Goal: Task Accomplishment & Management: Manage account settings

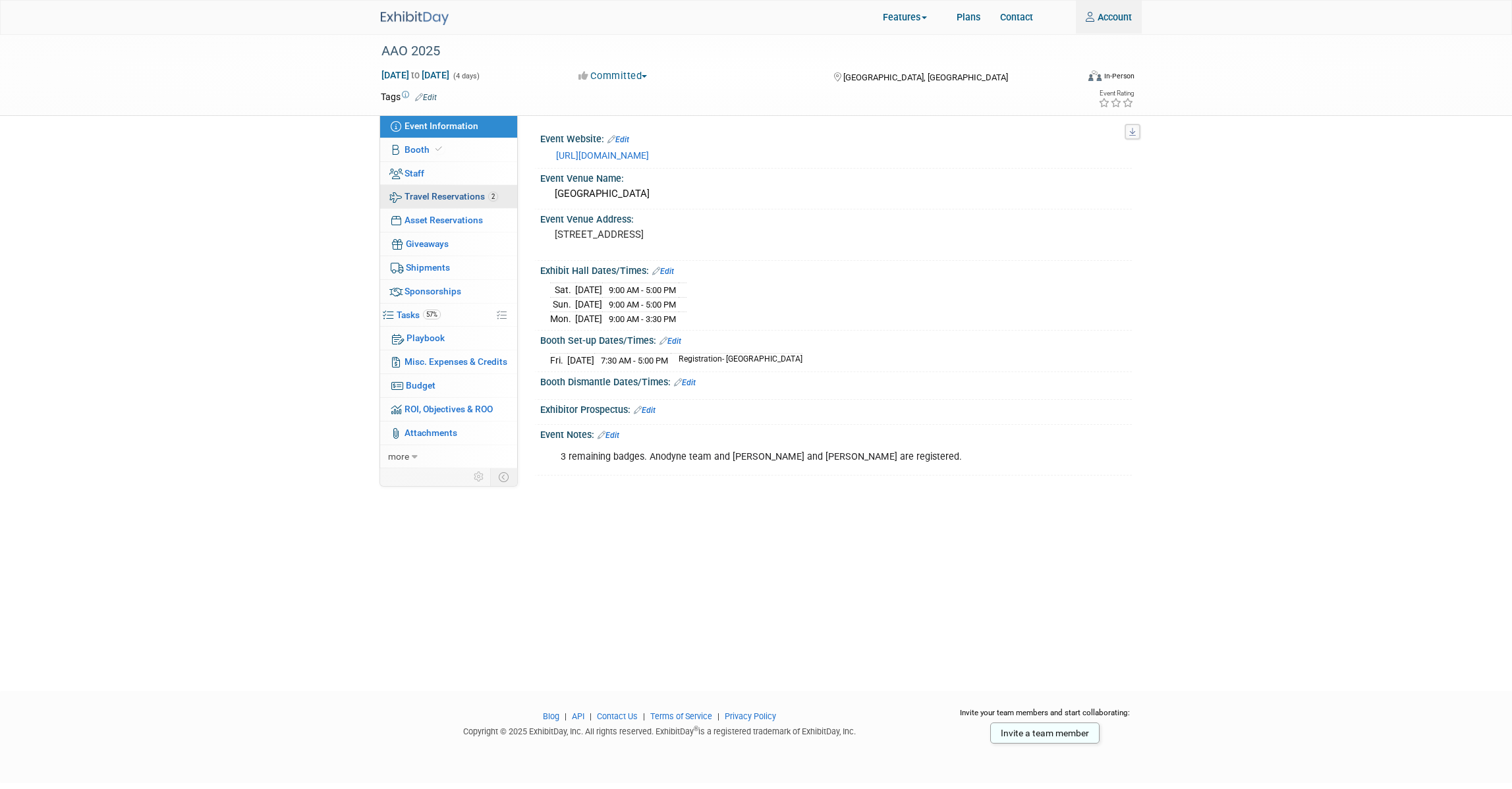
click at [459, 192] on span "Travel Reservations 2" at bounding box center [451, 195] width 93 height 10
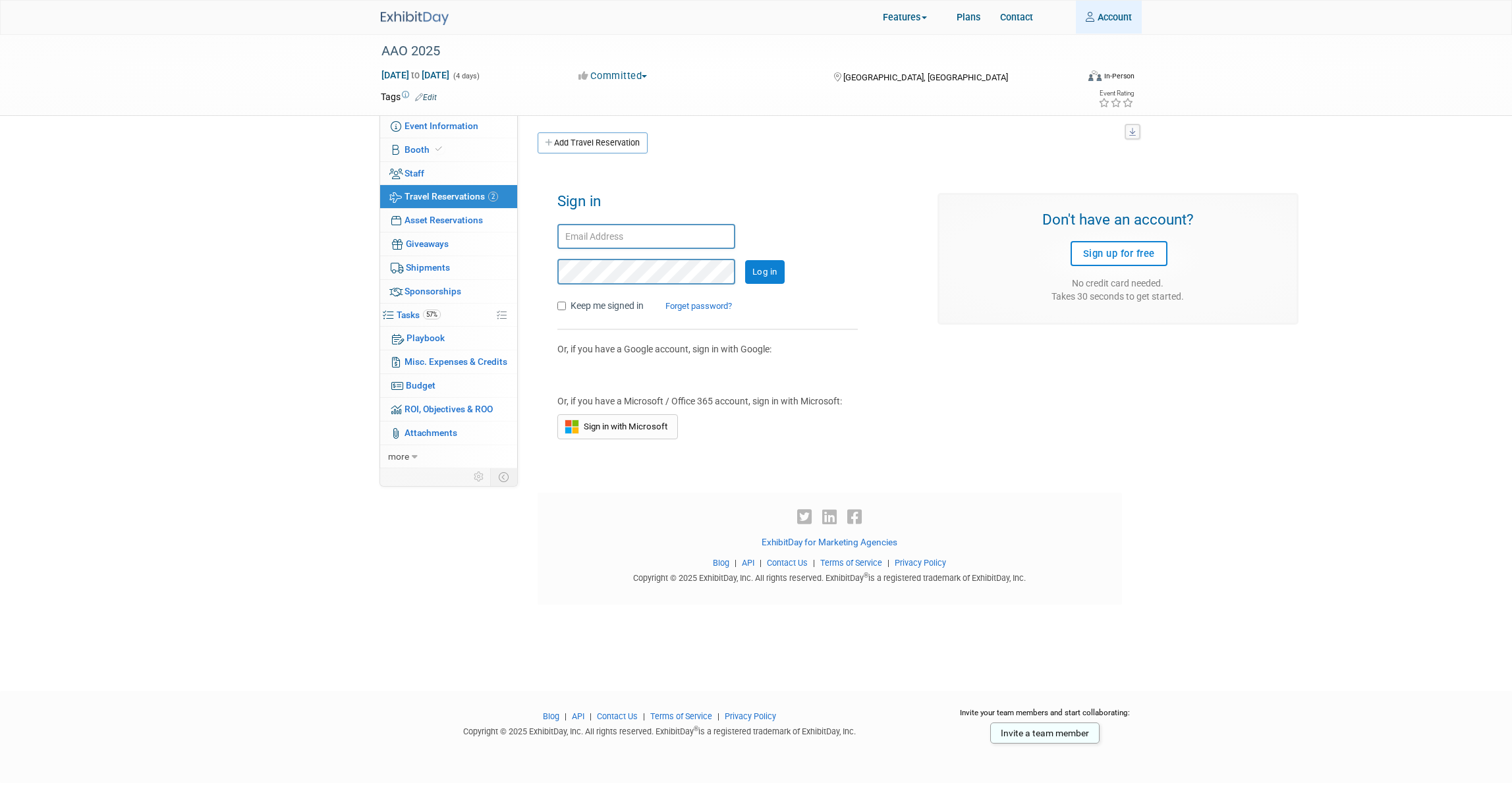
click at [1093, 21] on icon at bounding box center [1091, 17] width 12 height 9
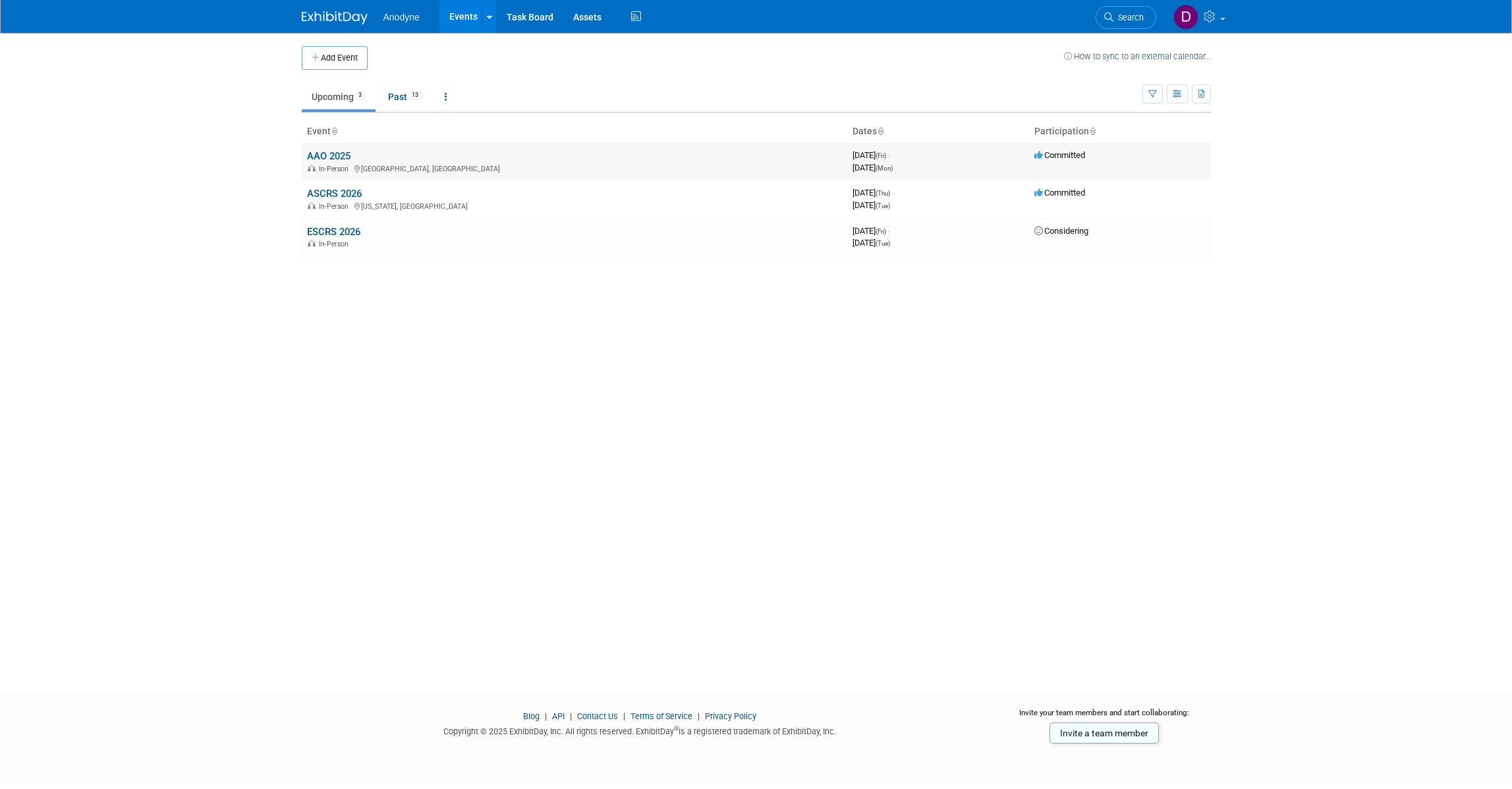
click at [318, 150] on link "AAO 2025" at bounding box center [329, 156] width 44 height 12
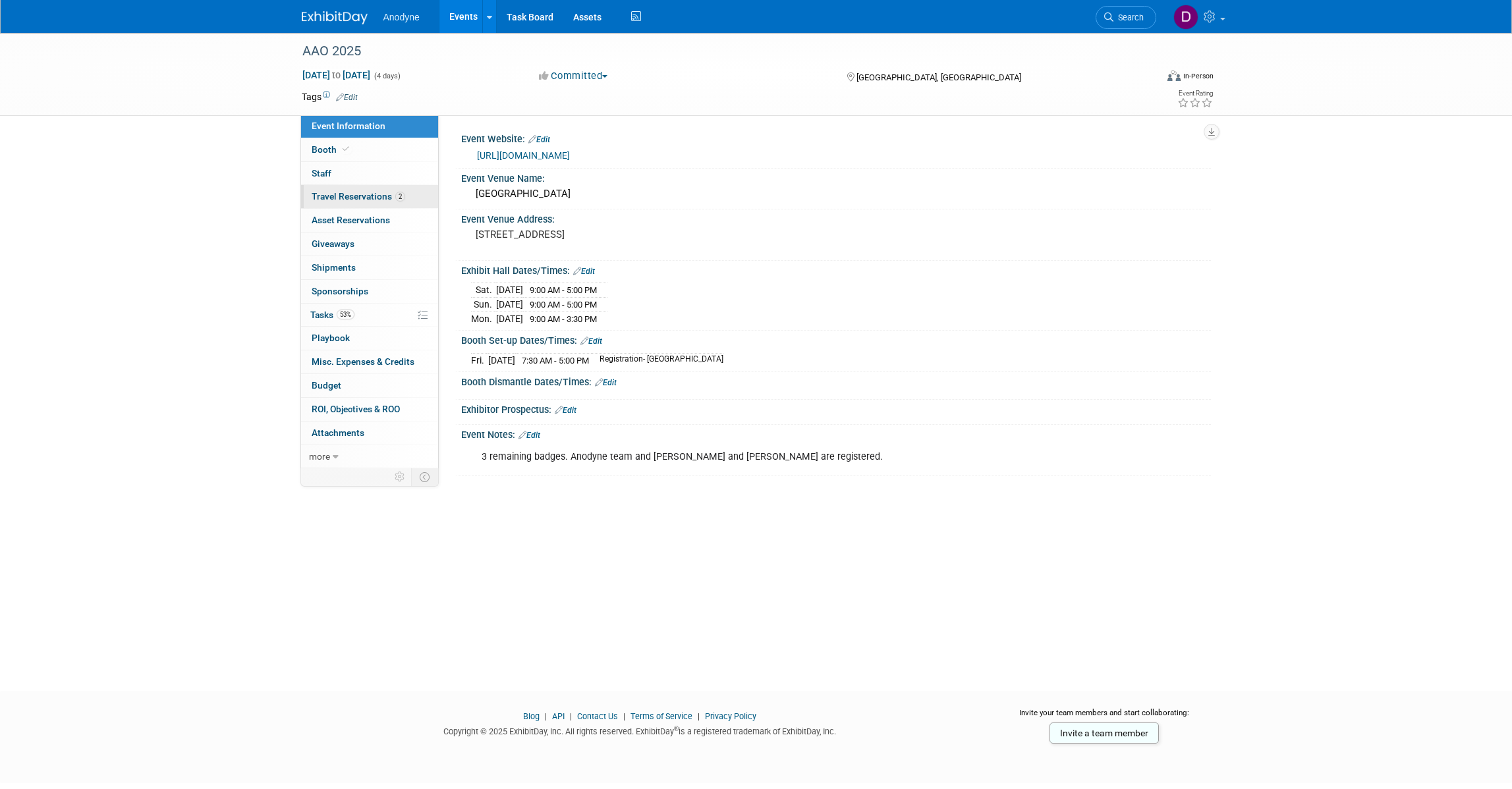
click at [367, 199] on span "Travel Reservations 2" at bounding box center [359, 195] width 93 height 10
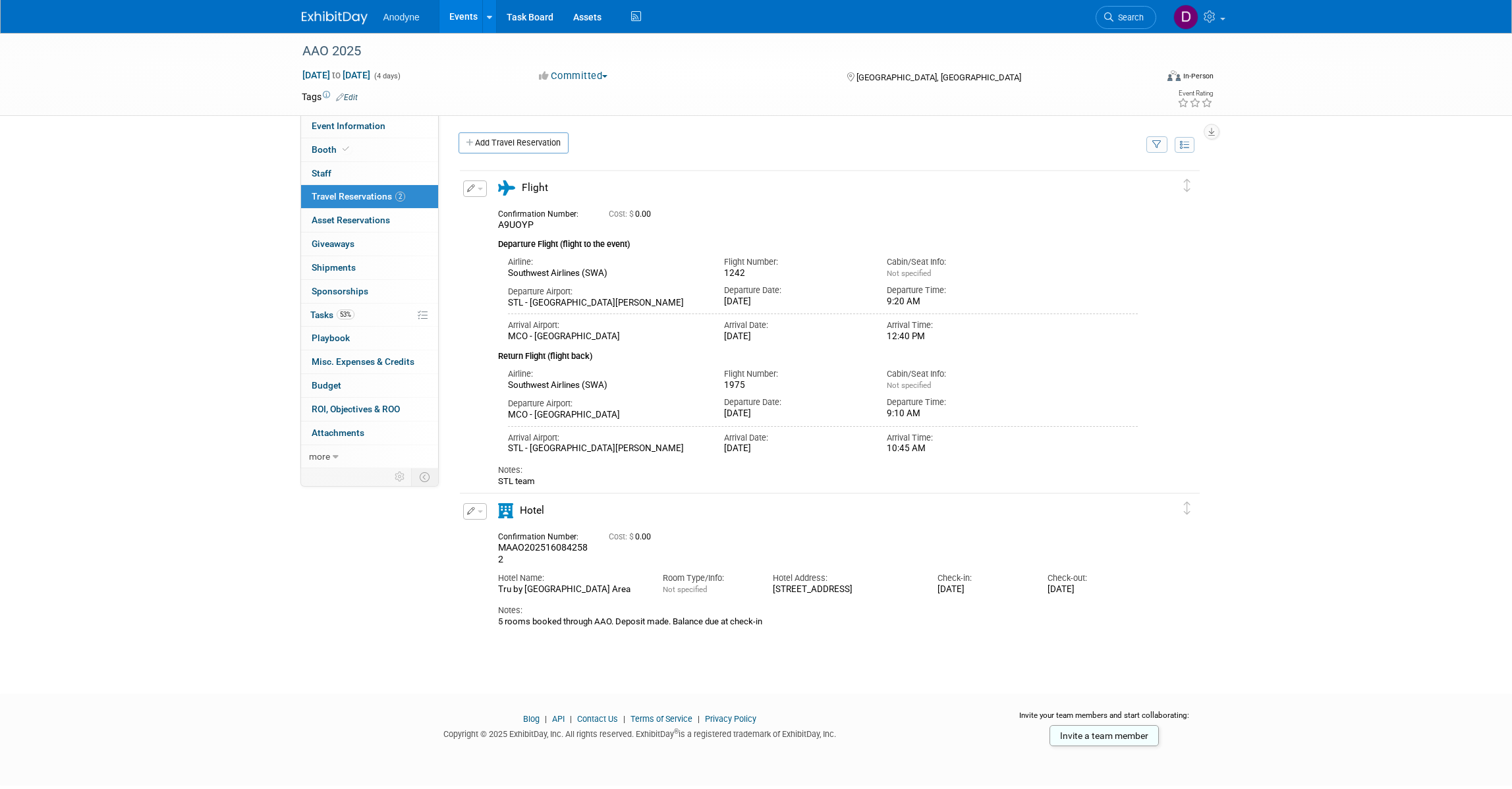
click at [478, 186] on button "button" at bounding box center [475, 188] width 24 height 17
click at [497, 209] on button "Edit Reservation" at bounding box center [519, 211] width 112 height 19
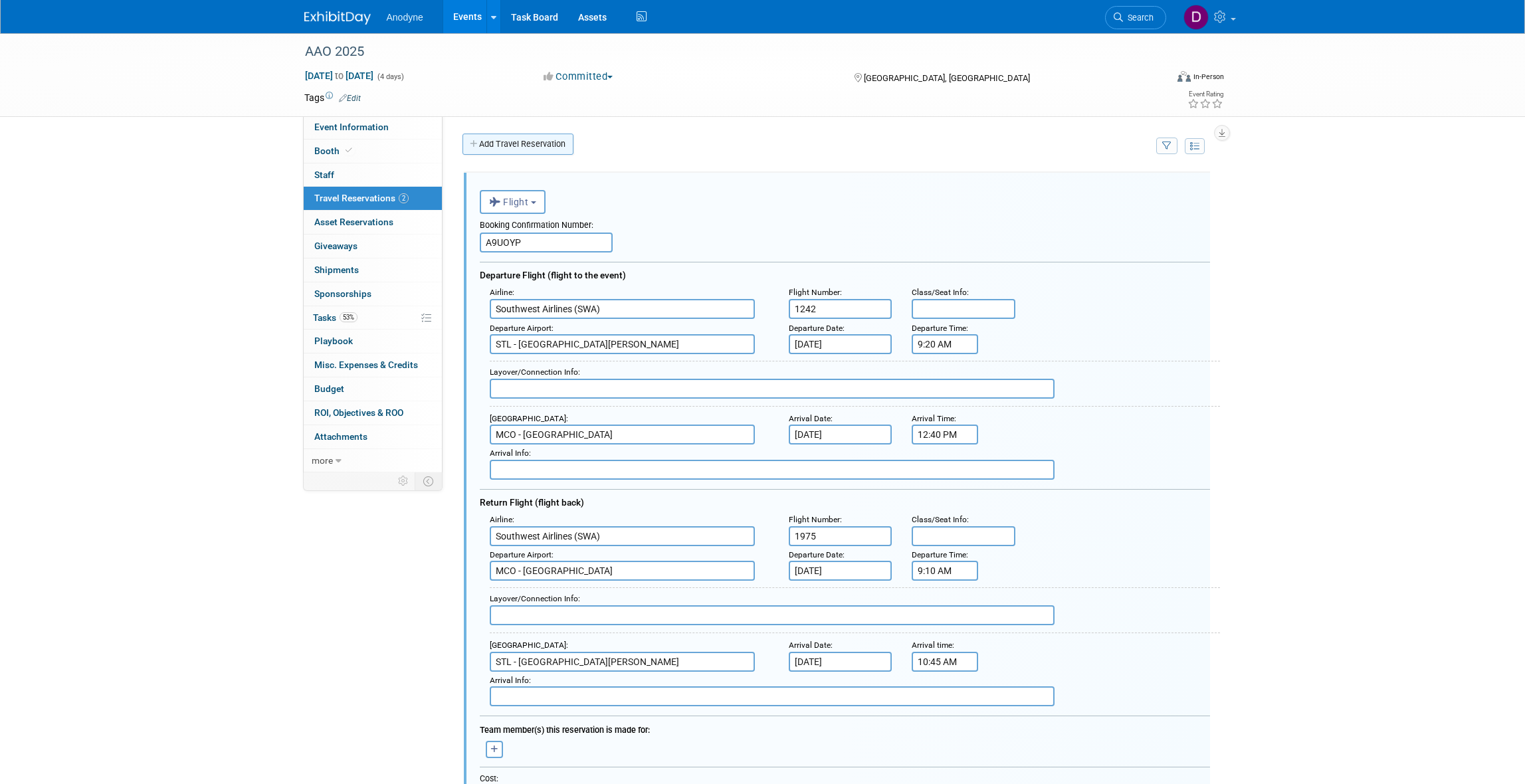
click at [516, 149] on link "Add Travel Reservation" at bounding box center [517, 144] width 111 height 22
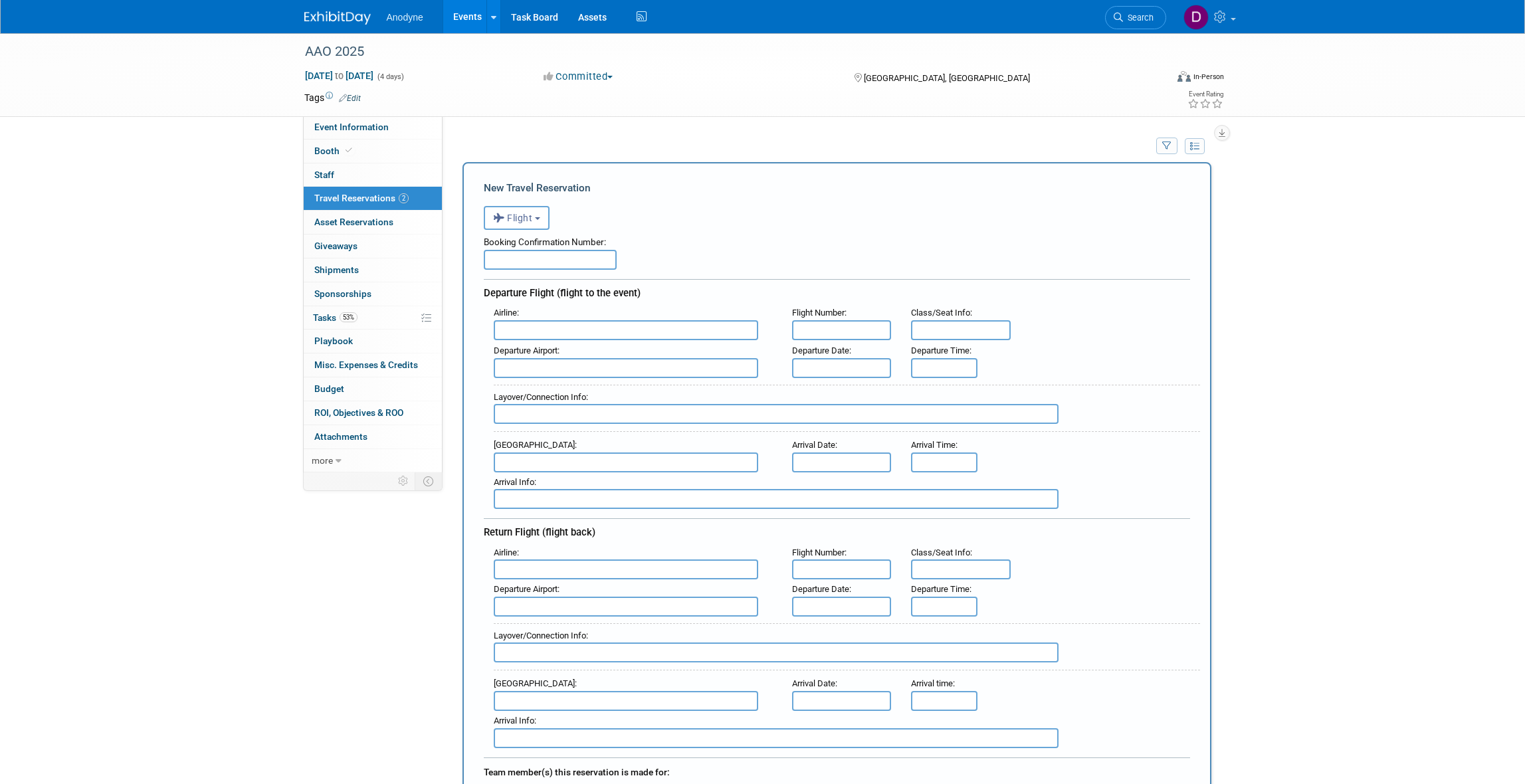
click at [521, 267] on input "text" at bounding box center [550, 259] width 133 height 20
paste input "CUSLRS"
type input "CUSLRS"
click at [539, 324] on input "text" at bounding box center [625, 330] width 264 height 20
click at [549, 346] on span "Southwest Airlines (SWA)" at bounding box center [632, 351] width 276 height 22
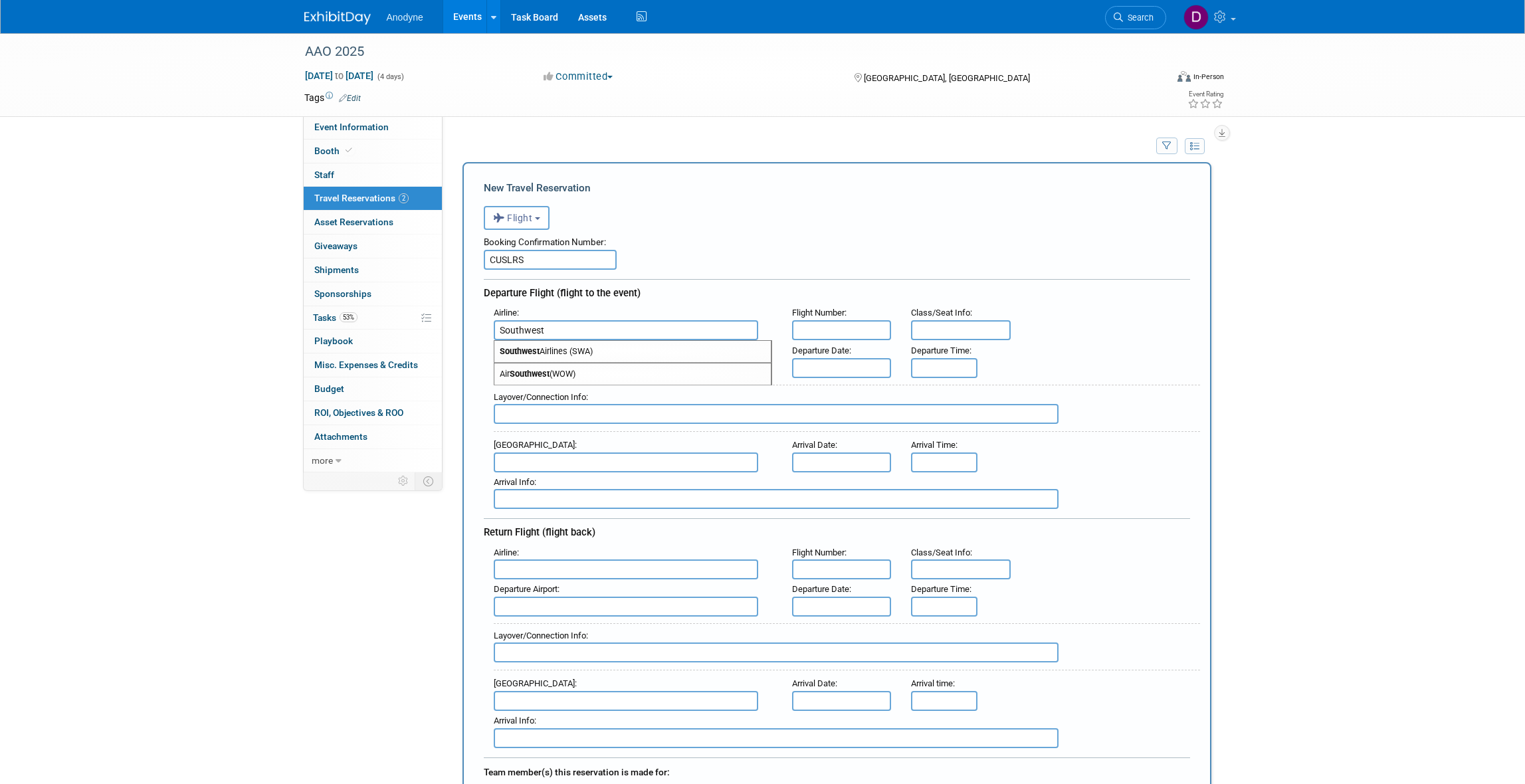
type input "Southwest Airlines (SWA)"
click at [846, 327] on input "text" at bounding box center [842, 330] width 100 height 20
paste input "WN867"
type input "WN867"
click at [616, 367] on input "text" at bounding box center [625, 368] width 264 height 20
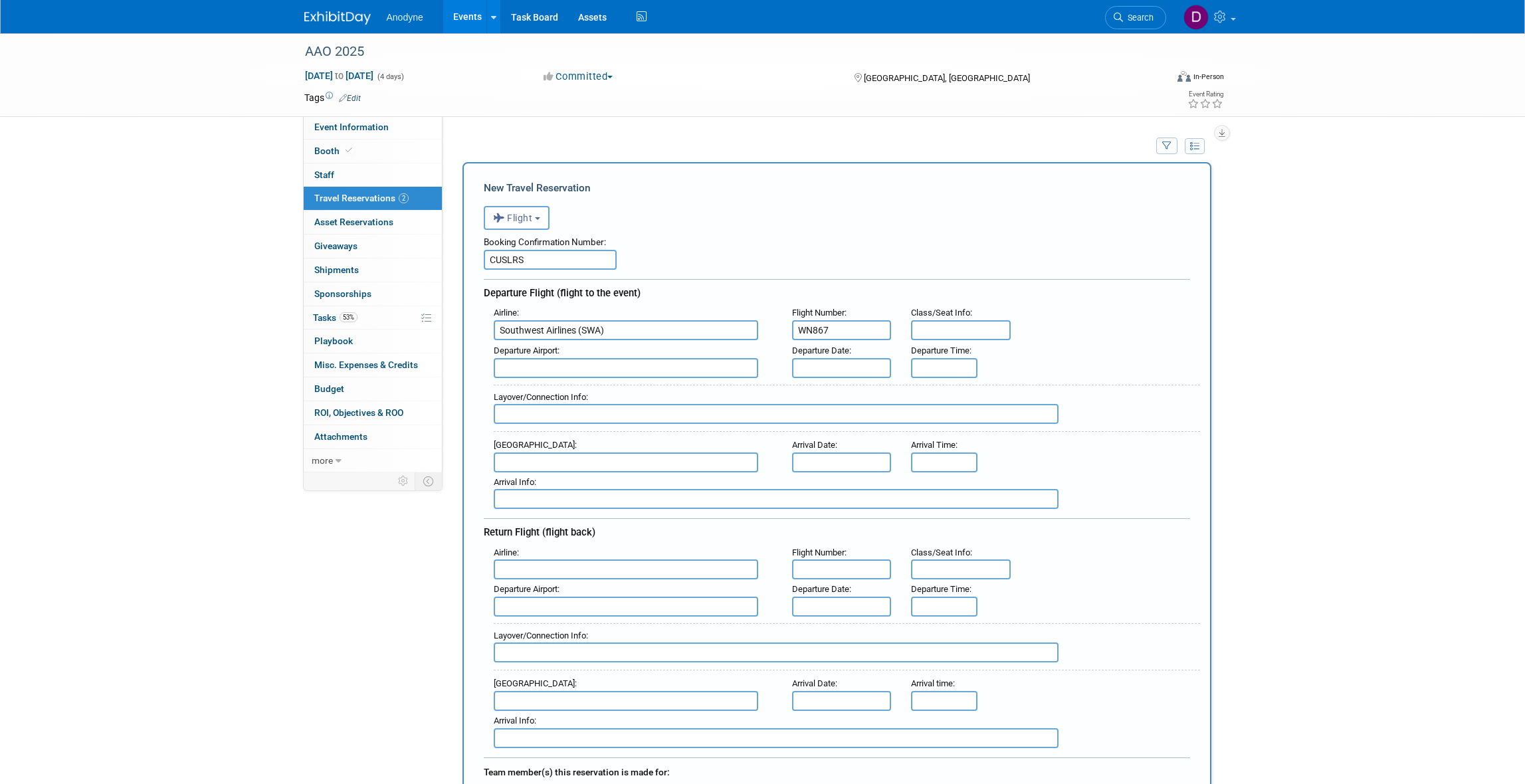
click at [583, 369] on input "text" at bounding box center [625, 368] width 264 height 20
click at [582, 393] on span "PHL - [GEOGRAPHIC_DATA]" at bounding box center [632, 389] width 276 height 22
type input "PHL - [GEOGRAPHIC_DATA]"
click at [856, 373] on body "Anodyne Events Add Event Bulk Upload Events Shareable Event Boards Recently Vie…" at bounding box center [762, 392] width 1525 height 784
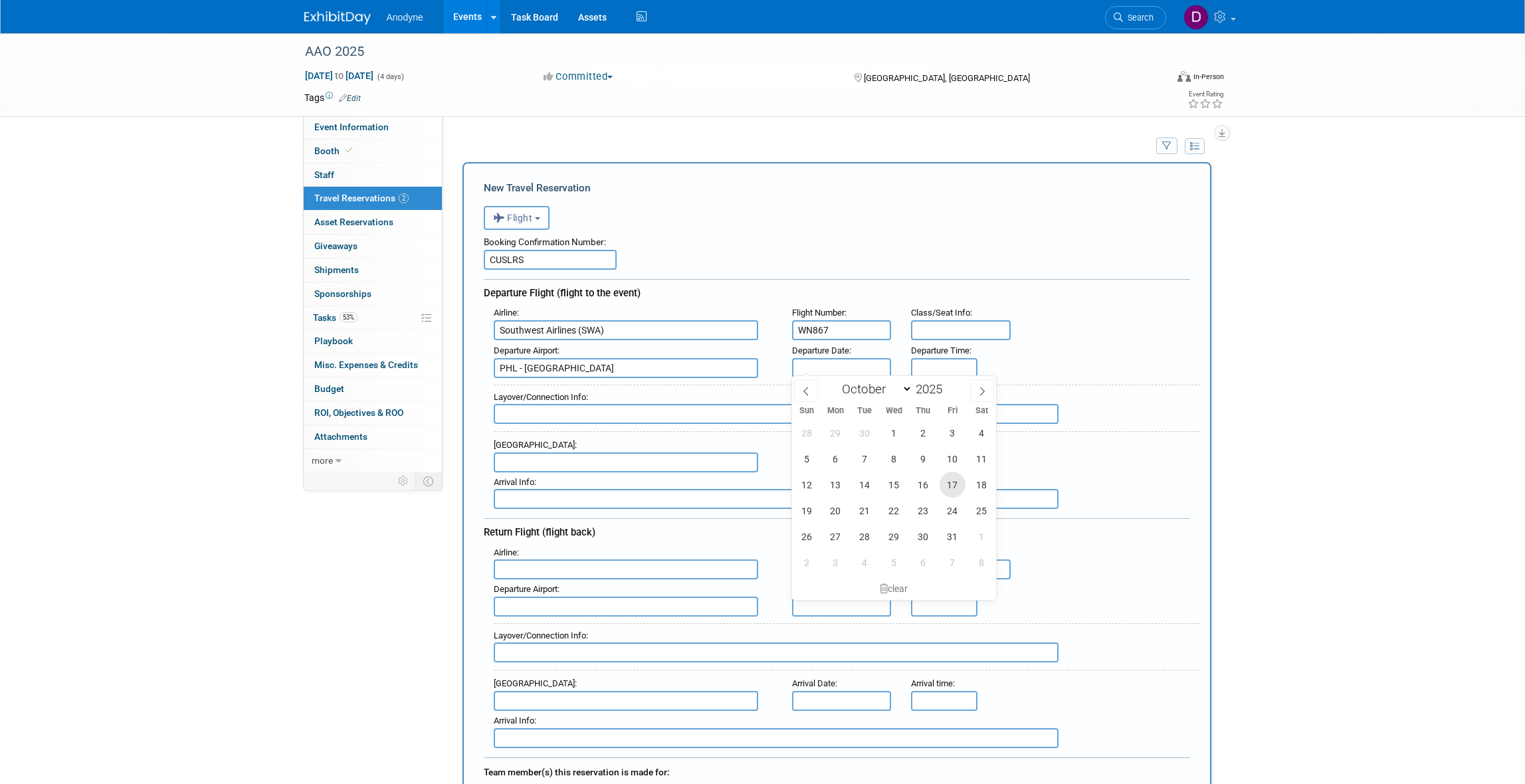
click at [945, 485] on span "17" at bounding box center [953, 485] width 26 height 26
type input "[DATE]"
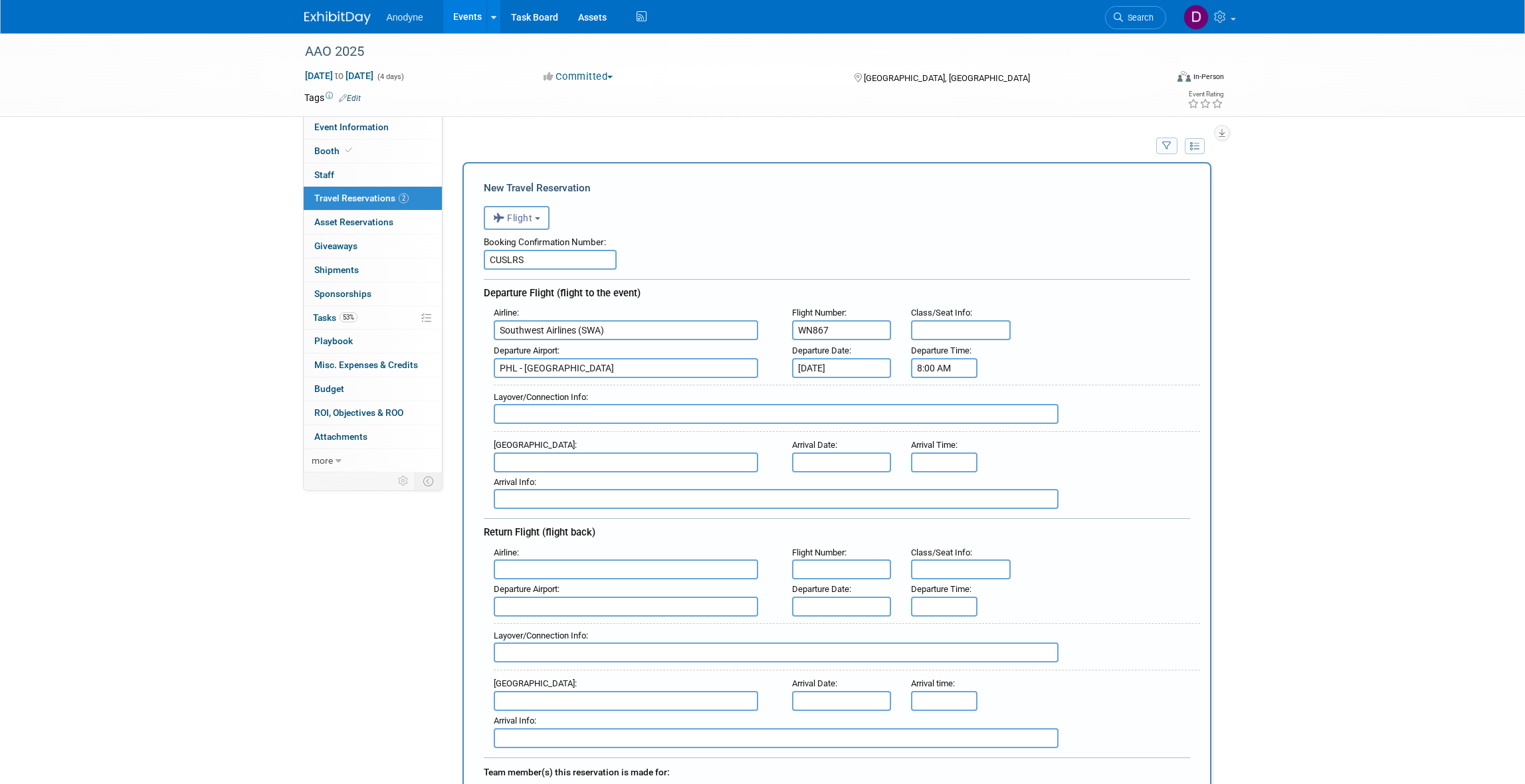
click at [921, 362] on input "8:00 AM" at bounding box center [944, 368] width 66 height 20
click at [941, 422] on span "08" at bounding box center [942, 427] width 26 height 24
click at [1060, 467] on td "11" at bounding box center [1063, 471] width 42 height 36
click at [998, 426] on span "00" at bounding box center [1004, 427] width 26 height 24
click at [1045, 435] on td "35" at bounding box center [1063, 435] width 42 height 36
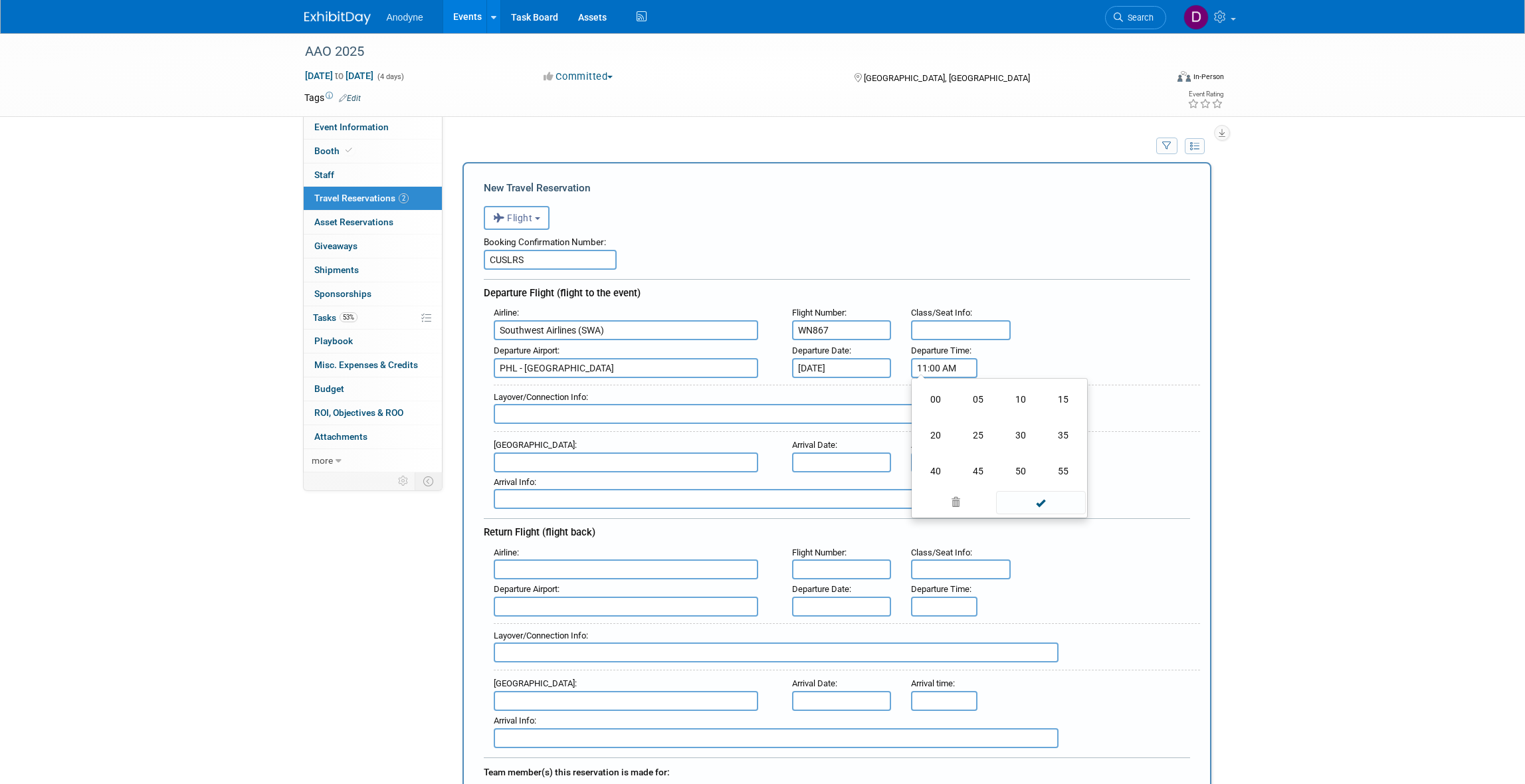
type input "11:35 AM"
click at [1048, 485] on span at bounding box center [1040, 486] width 89 height 23
click at [612, 462] on input "text" at bounding box center [625, 462] width 264 height 20
click at [602, 480] on span "MCO - [GEOGRAPHIC_DATA]" at bounding box center [632, 484] width 276 height 22
type input "MCO - [GEOGRAPHIC_DATA]"
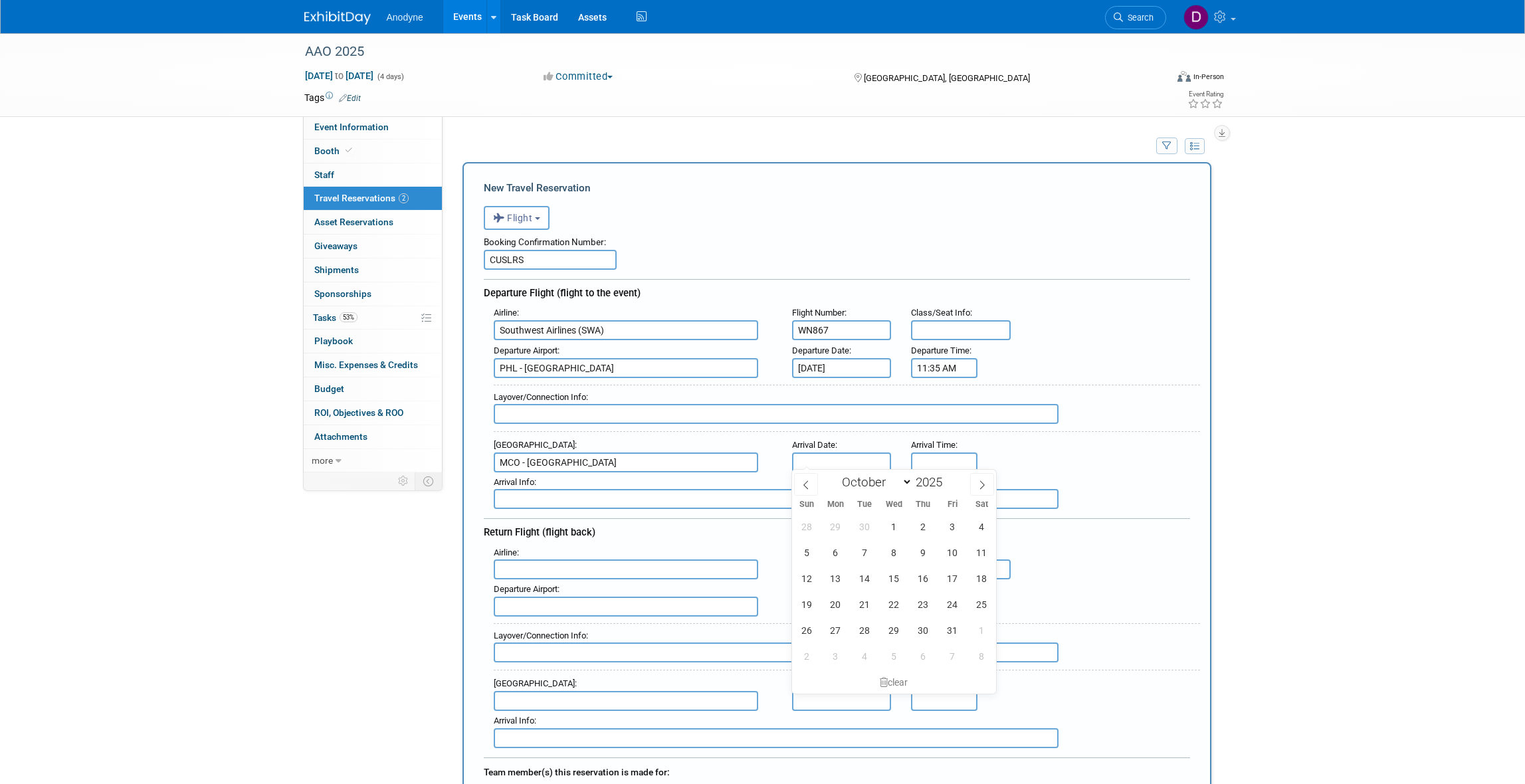
click at [841, 456] on input "text" at bounding box center [842, 462] width 100 height 20
click at [950, 580] on span "17" at bounding box center [953, 578] width 26 height 26
type input "[DATE]"
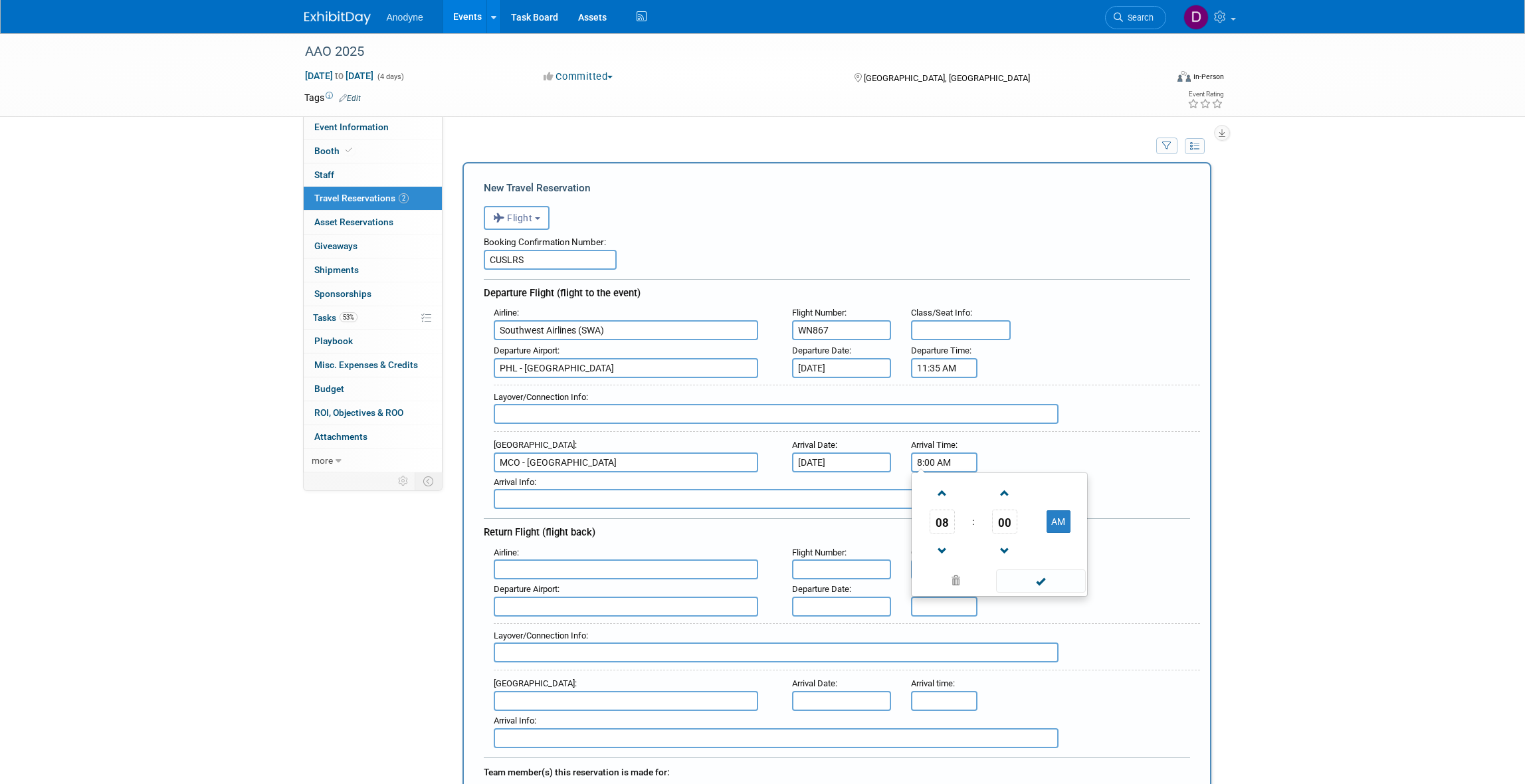
click at [934, 457] on input "8:00 AM" at bounding box center [944, 462] width 66 height 20
click at [949, 518] on span "08" at bounding box center [942, 521] width 26 height 24
click at [1008, 485] on td "02" at bounding box center [1020, 493] width 42 height 36
click at [1004, 520] on span "00" at bounding box center [1004, 521] width 26 height 24
click at [977, 493] on td "05" at bounding box center [977, 493] width 42 height 36
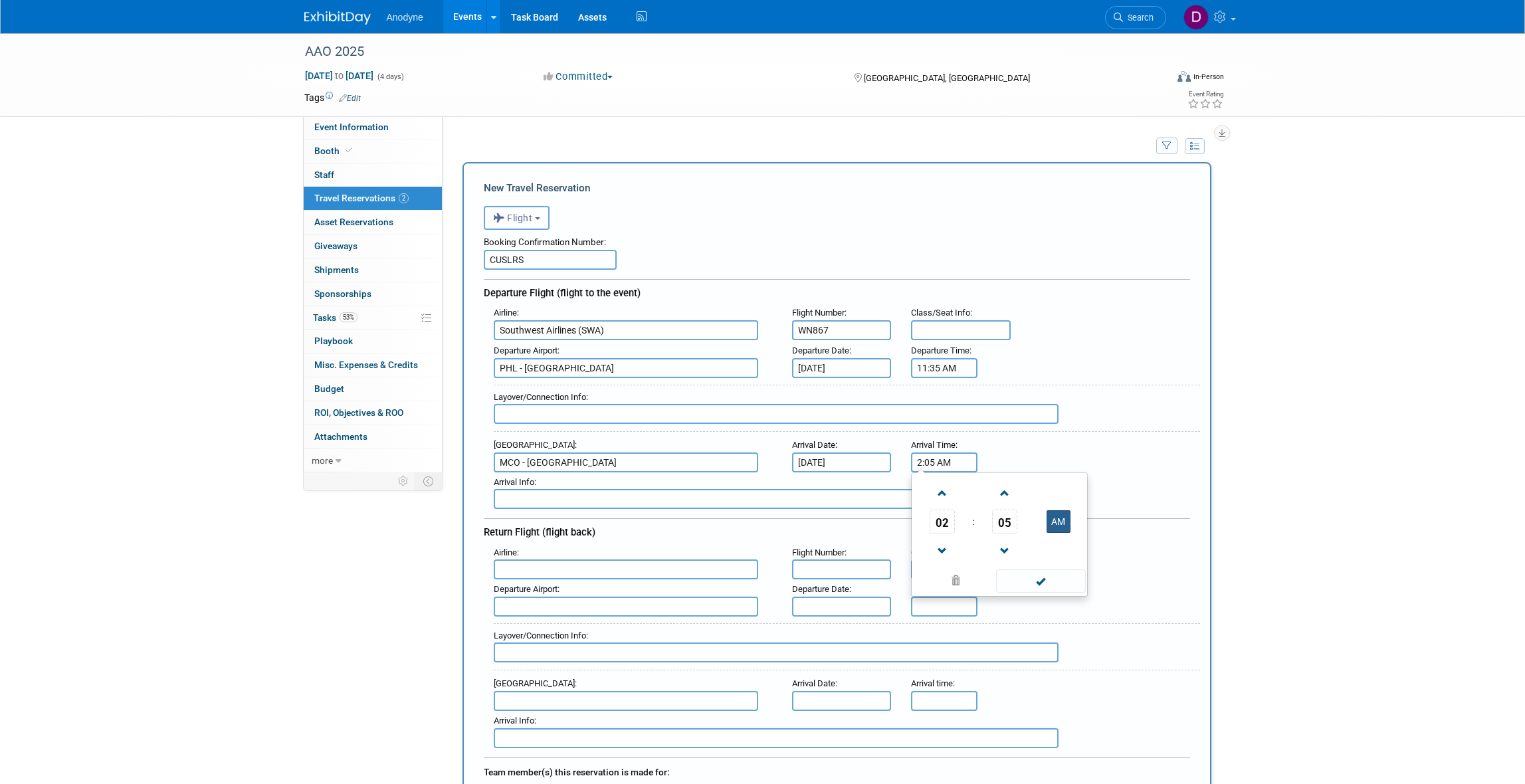
click at [1068, 521] on button "AM" at bounding box center [1059, 521] width 24 height 22
type input "2:05 PM"
click at [1038, 573] on span at bounding box center [1040, 580] width 89 height 23
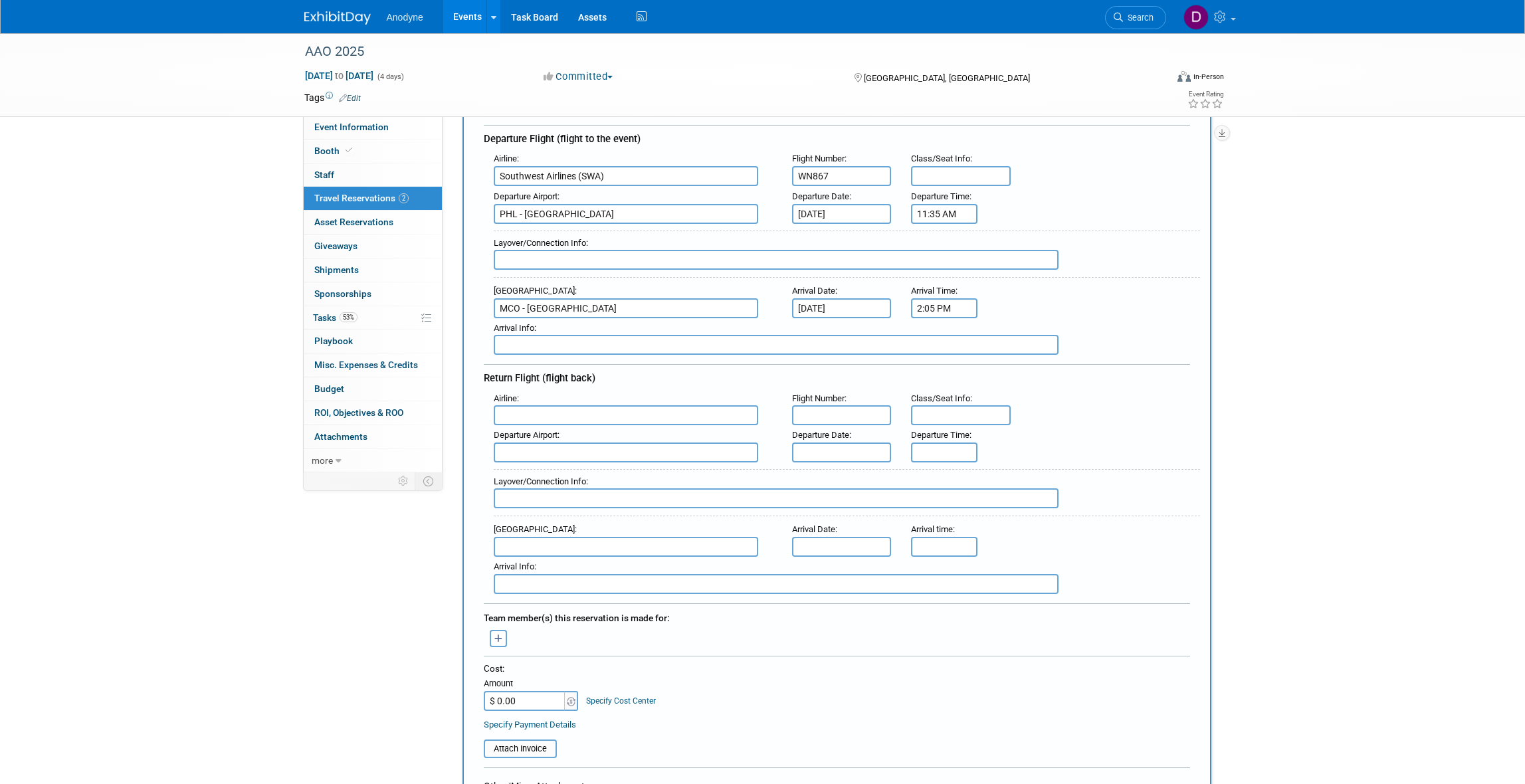
scroll to position [166, 0]
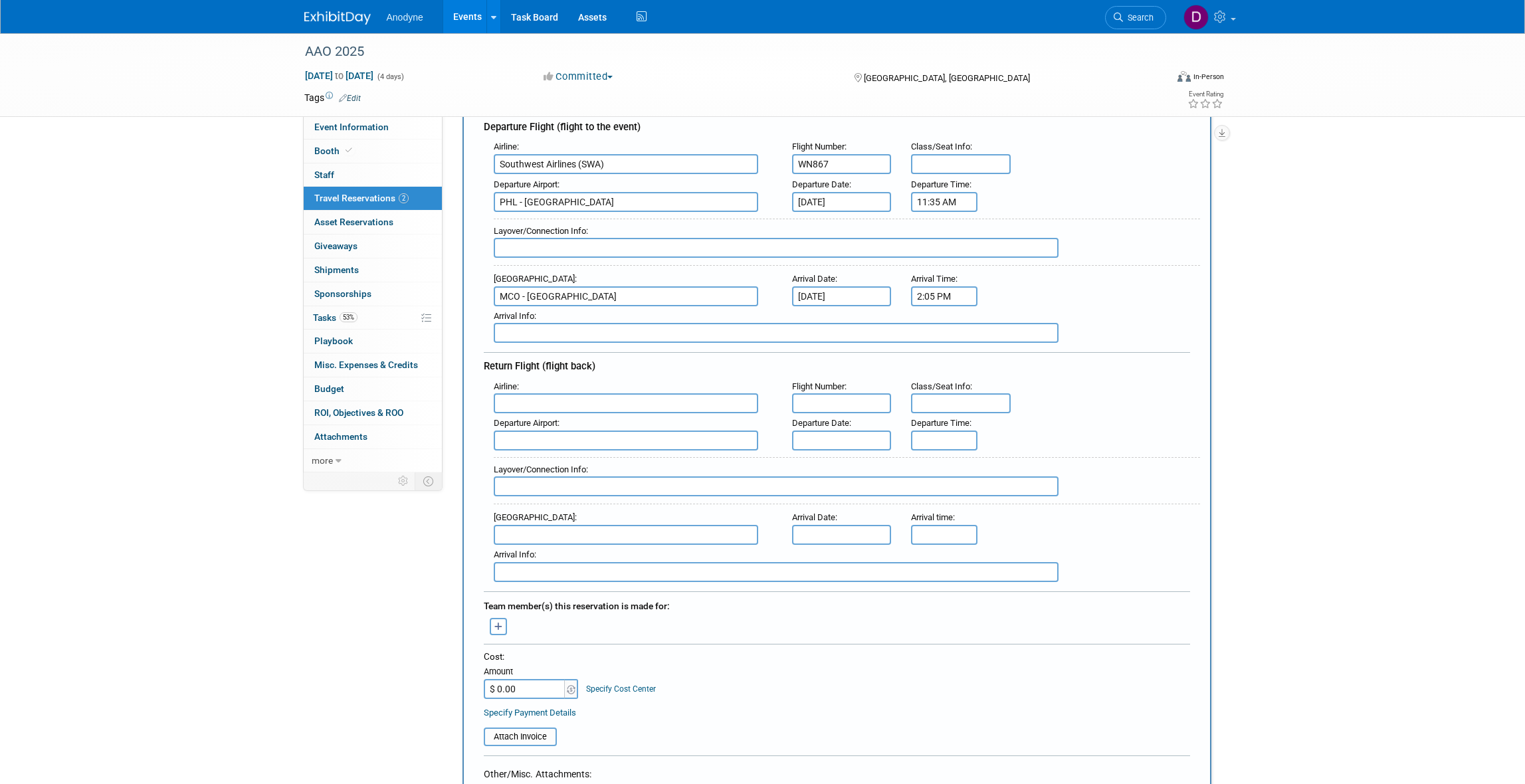
click at [831, 403] on input "text" at bounding box center [842, 403] width 100 height 20
click at [842, 395] on input "text" at bounding box center [842, 403] width 100 height 20
paste input "WN3082"
type input "WN3082"
click at [671, 400] on input "text" at bounding box center [625, 403] width 264 height 20
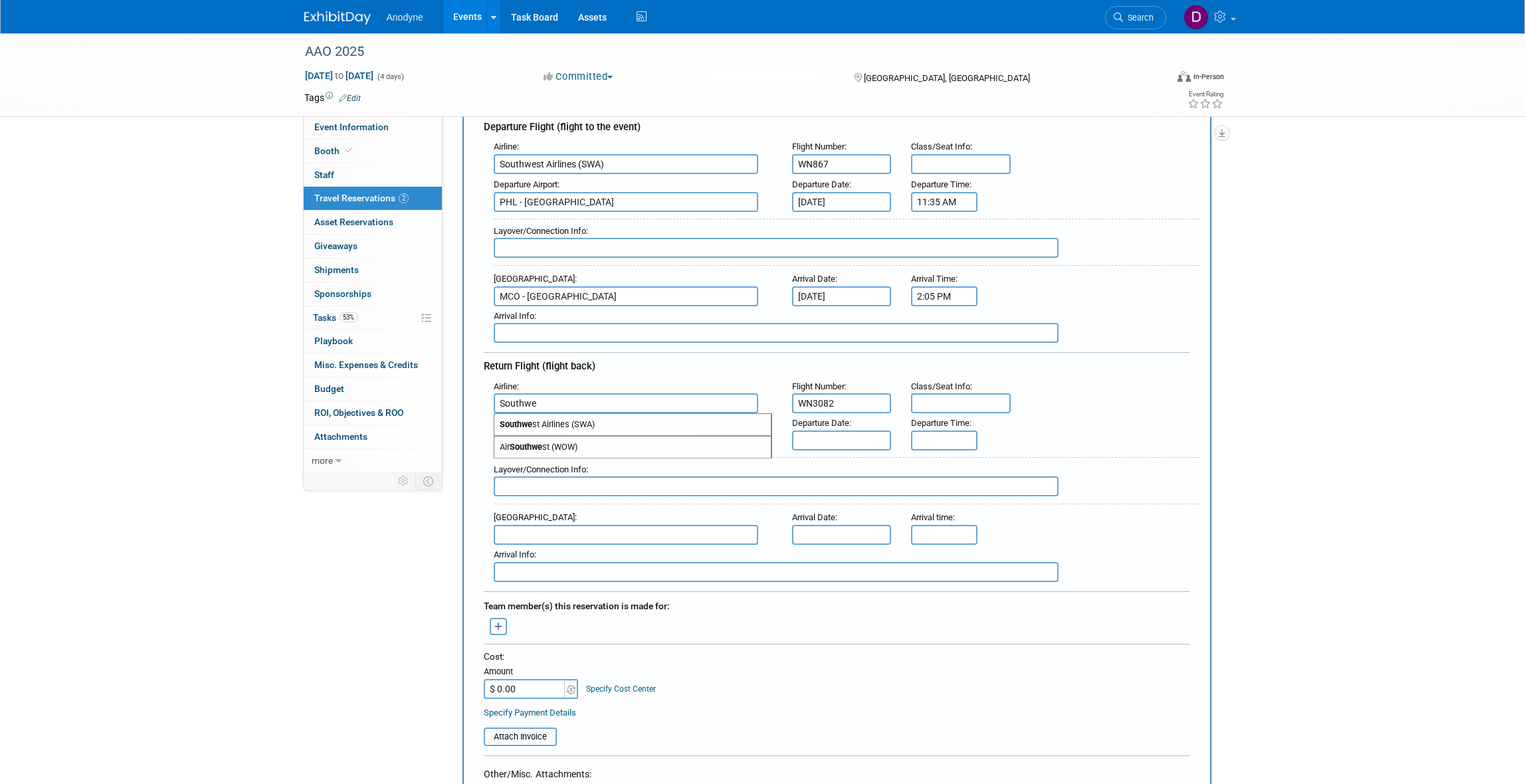
click at [670, 414] on span "Southwe st Airlines (SWA)" at bounding box center [632, 424] width 276 height 22
type input "Southwest Airlines (SWA)"
click at [603, 435] on input "text" at bounding box center [625, 440] width 264 height 20
click at [596, 453] on span "MCO - [GEOGRAPHIC_DATA]" at bounding box center [632, 461] width 276 height 22
type input "MCO - [GEOGRAPHIC_DATA]"
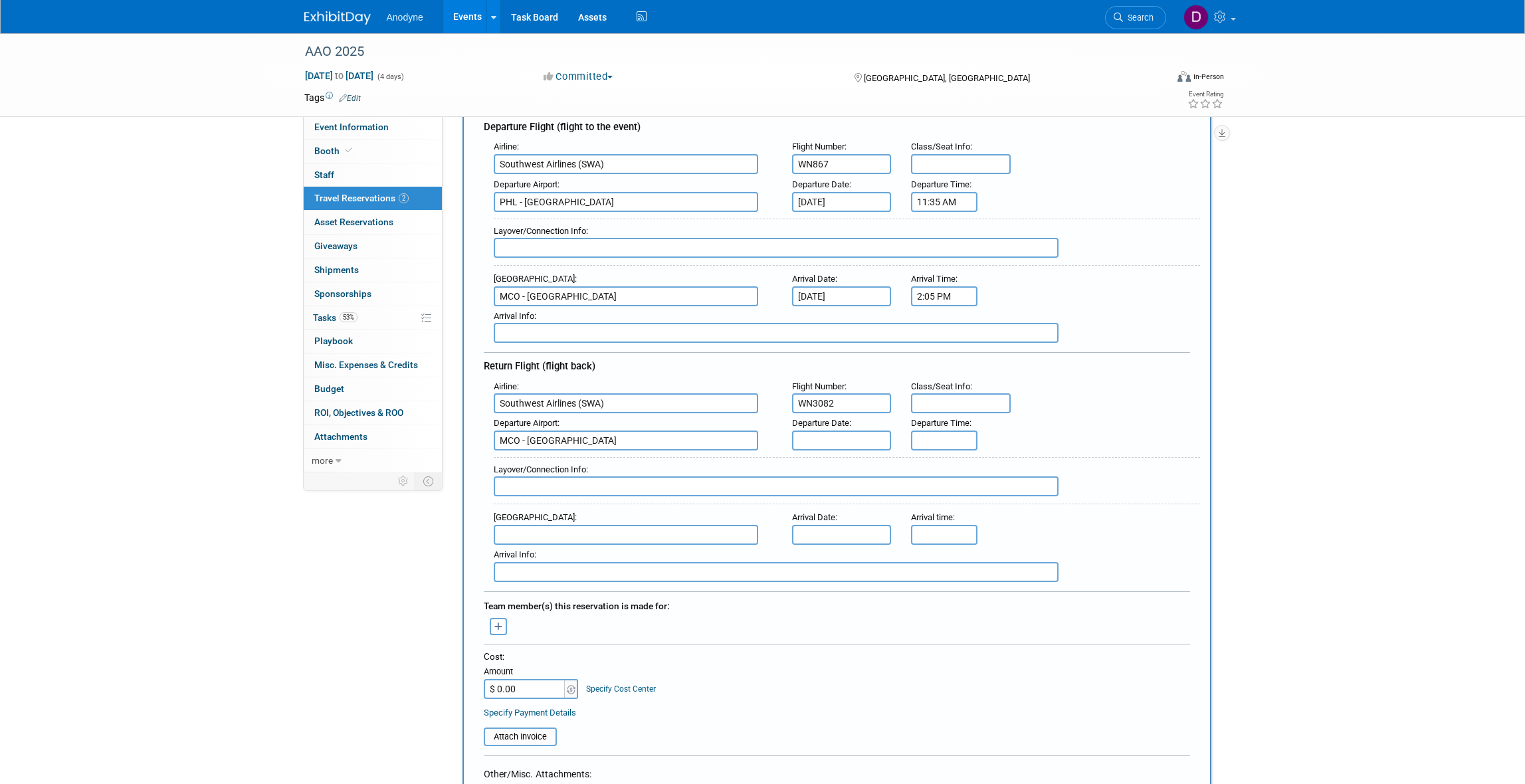
click at [804, 435] on input "text" at bounding box center [842, 440] width 100 height 20
click at [927, 580] on span "23" at bounding box center [923, 580] width 26 height 26
type input "[DATE]"
click at [930, 433] on input "5:00 PM" at bounding box center [944, 440] width 66 height 20
click at [942, 492] on span "05" at bounding box center [942, 500] width 26 height 24
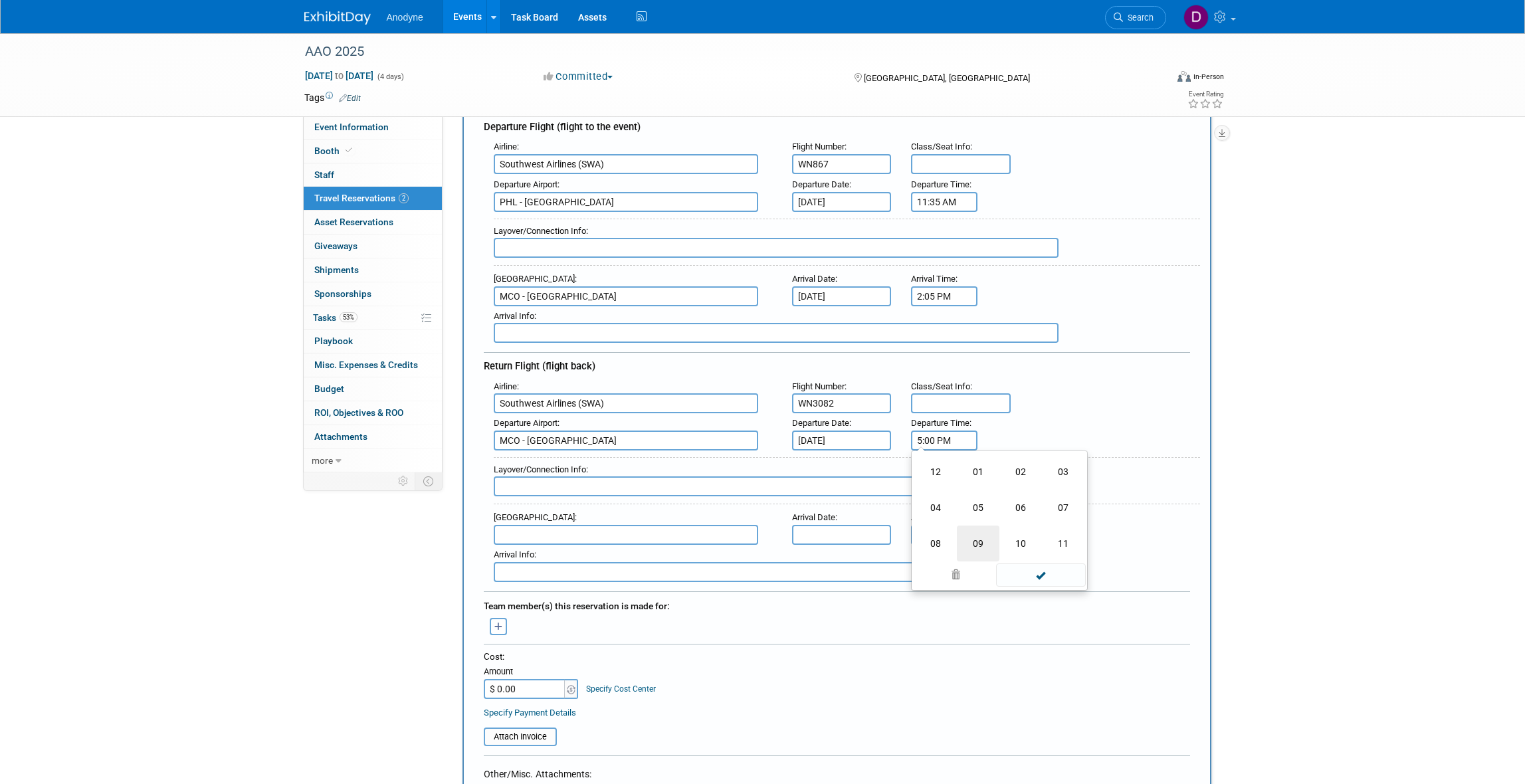
click at [970, 540] on td "09" at bounding box center [977, 543] width 42 height 36
click at [1004, 502] on span "00" at bounding box center [1004, 500] width 26 height 24
click at [984, 505] on td "25" at bounding box center [977, 507] width 42 height 36
click at [1056, 493] on button "PM" at bounding box center [1059, 500] width 24 height 22
type input "9:25 AM"
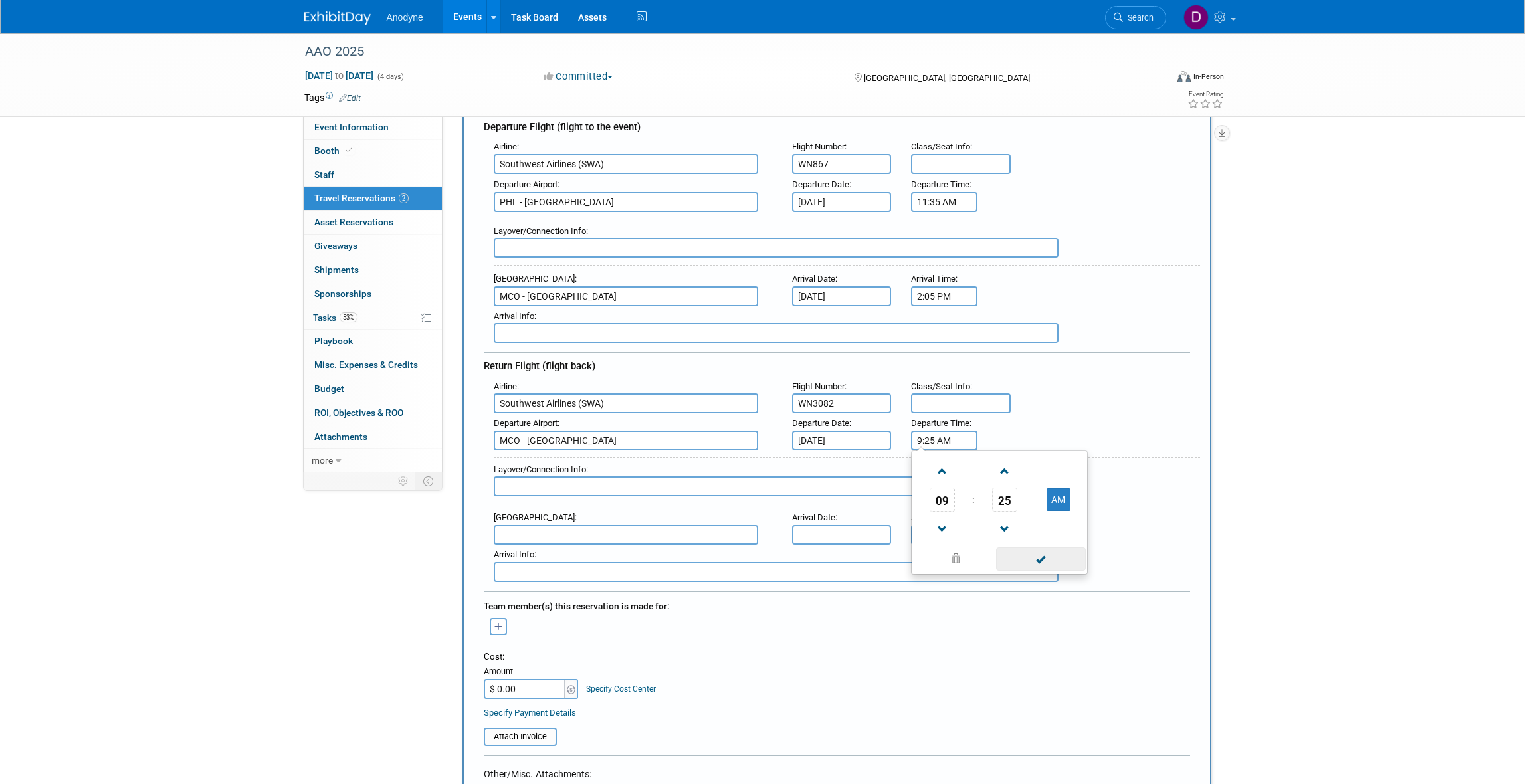
click at [1053, 556] on span at bounding box center [1040, 559] width 89 height 23
click at [626, 525] on input "text" at bounding box center [625, 534] width 264 height 20
click at [632, 550] on span "PHL - [GEOGRAPHIC_DATA]" at bounding box center [632, 556] width 276 height 22
type input "PHL - [GEOGRAPHIC_DATA]"
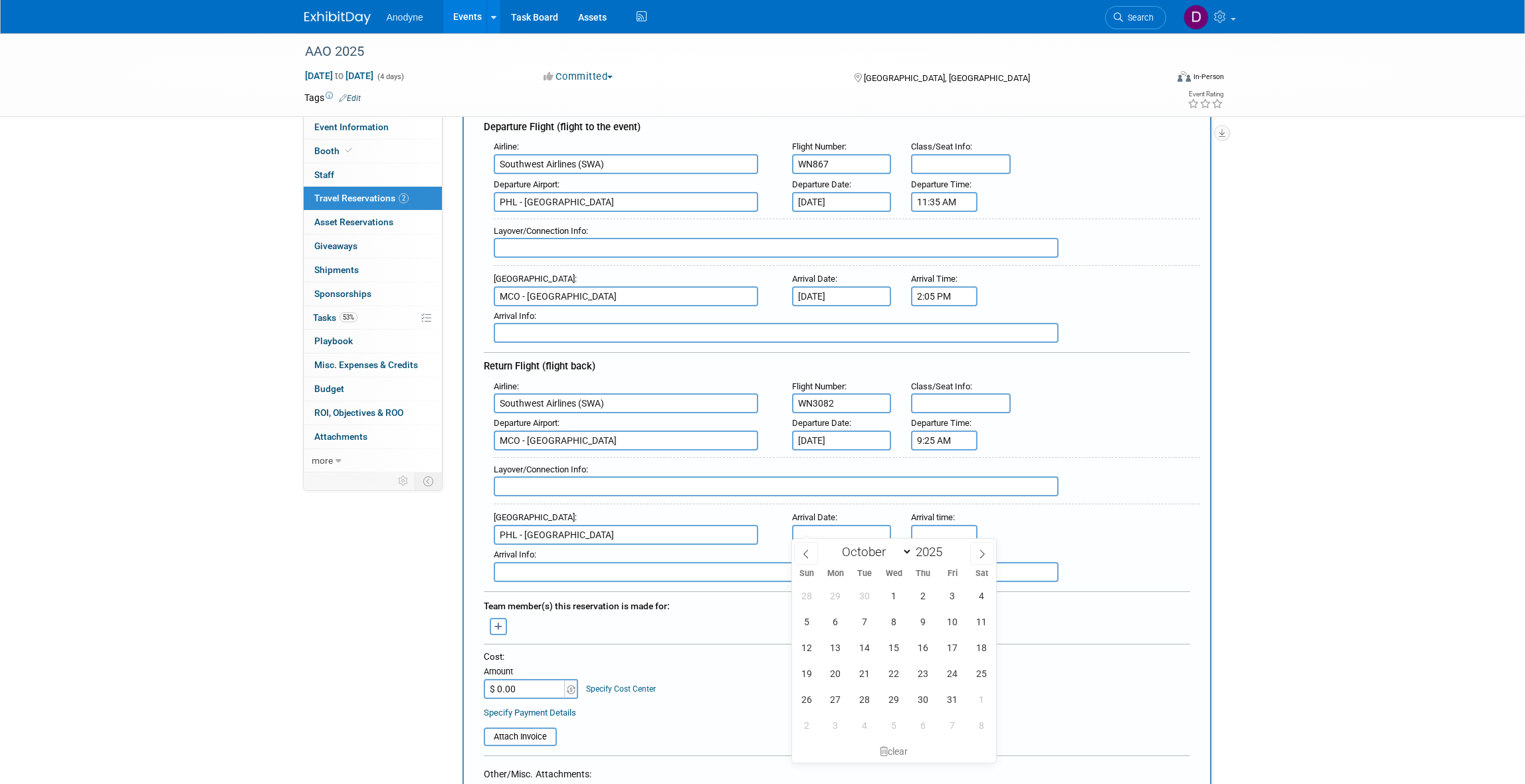
click at [818, 525] on input "text" at bounding box center [842, 534] width 100 height 20
click at [921, 668] on span "23" at bounding box center [923, 673] width 26 height 26
type input "[DATE]"
click at [937, 529] on input "5:00 PM" at bounding box center [944, 534] width 66 height 20
click at [935, 596] on span "05" at bounding box center [942, 594] width 26 height 24
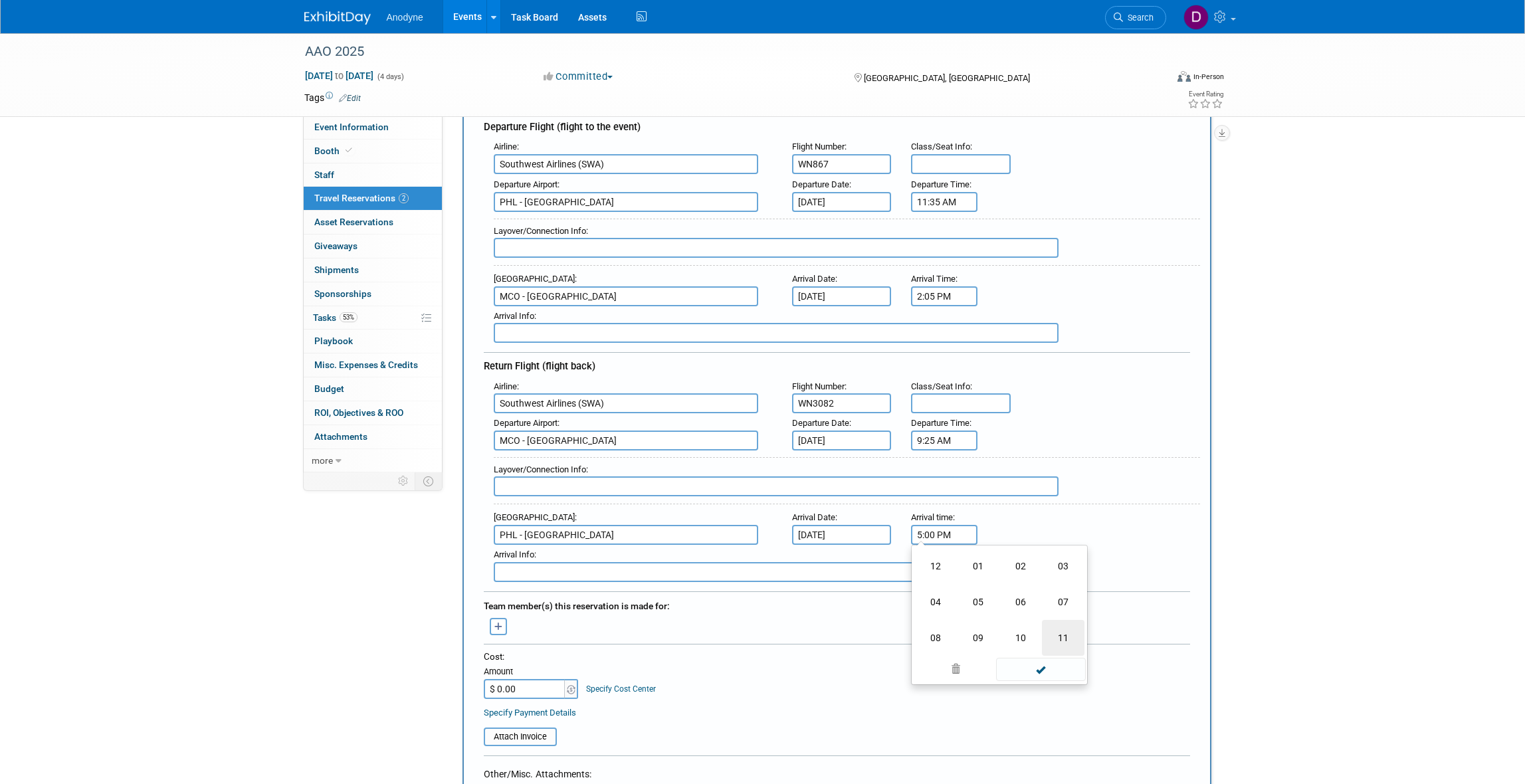
click at [1057, 635] on td "11" at bounding box center [1063, 637] width 42 height 36
click at [1013, 599] on span "00" at bounding box center [1004, 594] width 26 height 24
click at [1048, 629] on td "55" at bounding box center [1063, 637] width 42 height 36
click at [1044, 592] on td "PM" at bounding box center [1059, 594] width 53 height 24
click at [1048, 592] on button "PM" at bounding box center [1059, 594] width 24 height 22
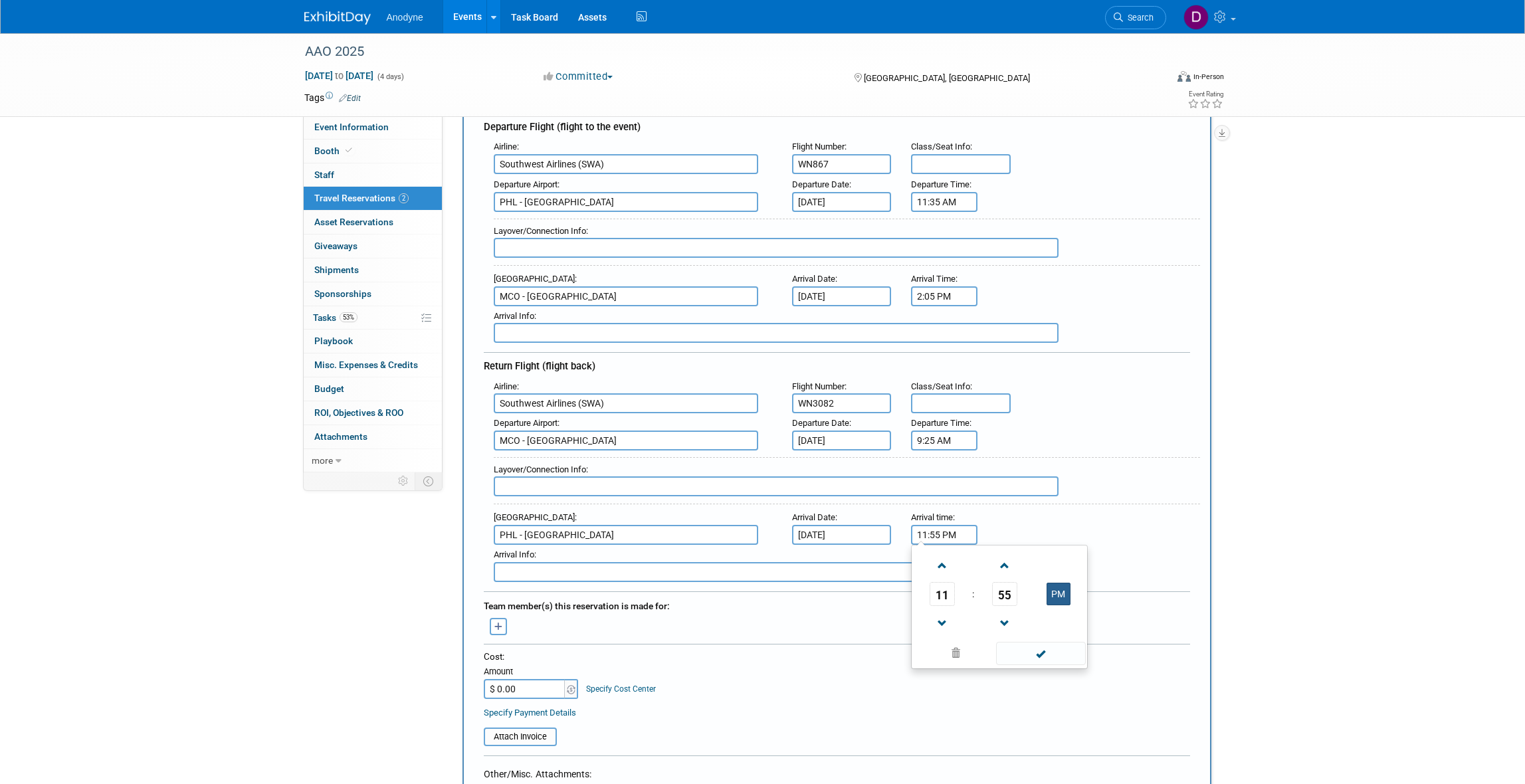
type input "11:55 AM"
click at [1048, 648] on span at bounding box center [1040, 653] width 89 height 23
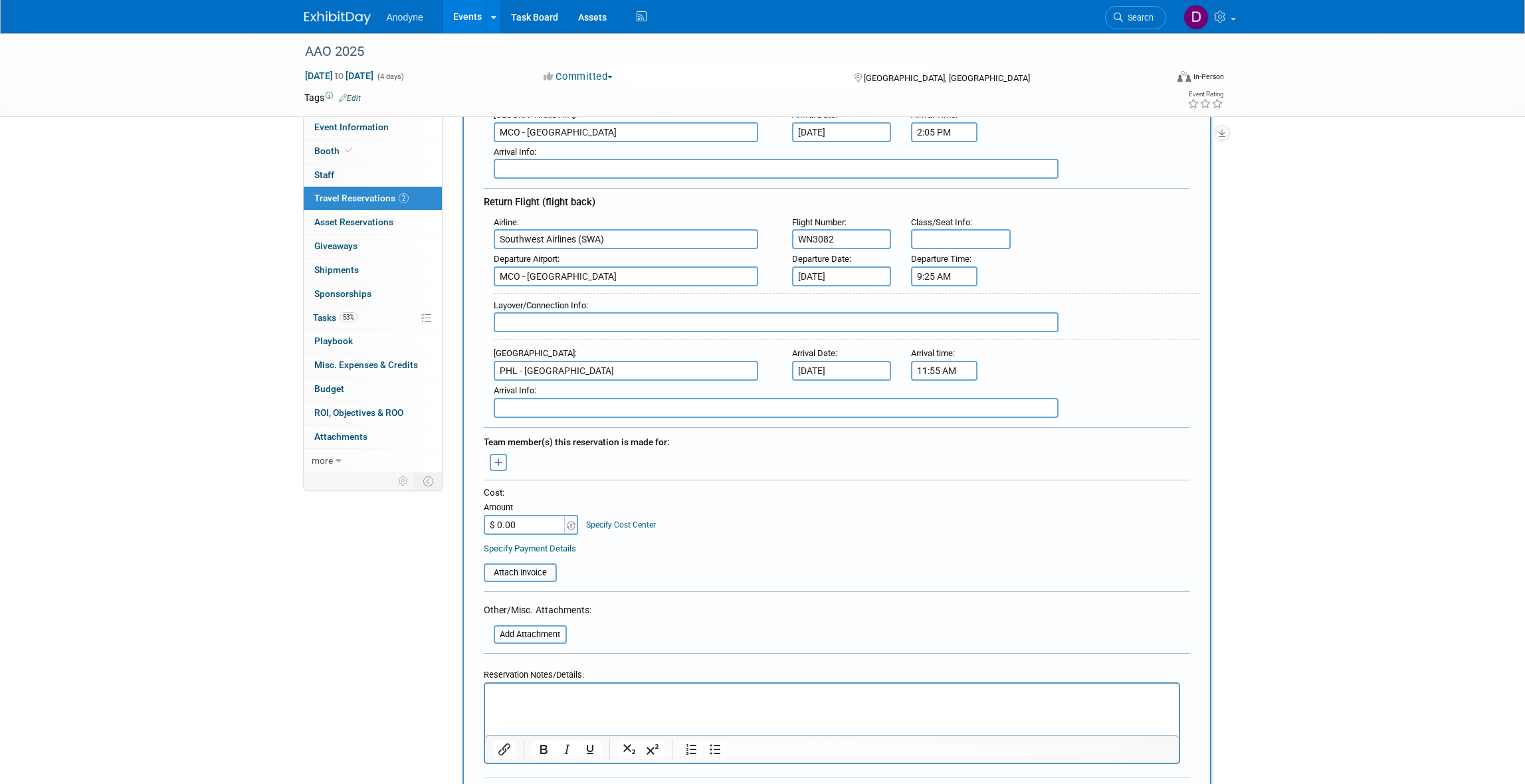
scroll to position [332, 0]
click at [568, 691] on p "Rich Text Area. Press ALT-0 for help." at bounding box center [832, 693] width 679 height 14
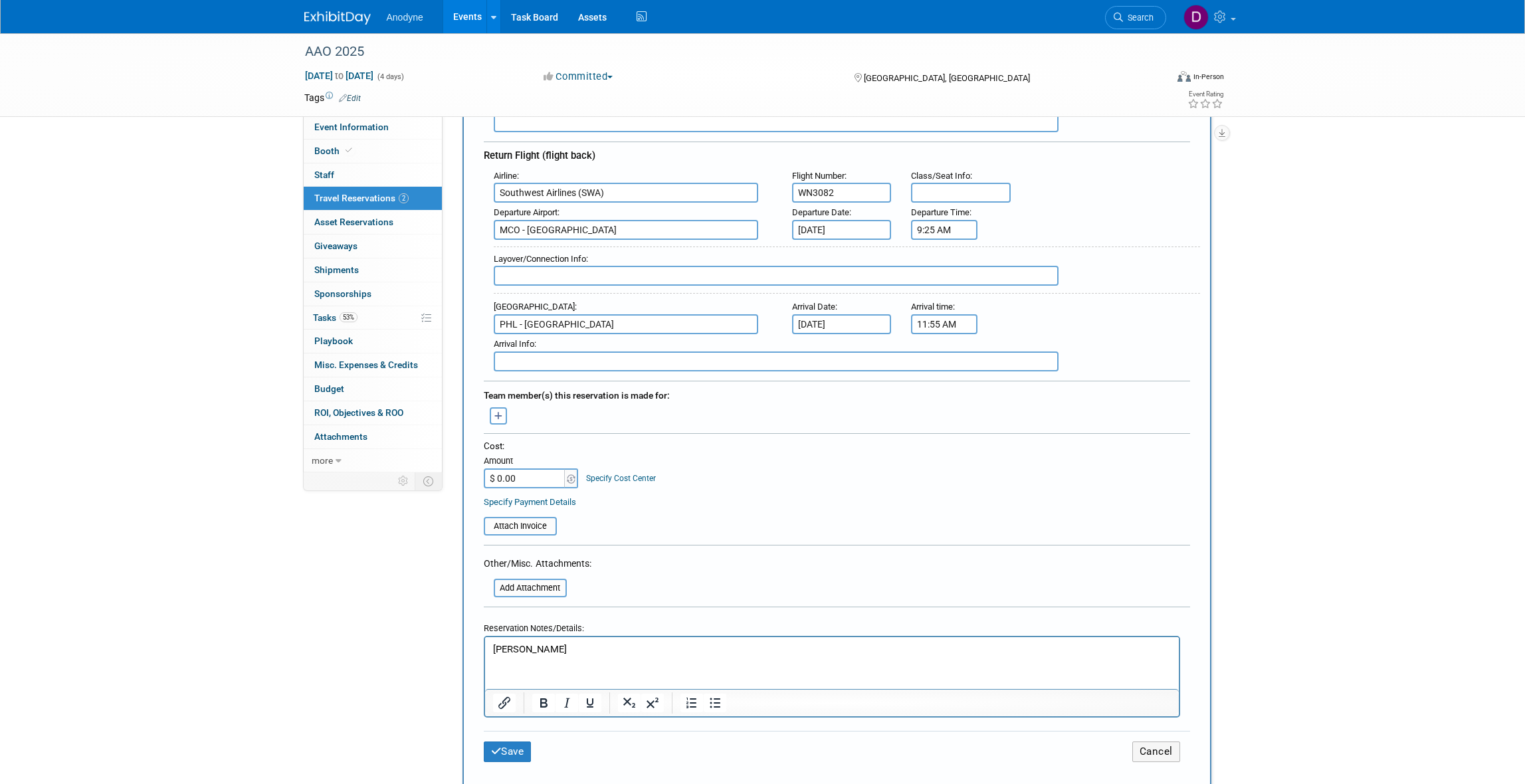
scroll to position [415, 0]
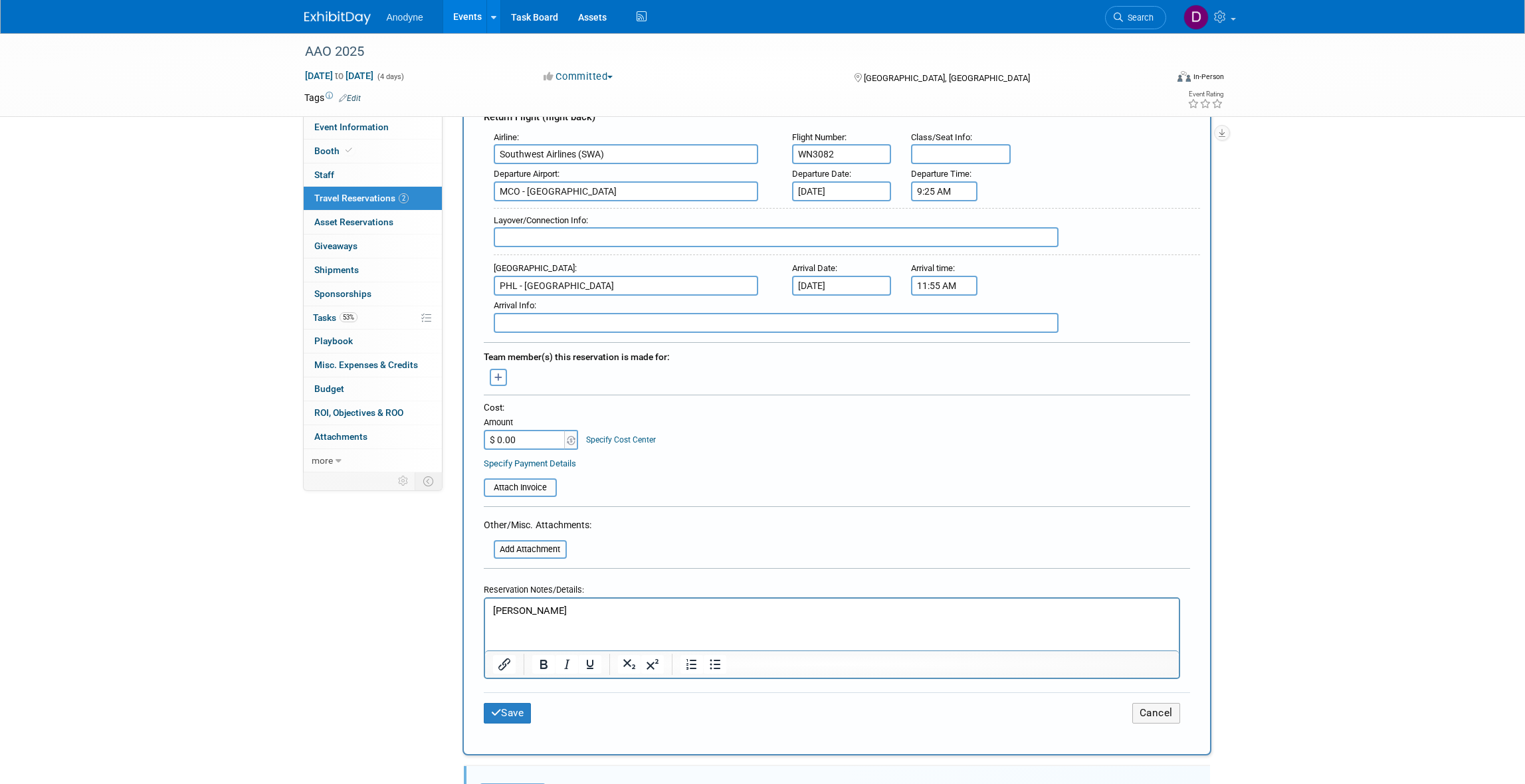
click at [509, 703] on button "Save" at bounding box center [508, 713] width 48 height 21
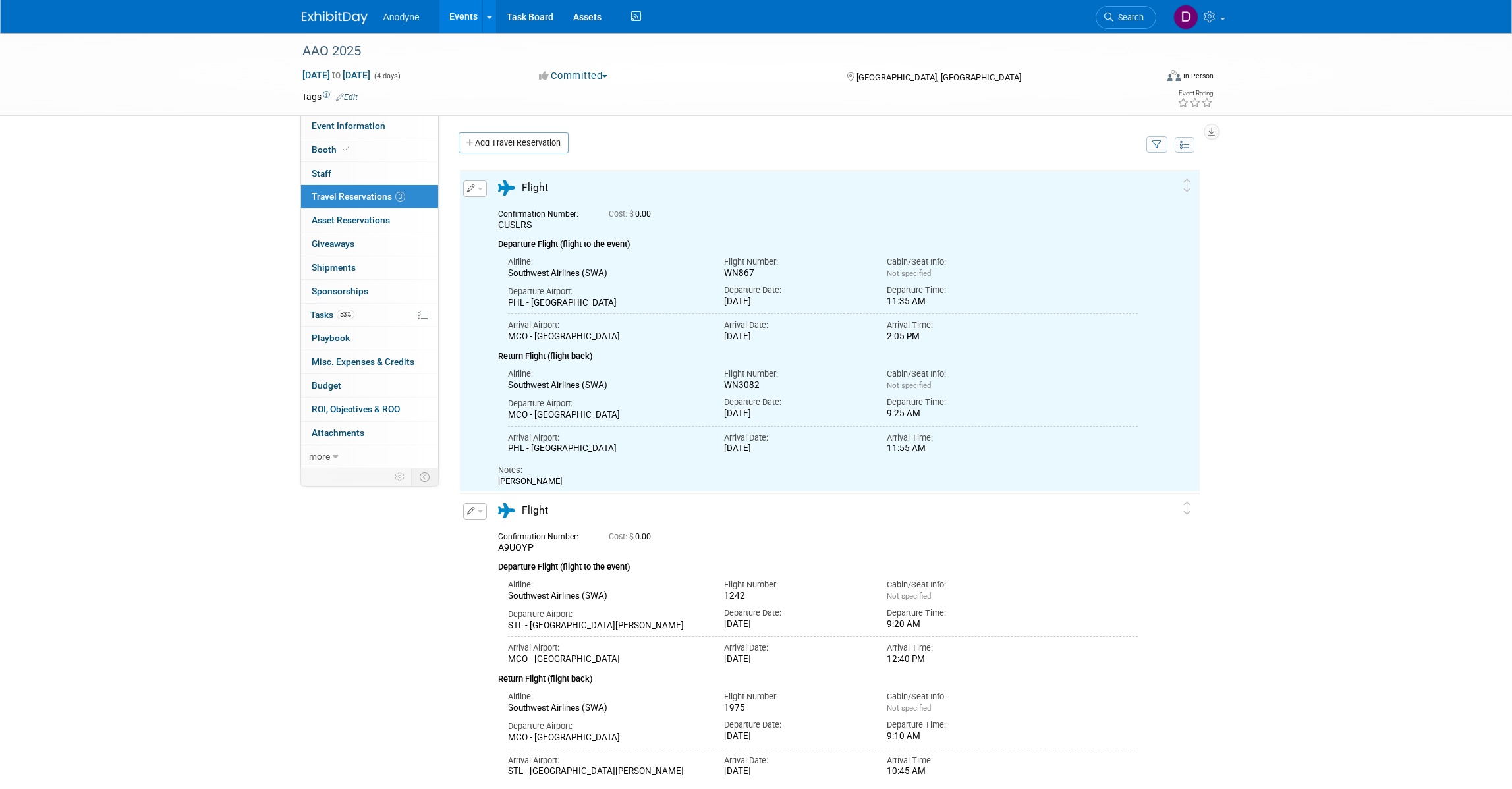
scroll to position [0, 0]
click at [116, 332] on div "AAO 2025 [DATE] to [DATE] (4 days) [DATE] to [DATE] Committed Committed Conside…" at bounding box center [756, 513] width 1512 height 959
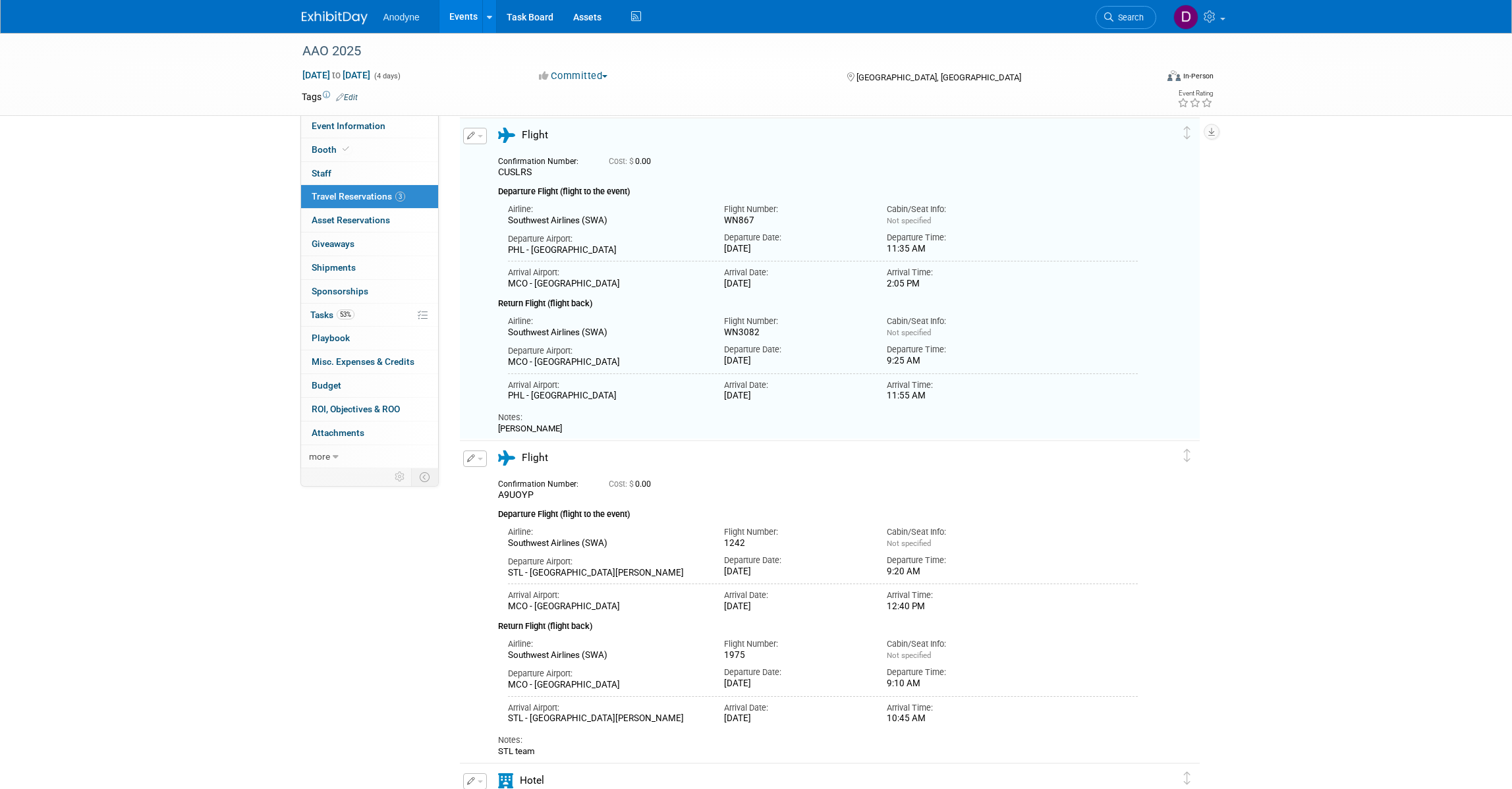
scroll to position [82, 0]
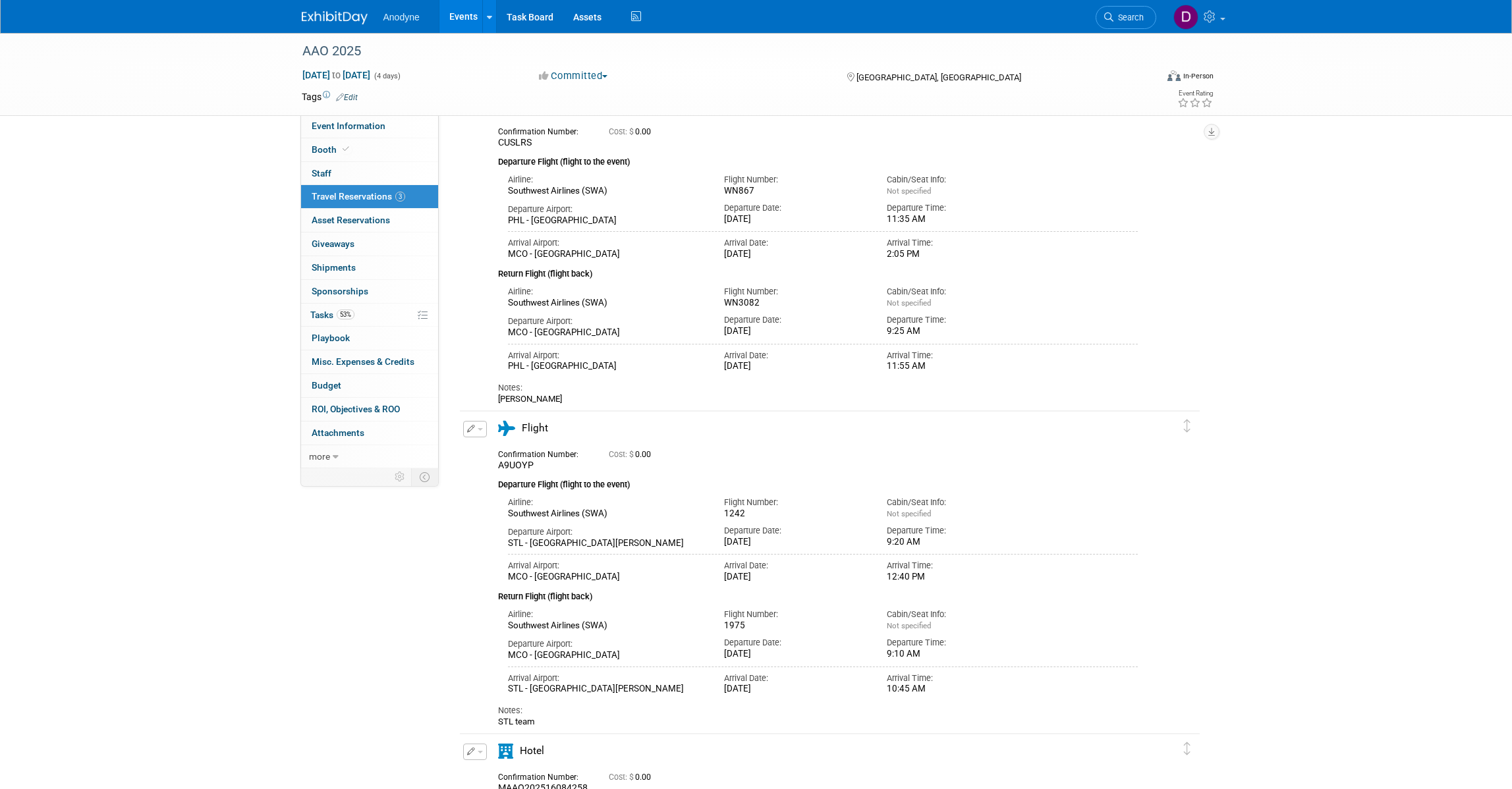
click at [472, 433] on icon "button" at bounding box center [471, 429] width 9 height 8
click at [486, 450] on button "Edit Reservation" at bounding box center [519, 452] width 112 height 19
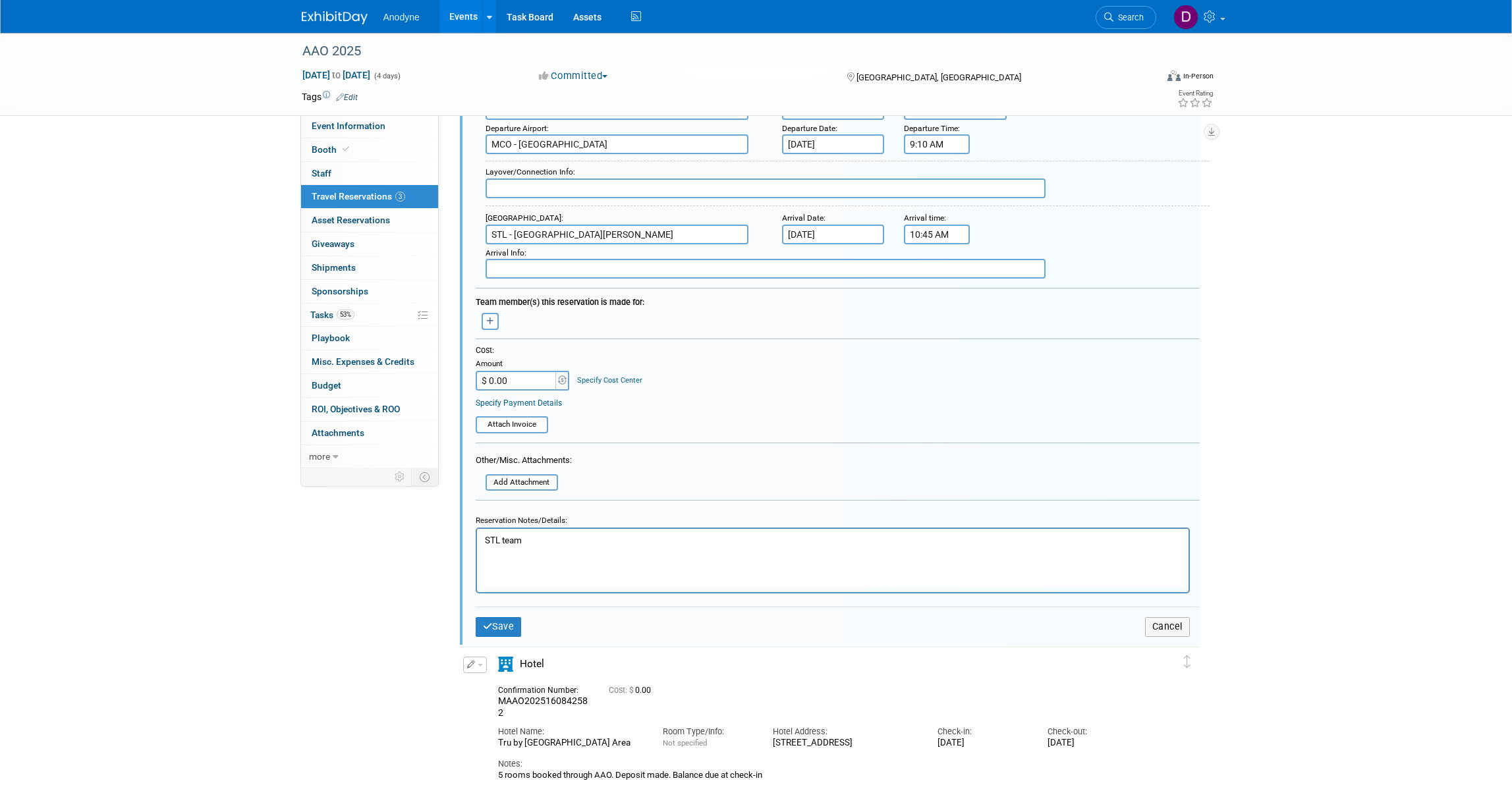
scroll to position [756, 0]
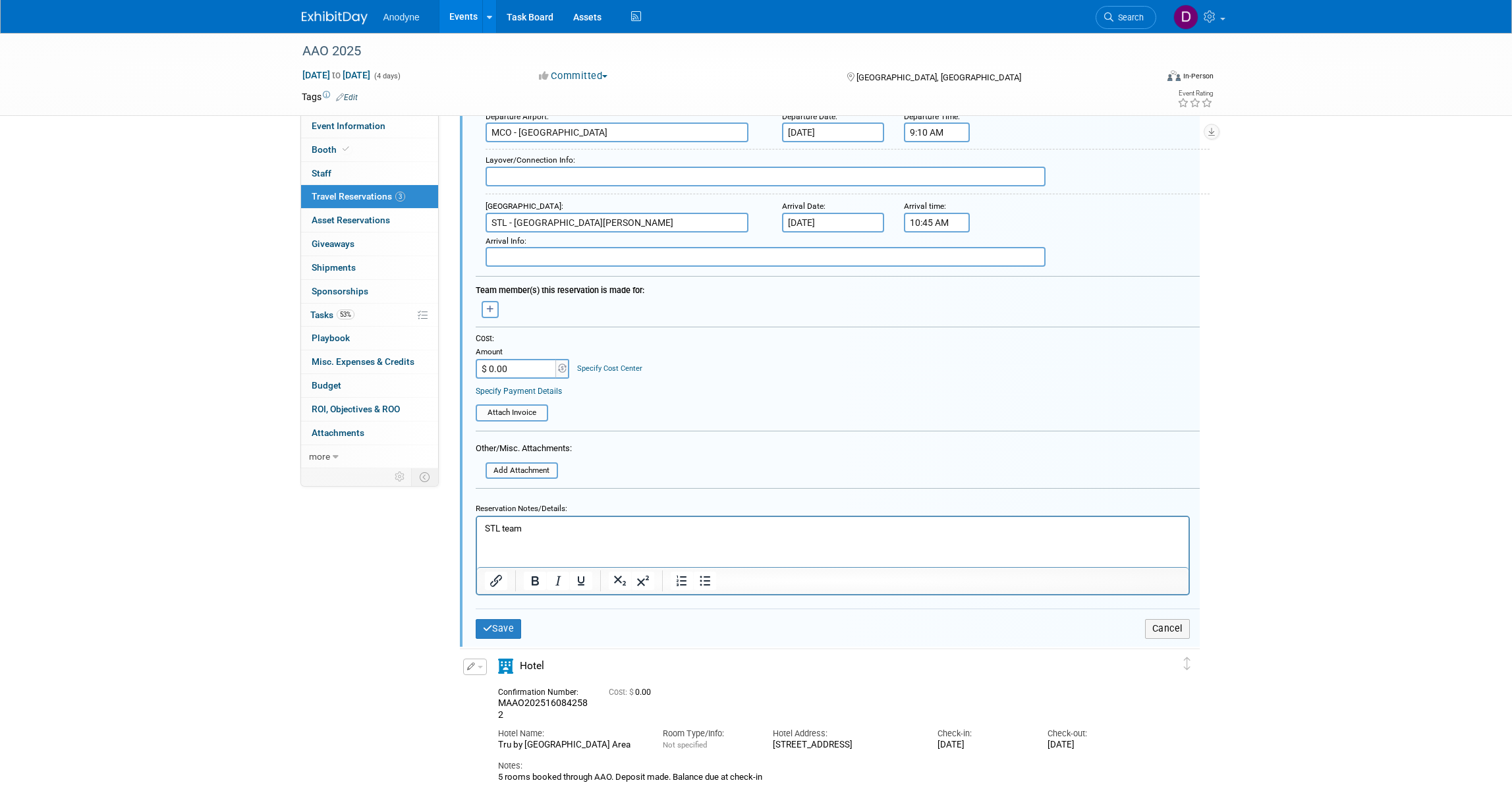
drag, startPoint x: 1031, startPoint y: 1018, endPoint x: 557, endPoint y: 529, distance: 681.0
click at [557, 529] on p "STL team" at bounding box center [833, 529] width 697 height 13
click at [500, 619] on button "Save" at bounding box center [499, 628] width 46 height 19
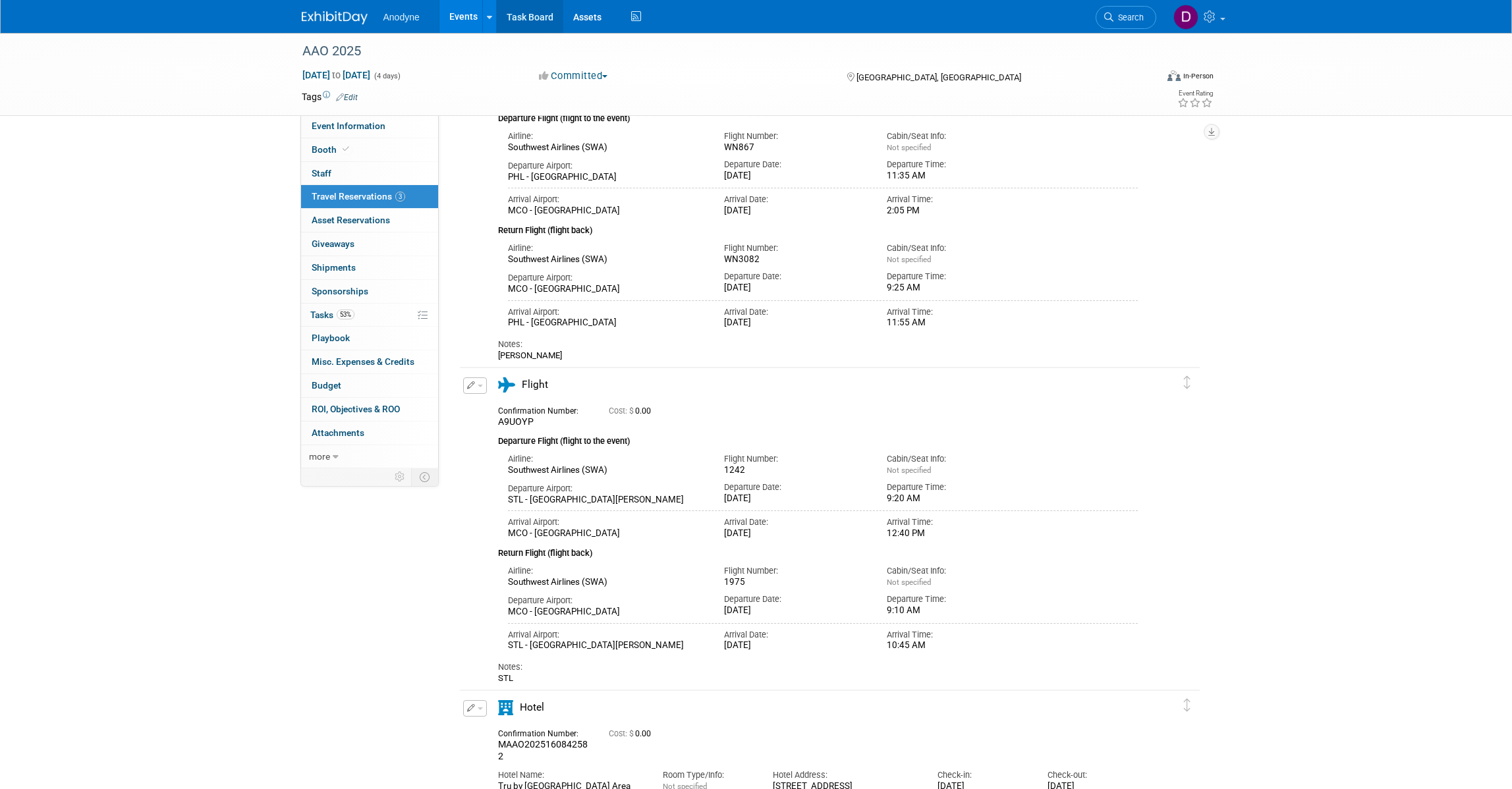
scroll to position [155, 0]
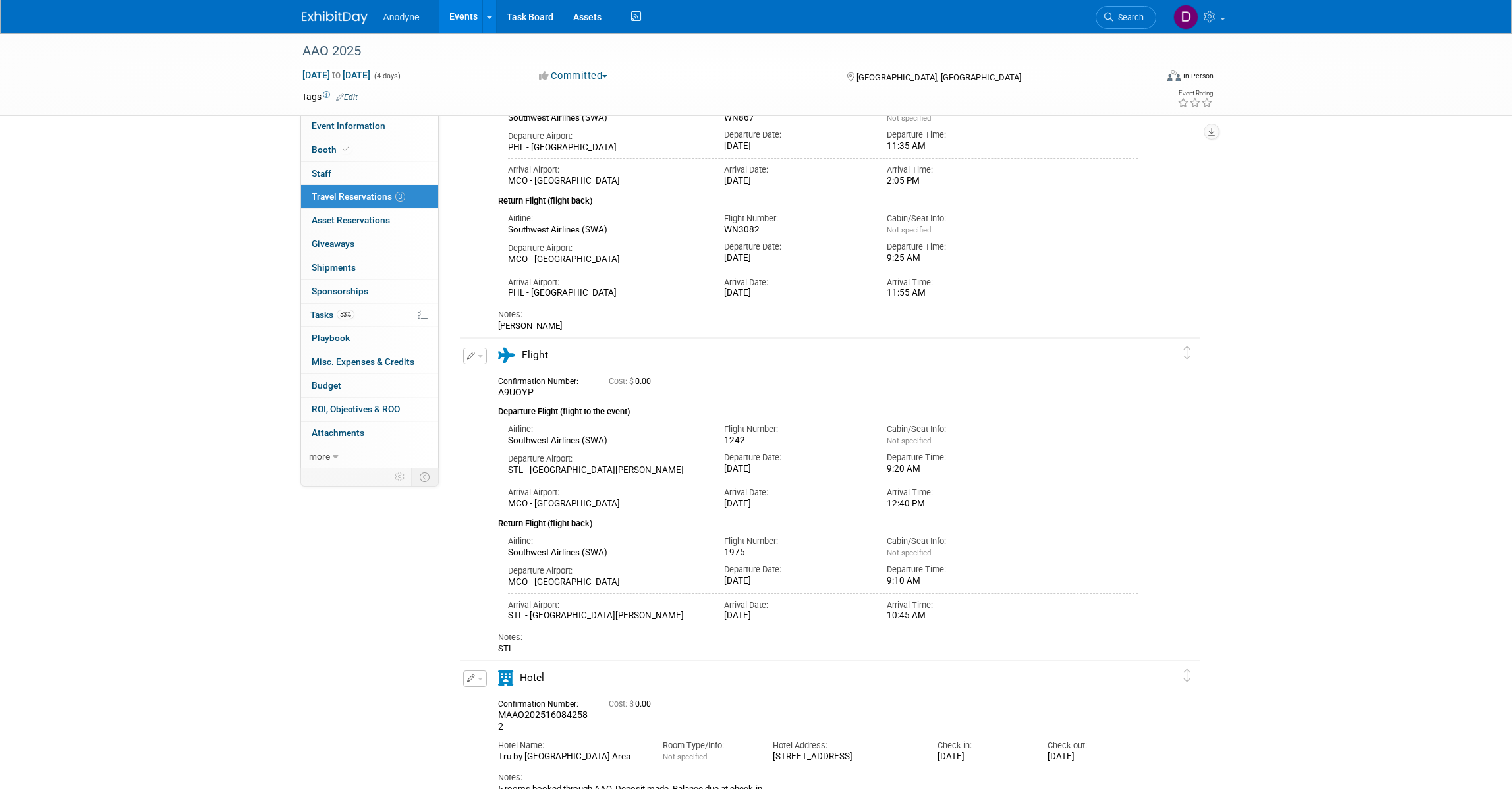
click at [158, 304] on div "AAO 2025 [DATE] to [DATE] (4 days) [DATE] to [DATE] Committed Committed Conside…" at bounding box center [756, 357] width 1512 height 959
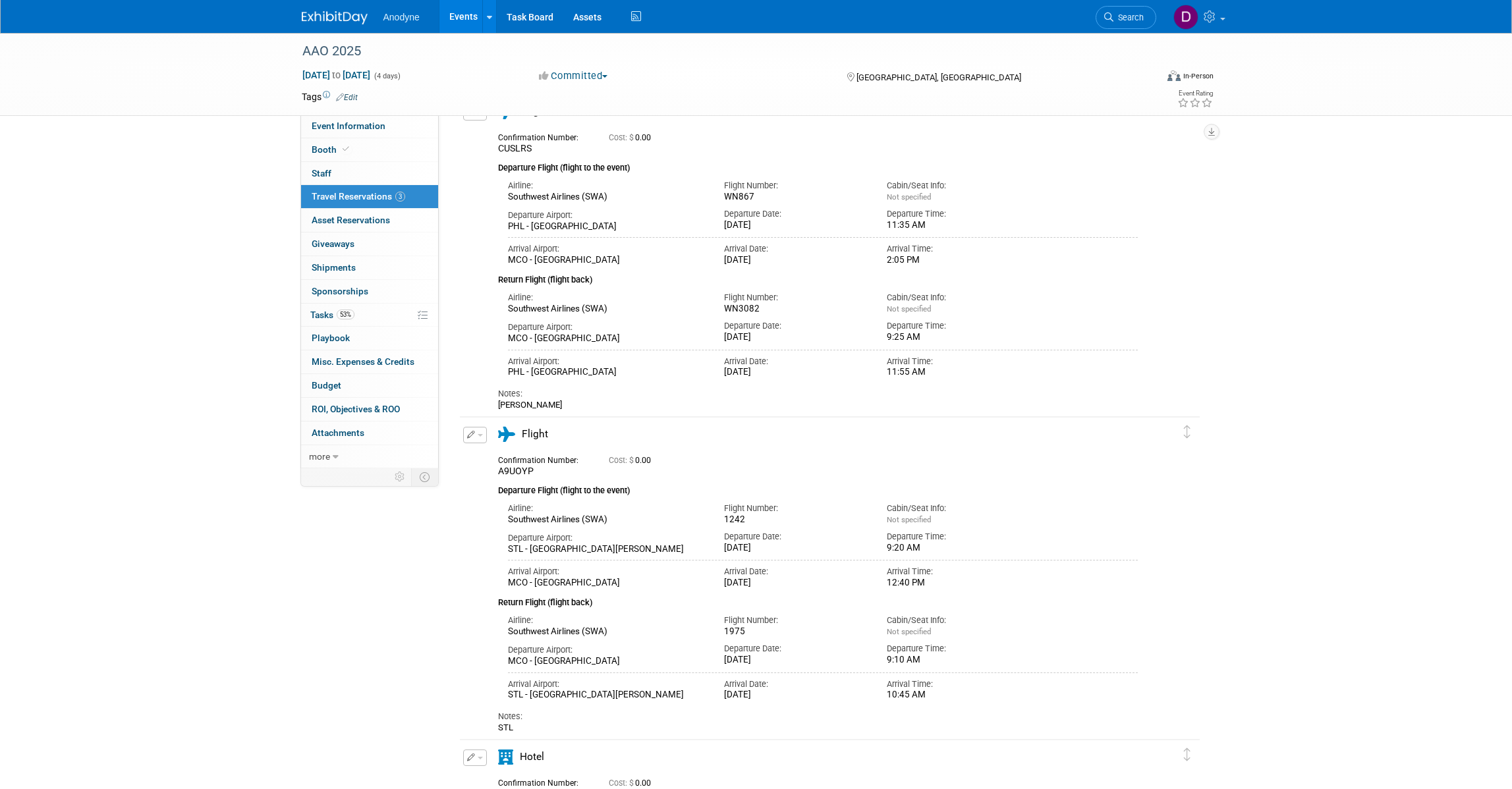
scroll to position [0, 0]
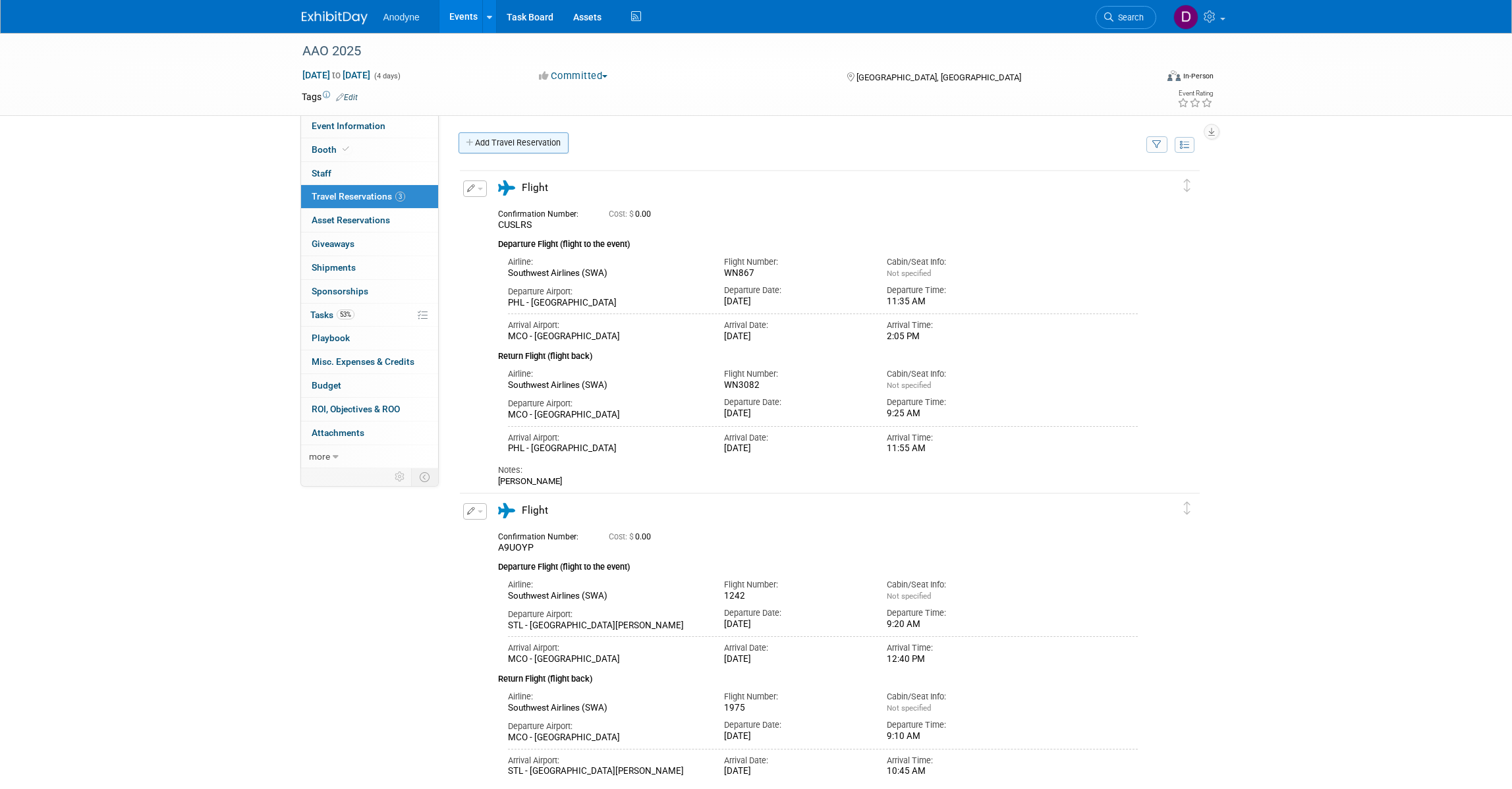
click at [496, 139] on link "Add Travel Reservation" at bounding box center [513, 142] width 110 height 21
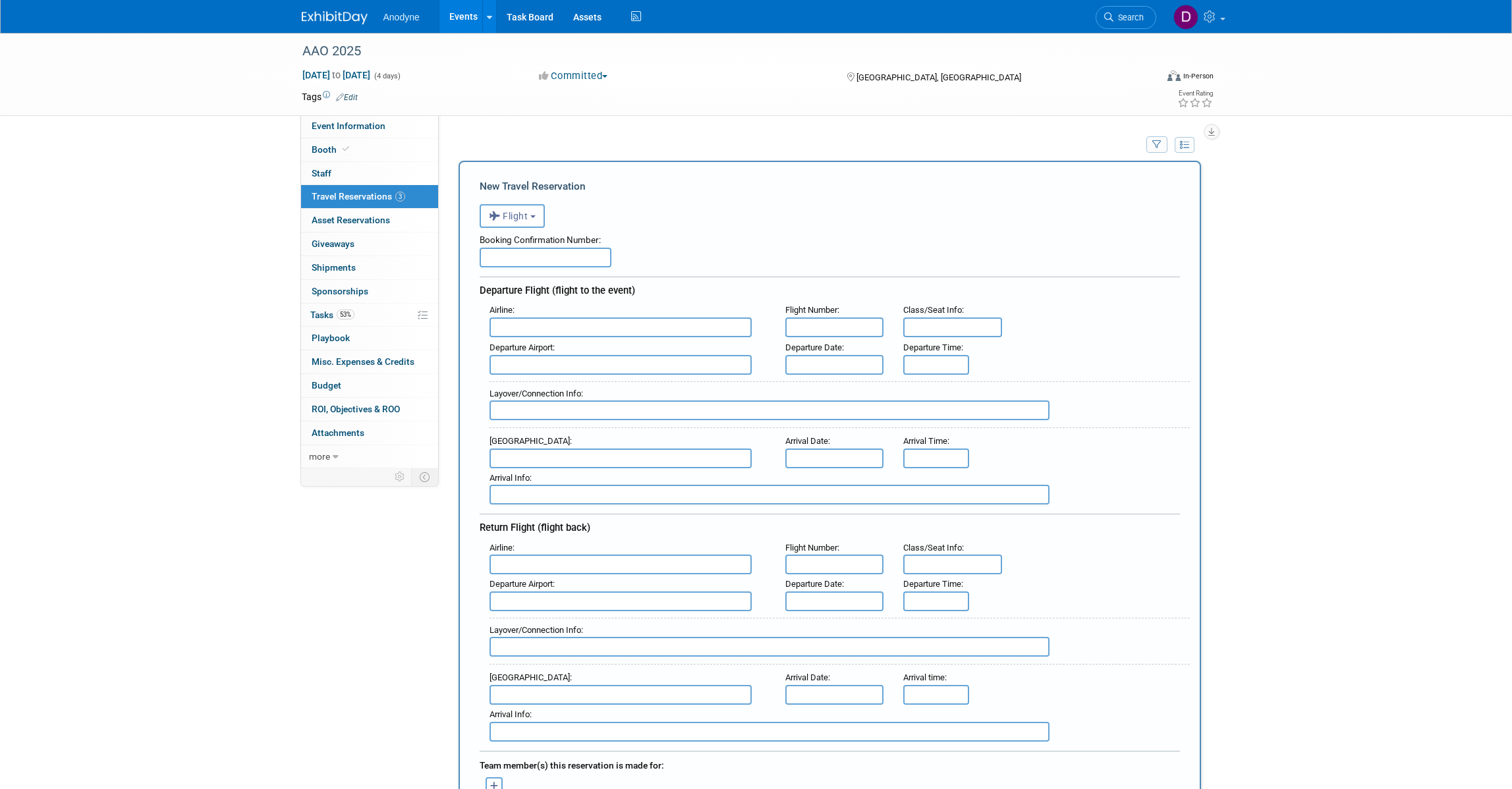
click at [518, 257] on input "text" at bounding box center [545, 257] width 131 height 20
paste input "CTQ8RC"
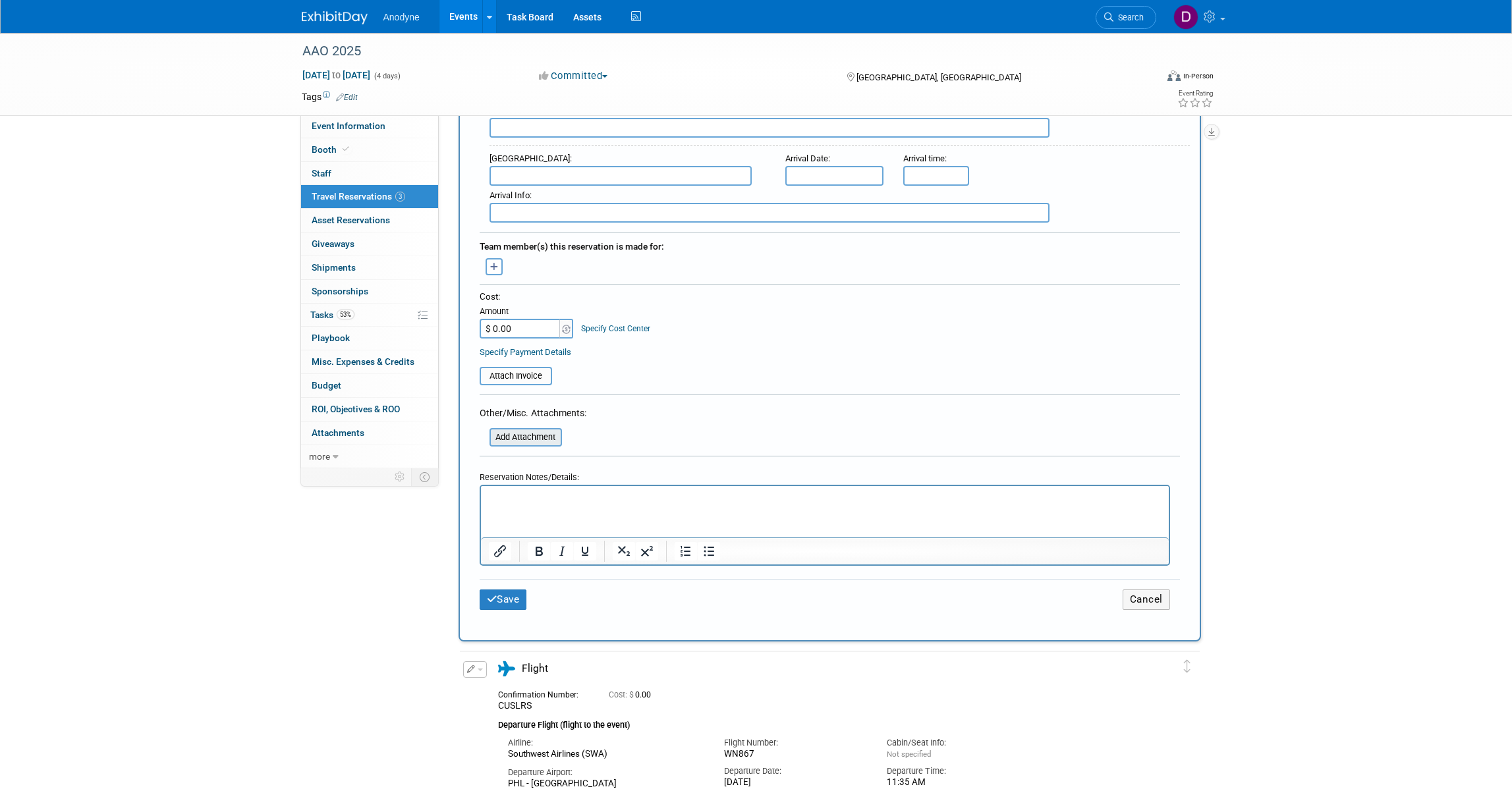
scroll to position [576, 0]
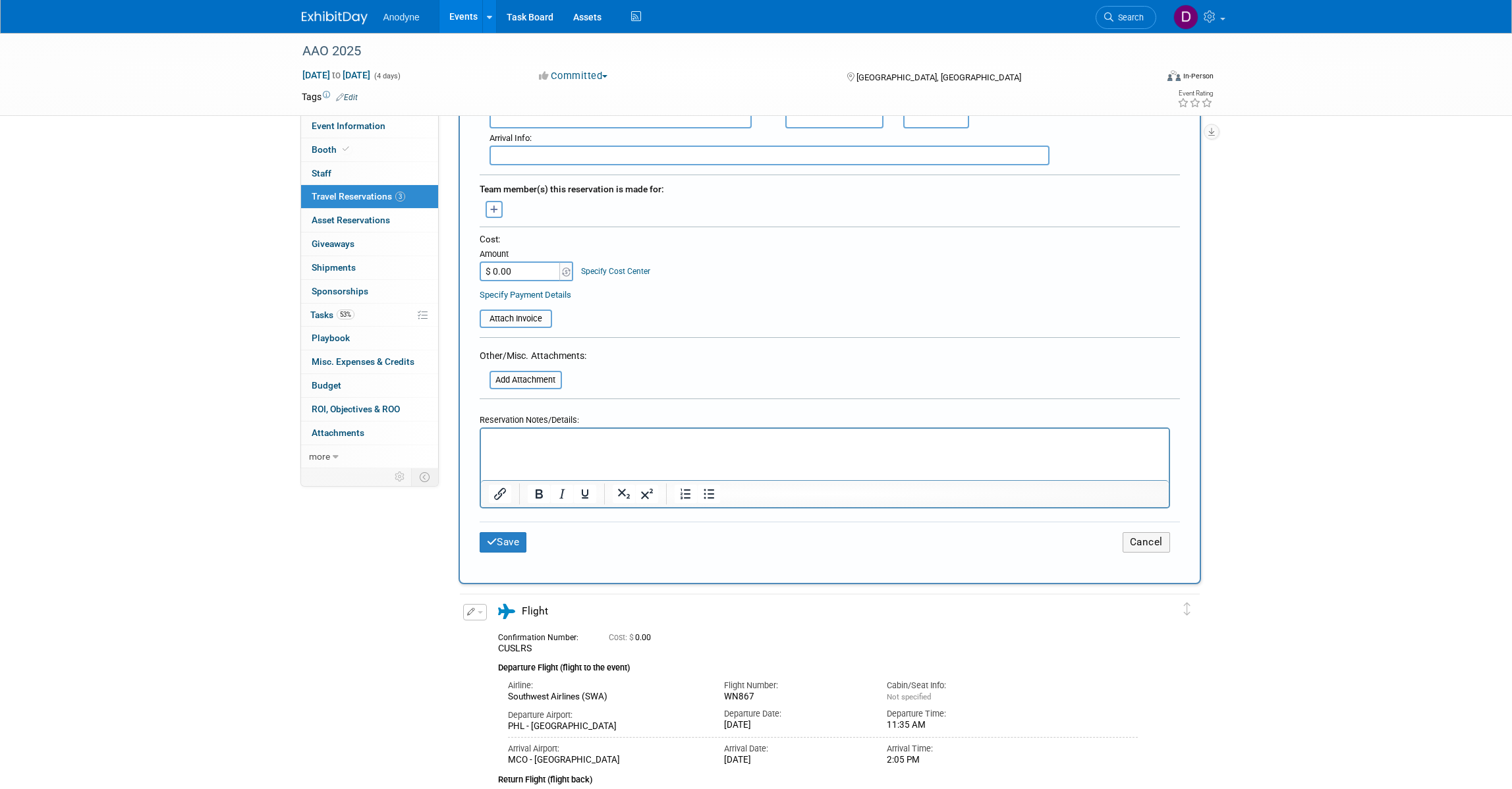
type input "CTQ8RC"
click at [536, 446] on p "Rich Text Area. Press ALT-0 for help." at bounding box center [825, 440] width 673 height 13
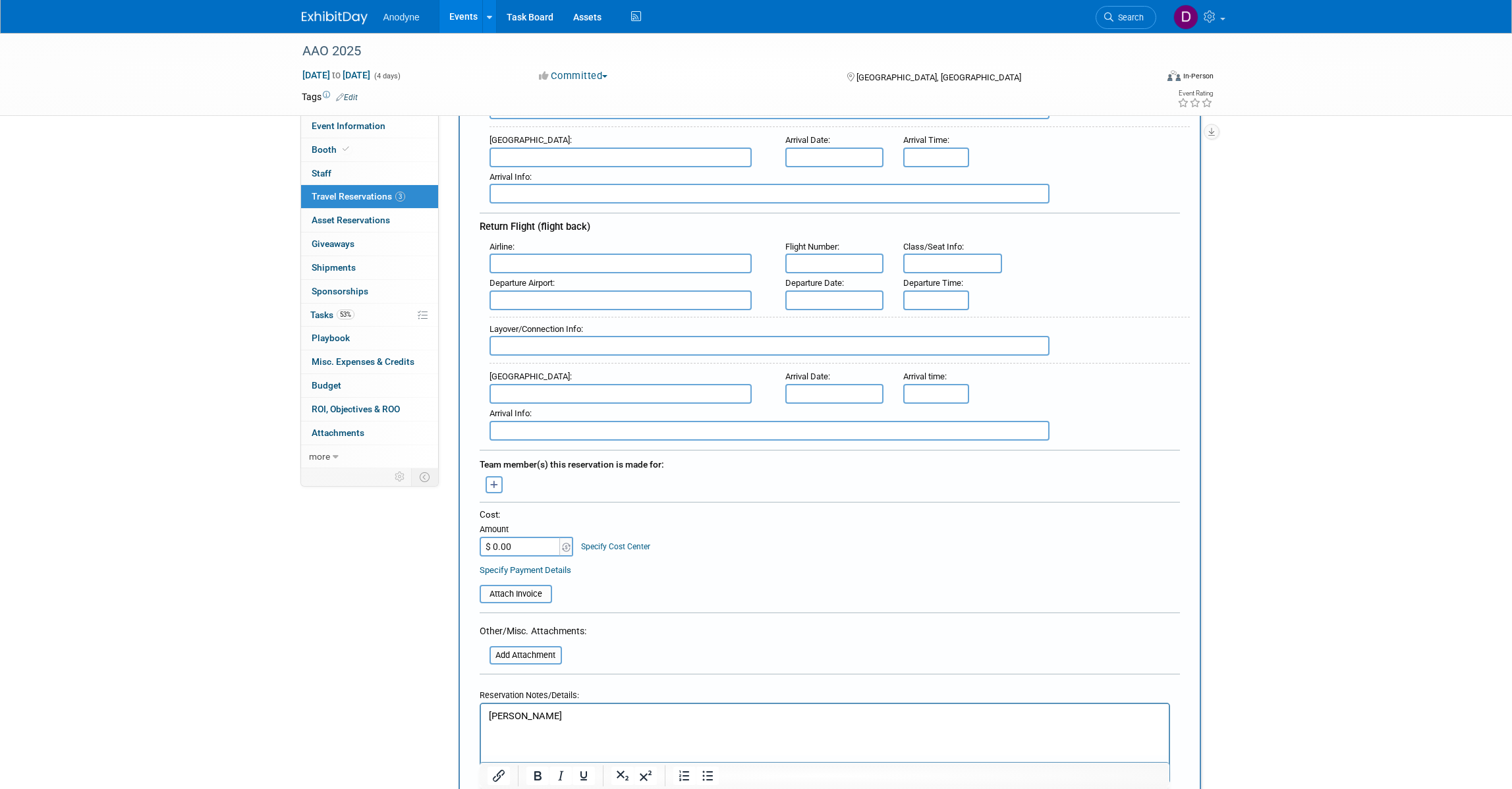
scroll to position [329, 0]
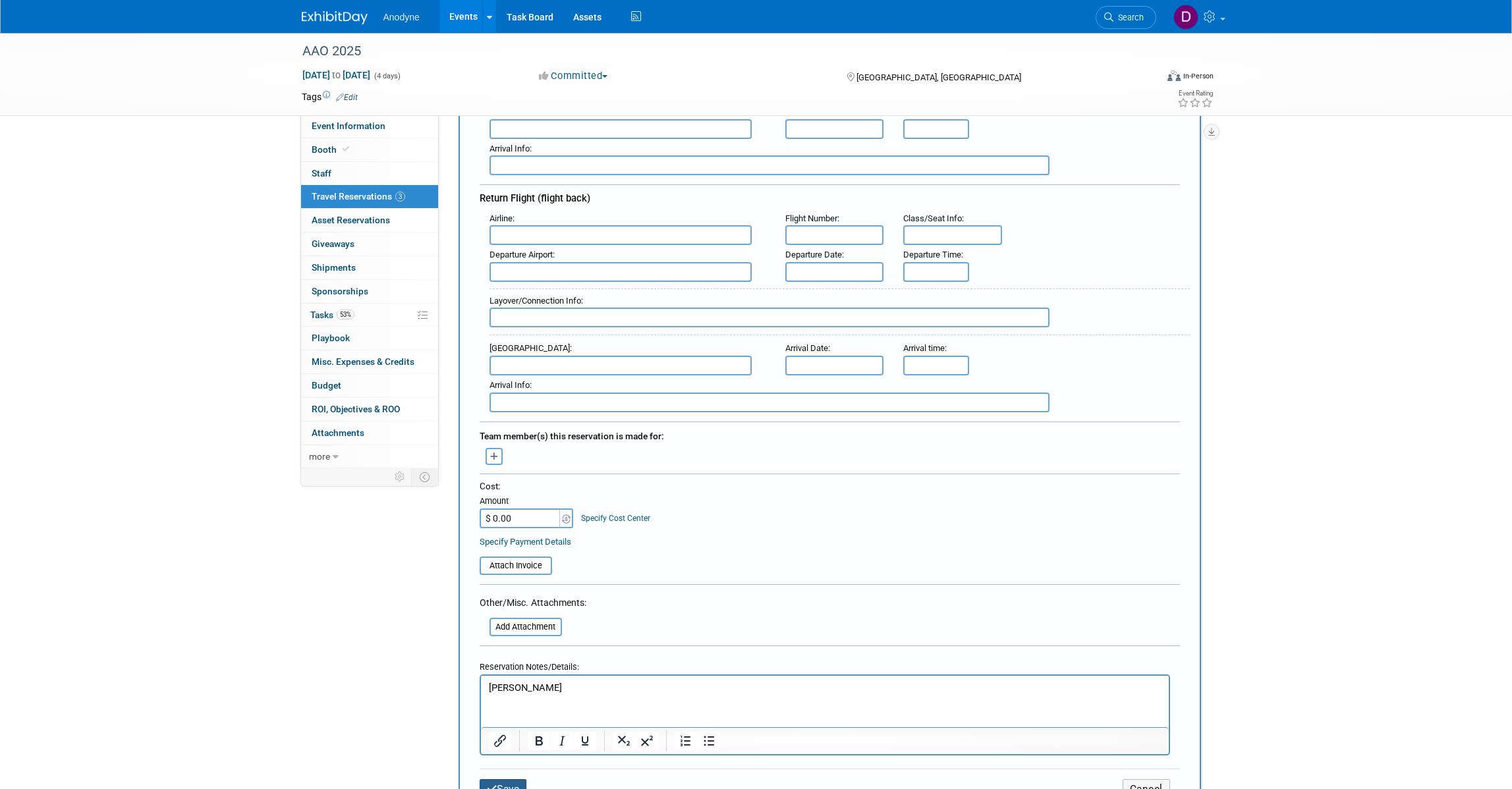
click at [515, 779] on button "Save" at bounding box center [503, 789] width 47 height 21
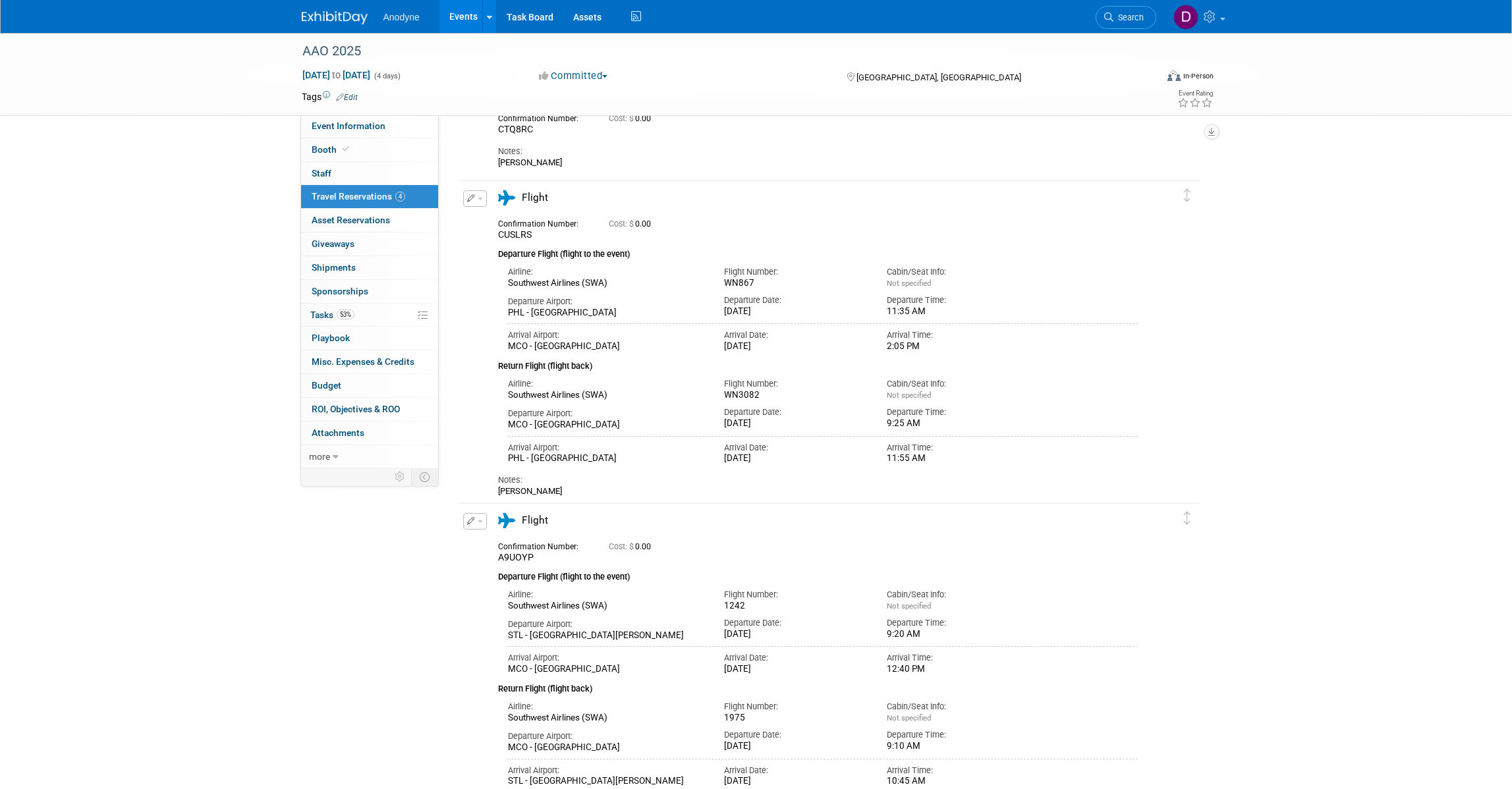
scroll to position [0, 0]
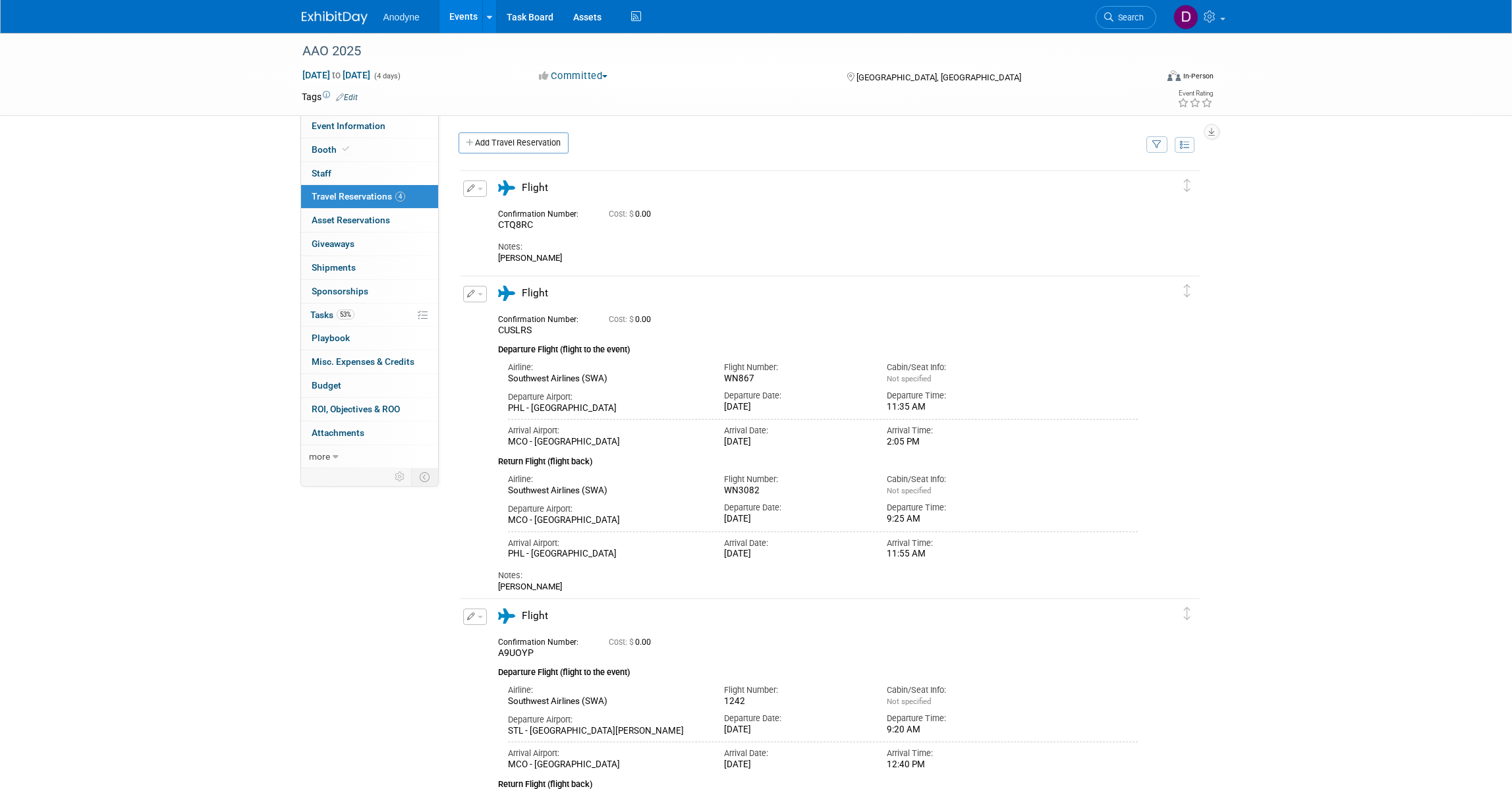
click at [475, 614] on button "button" at bounding box center [475, 616] width 24 height 17
click at [494, 641] on button "Edit Reservation" at bounding box center [519, 639] width 112 height 19
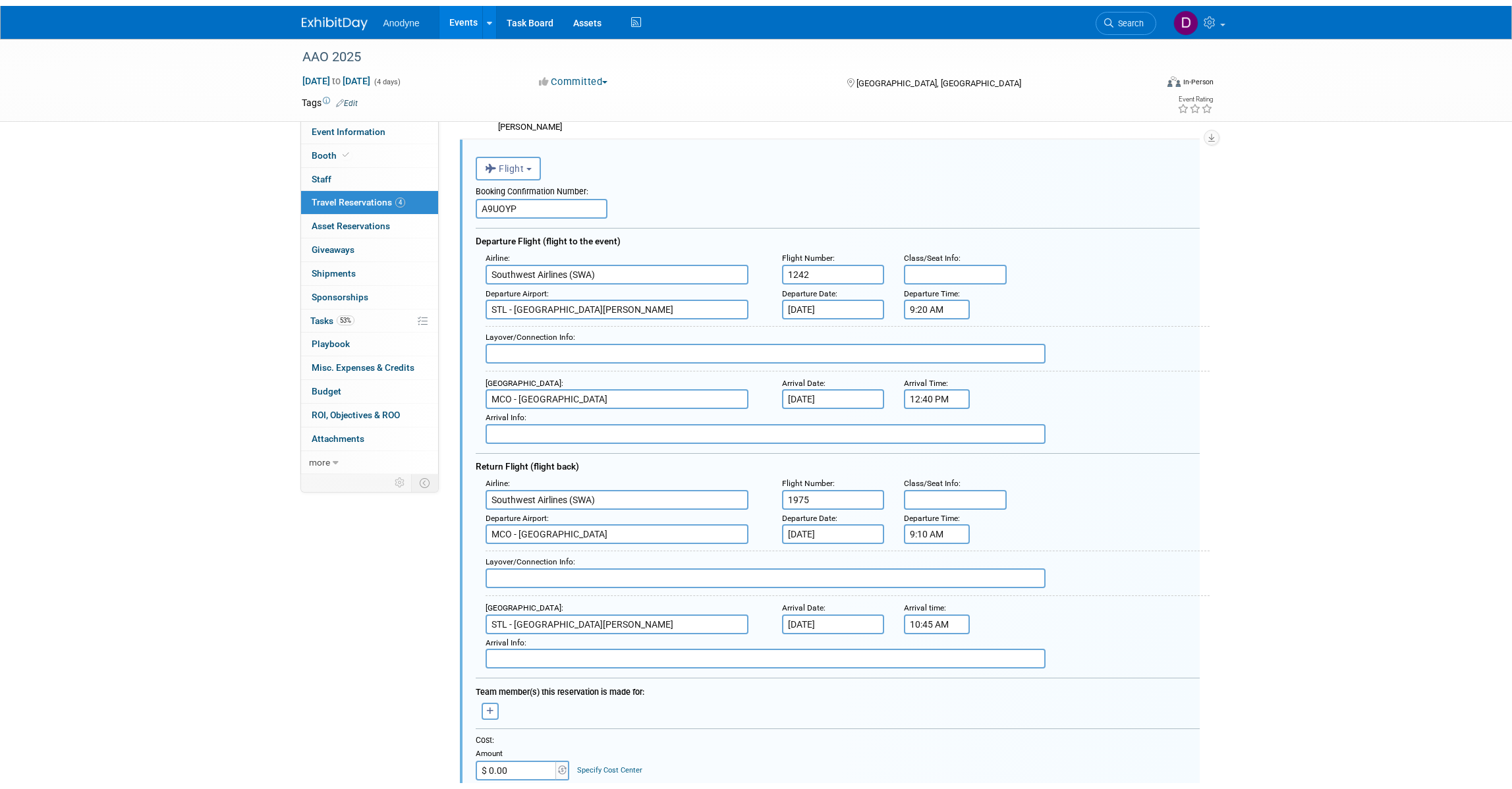
scroll to position [1015, 0]
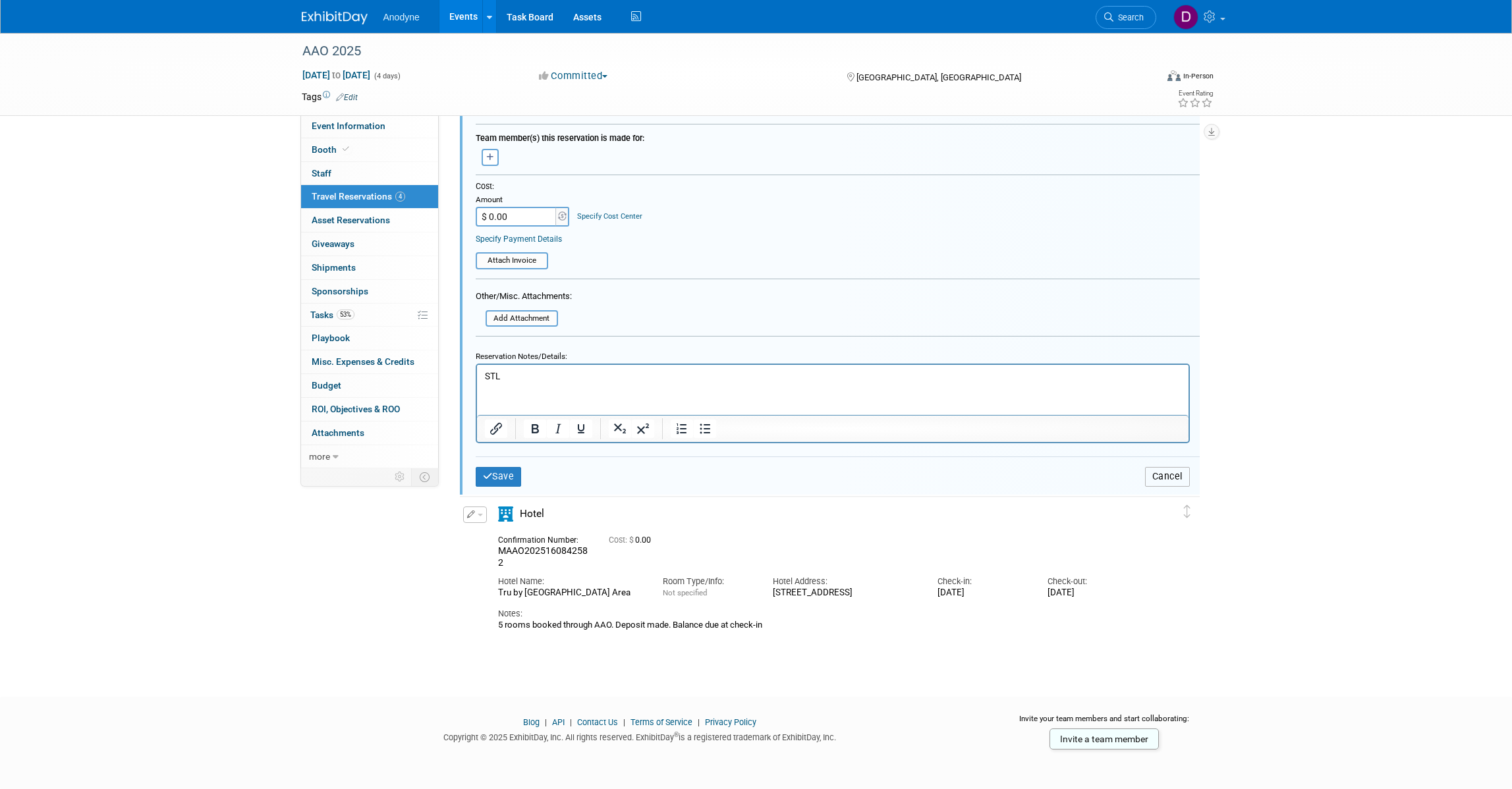
click at [1176, 467] on button "Cancel" at bounding box center [1167, 476] width 45 height 19
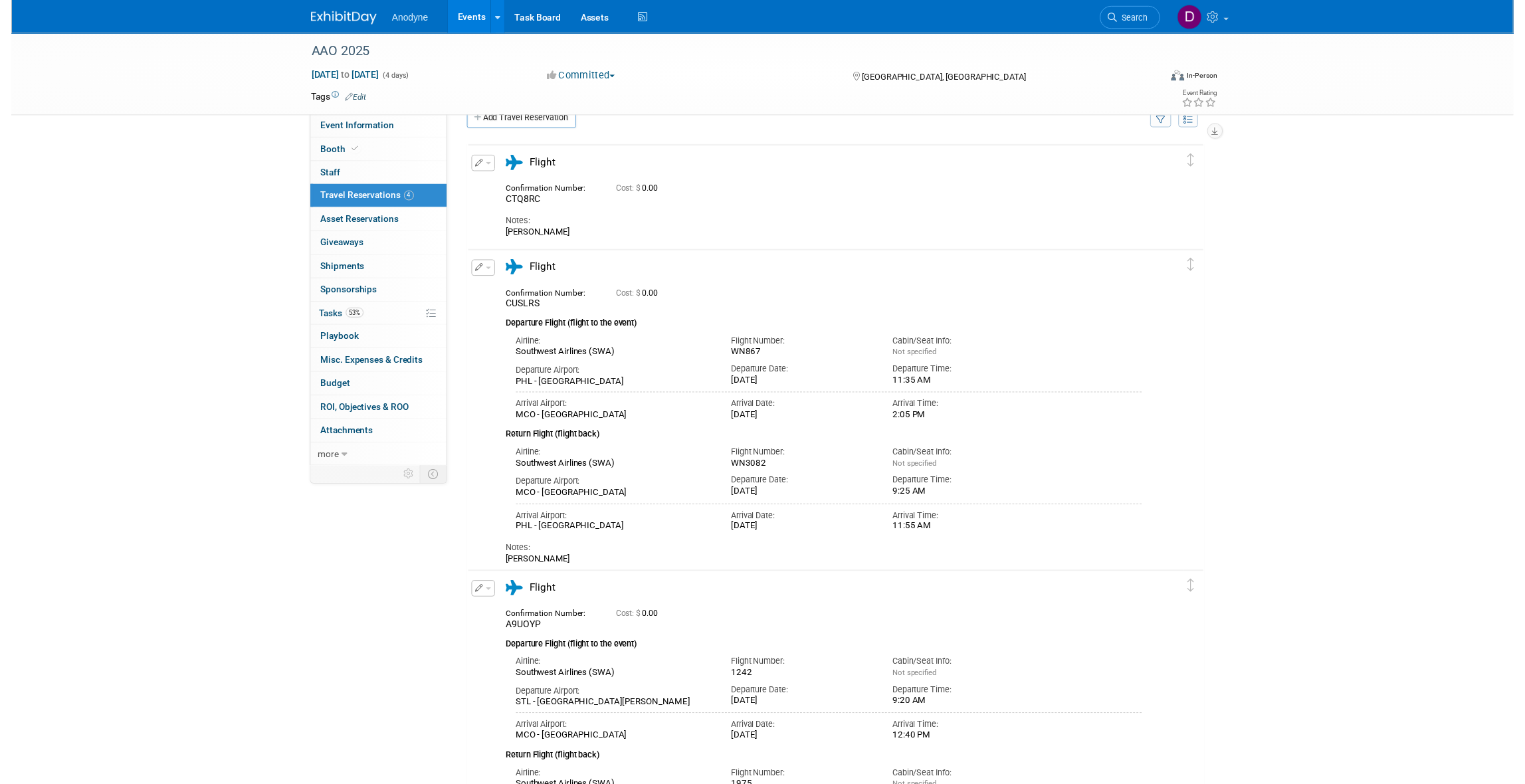
scroll to position [0, 0]
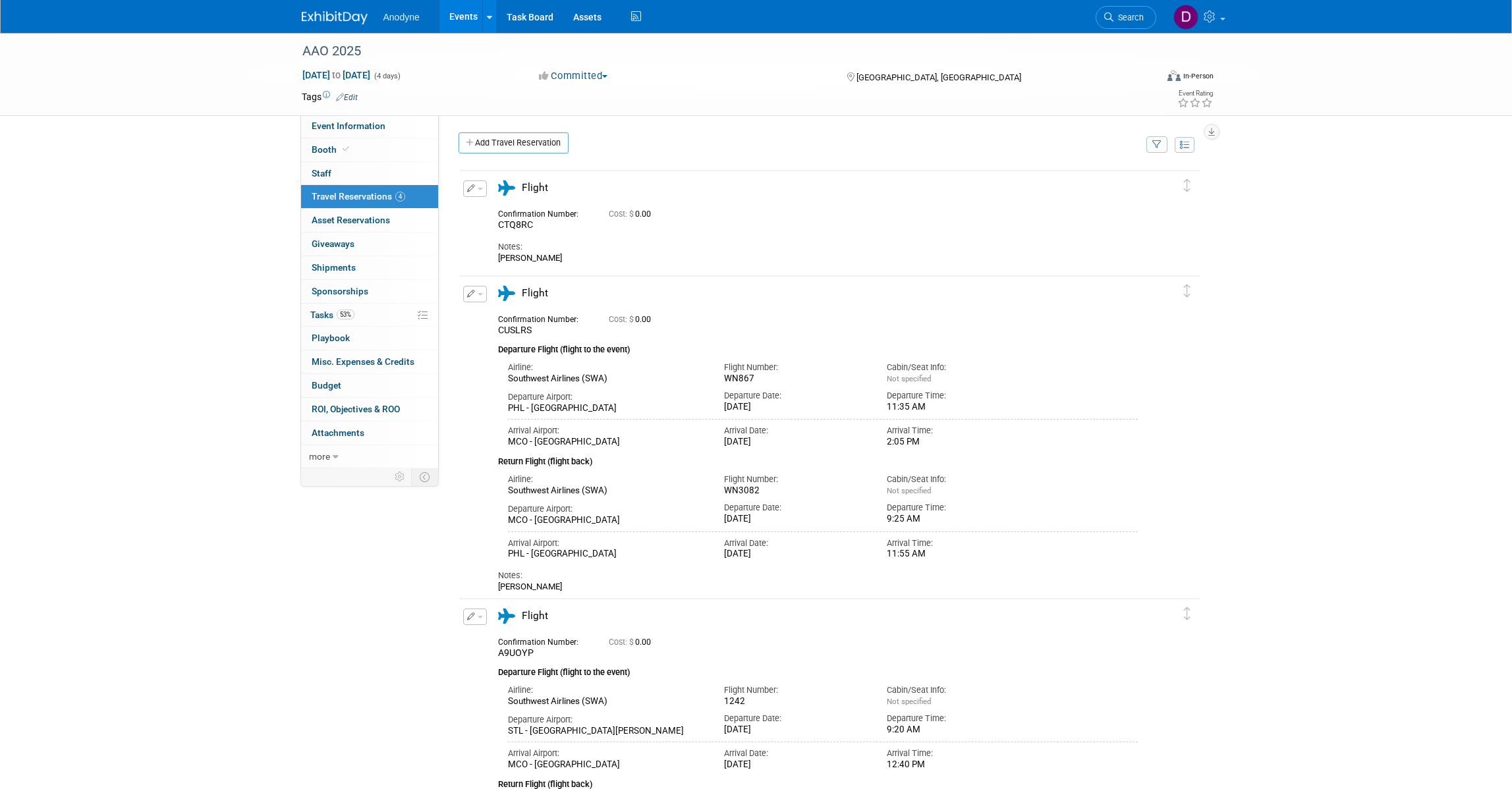
click at [468, 290] on icon "button" at bounding box center [471, 294] width 9 height 8
click at [501, 323] on button "Edit Reservation" at bounding box center [519, 317] width 112 height 19
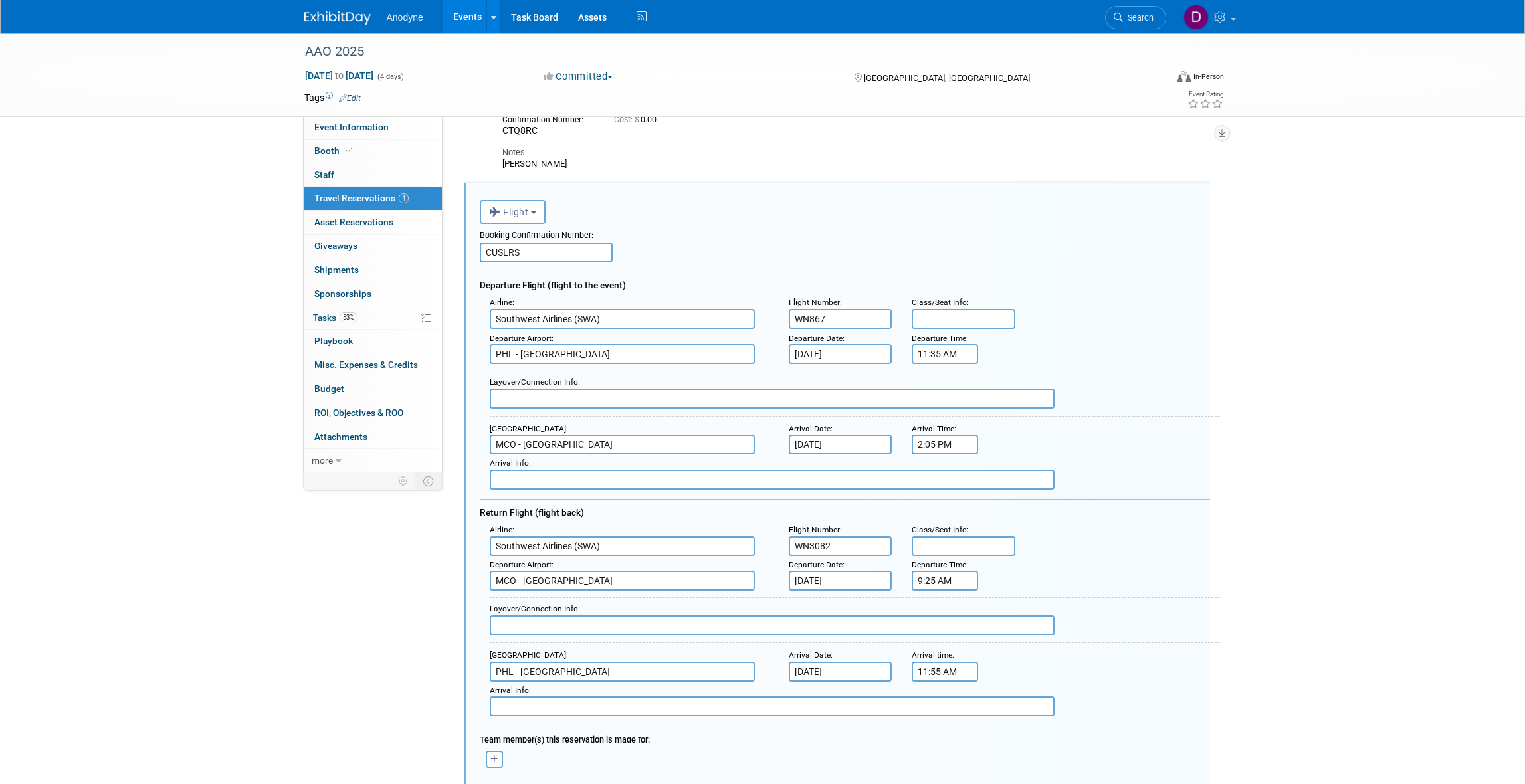
scroll to position [129, 0]
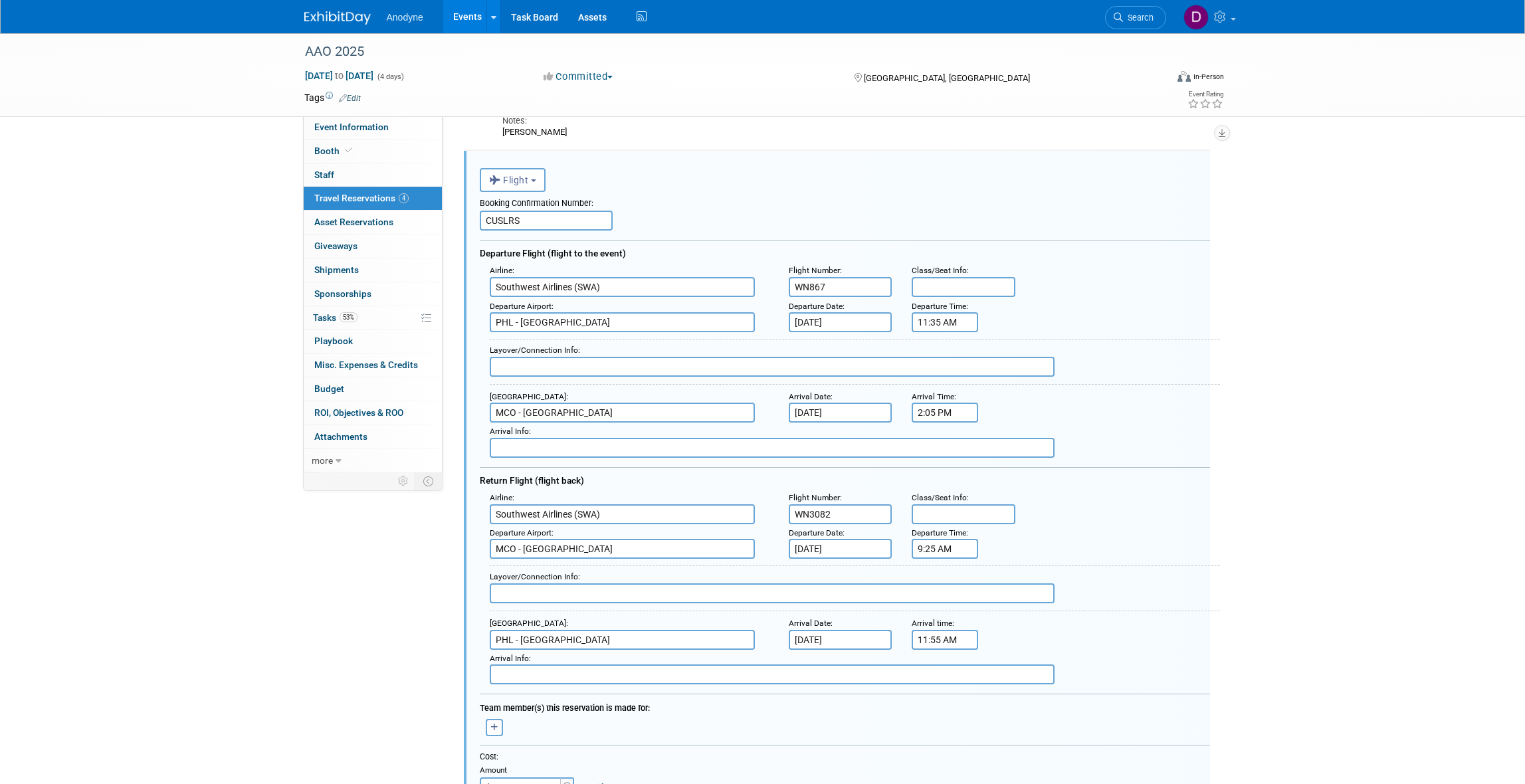
click at [810, 283] on input "WN867" at bounding box center [841, 287] width 104 height 20
type input "867"
click at [806, 510] on input "WN3082" at bounding box center [841, 514] width 104 height 20
type input "3082"
click at [1290, 538] on div "AAO 2025 [DATE] to [DATE] (4 days) [DATE] to [DATE] Committed Committed Conside…" at bounding box center [762, 732] width 1525 height 1654
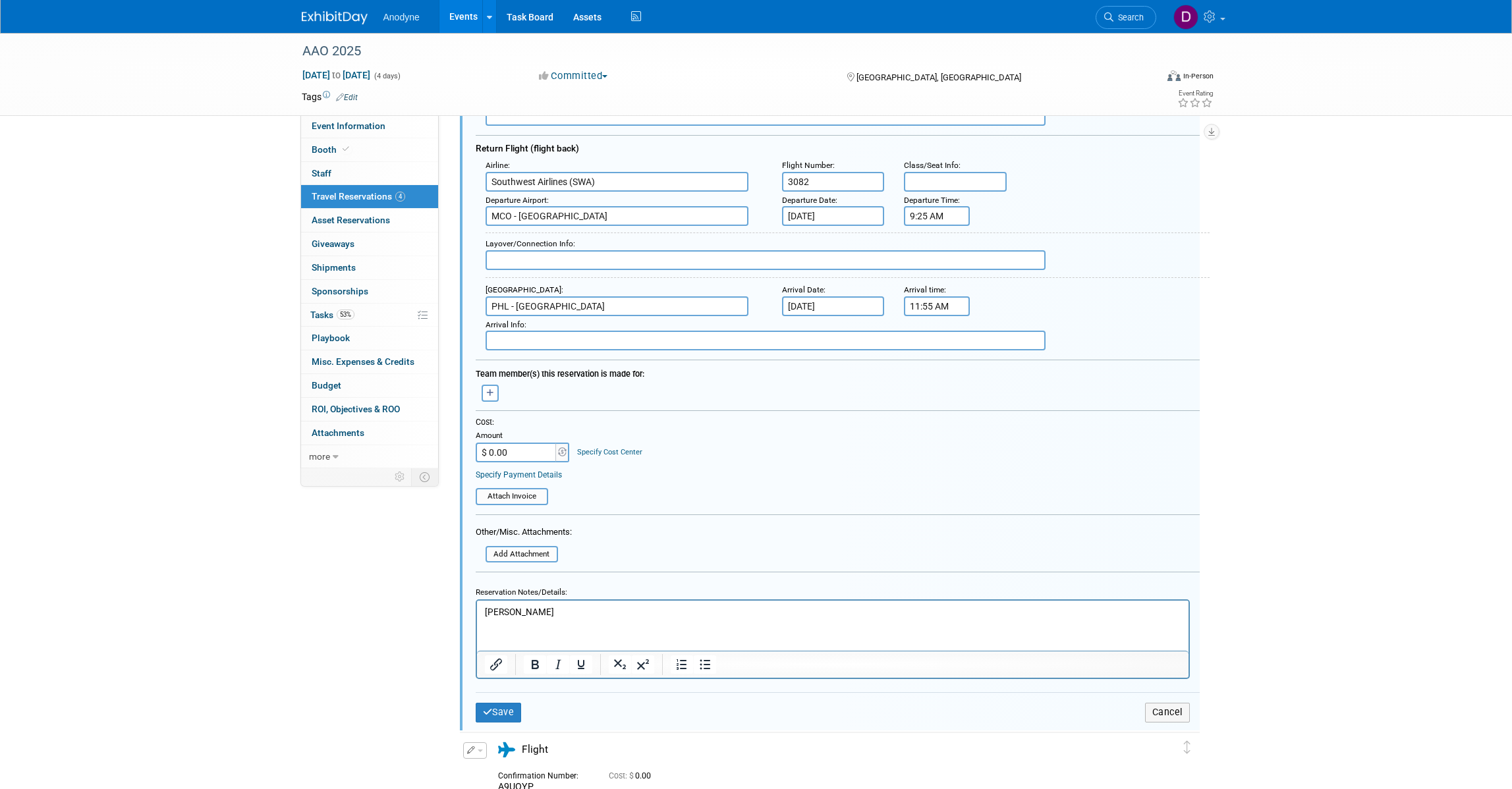
scroll to position [457, 0]
click at [506, 707] on button "Save" at bounding box center [499, 711] width 46 height 19
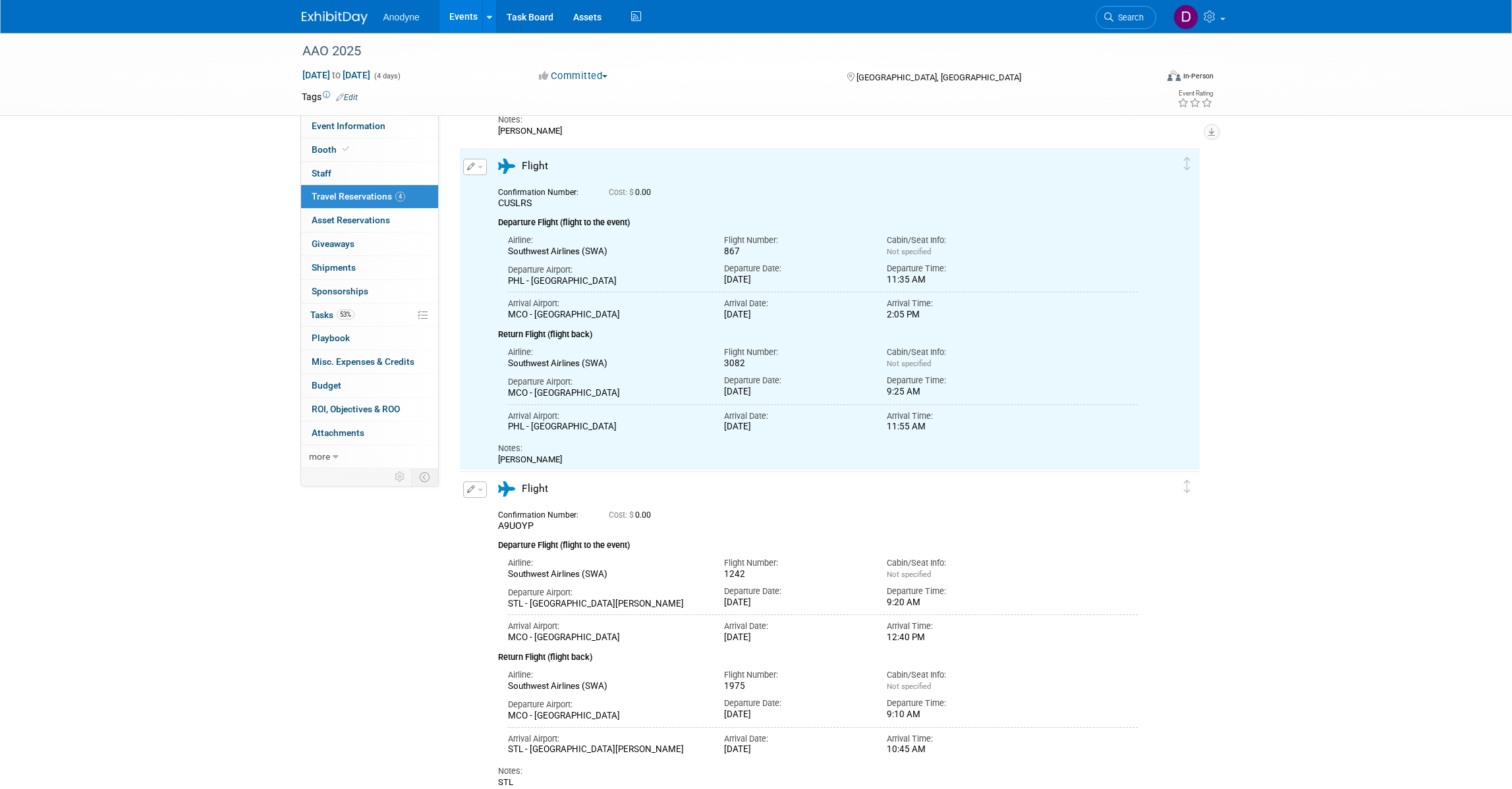
scroll to position [0, 0]
click at [1334, 472] on div "AAO 2025 [DATE] to [DATE] (4 days) [DATE] to [DATE] Committed Committed Conside…" at bounding box center [756, 438] width 1512 height 1065
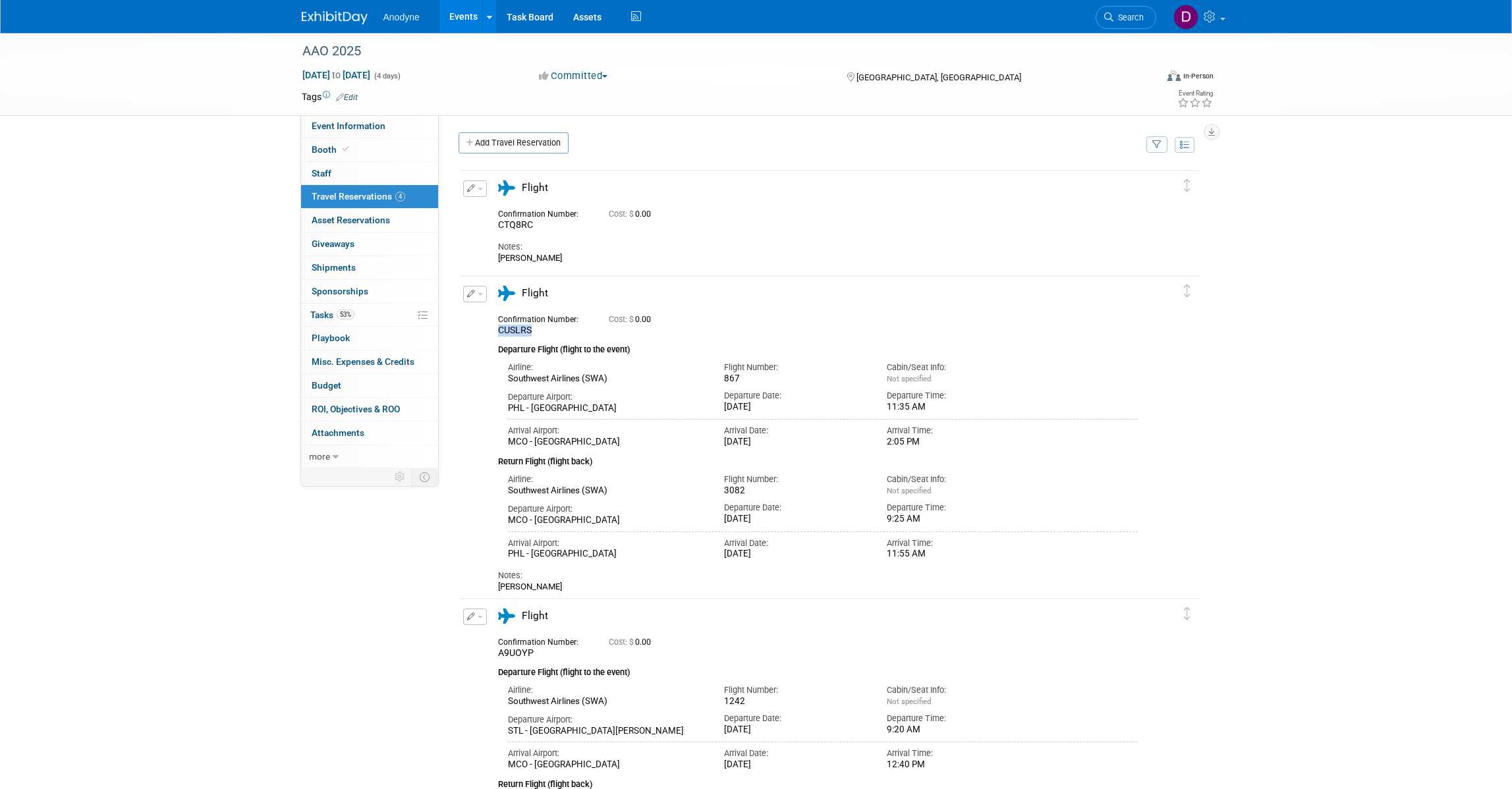
drag, startPoint x: 530, startPoint y: 331, endPoint x: 497, endPoint y: 334, distance: 33.1
click at [498, 334] on span "CUSLRS" at bounding box center [515, 329] width 33 height 10
copy span "CUSLRS"
click at [1375, 480] on div "AAO 2025 [DATE] to [DATE] (4 days) [DATE] to [DATE] Committed Committed Conside…" at bounding box center [756, 566] width 1512 height 1065
click at [479, 193] on button "button" at bounding box center [475, 188] width 24 height 17
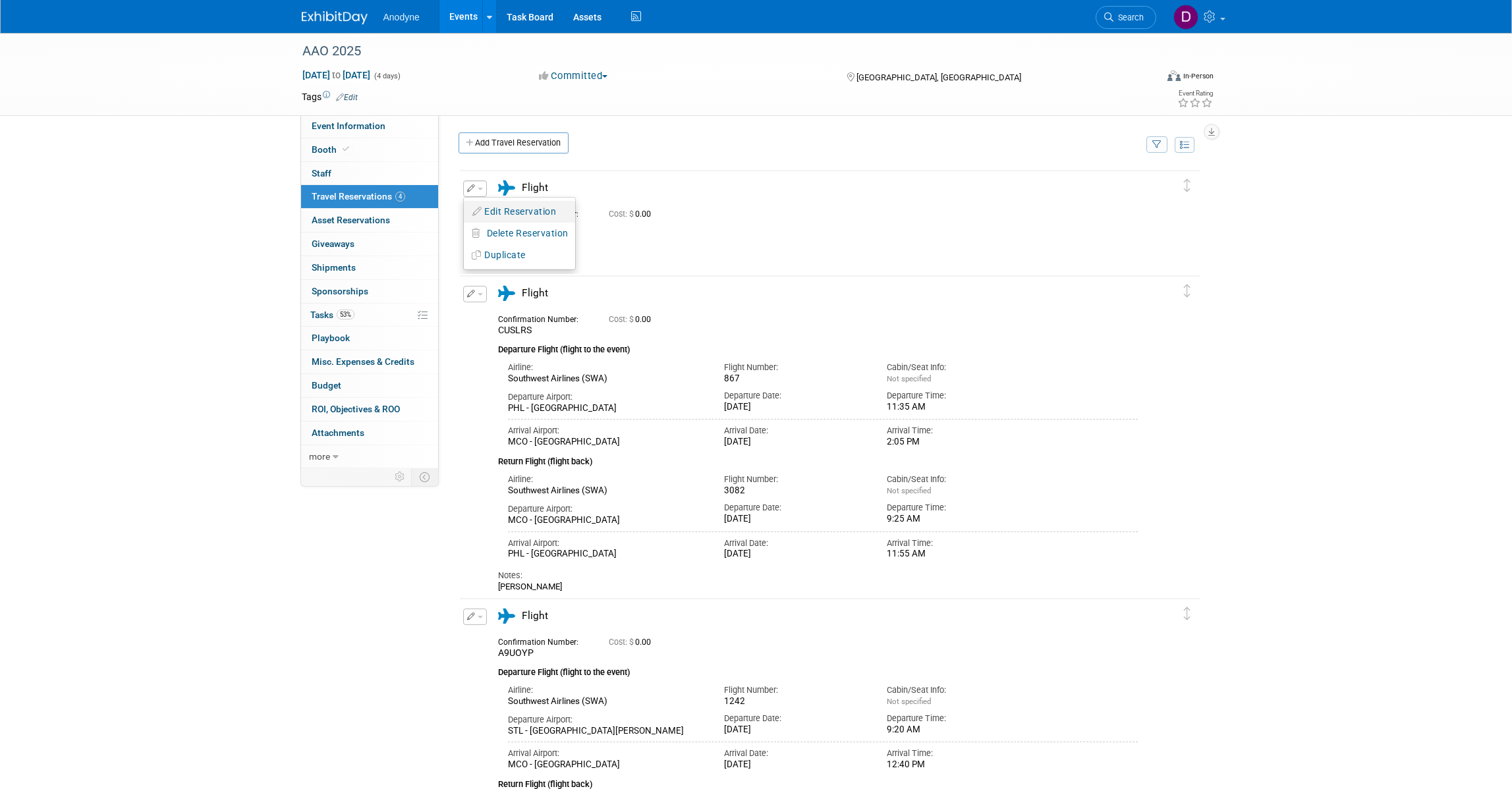
click at [516, 216] on button "Edit Reservation" at bounding box center [519, 211] width 112 height 19
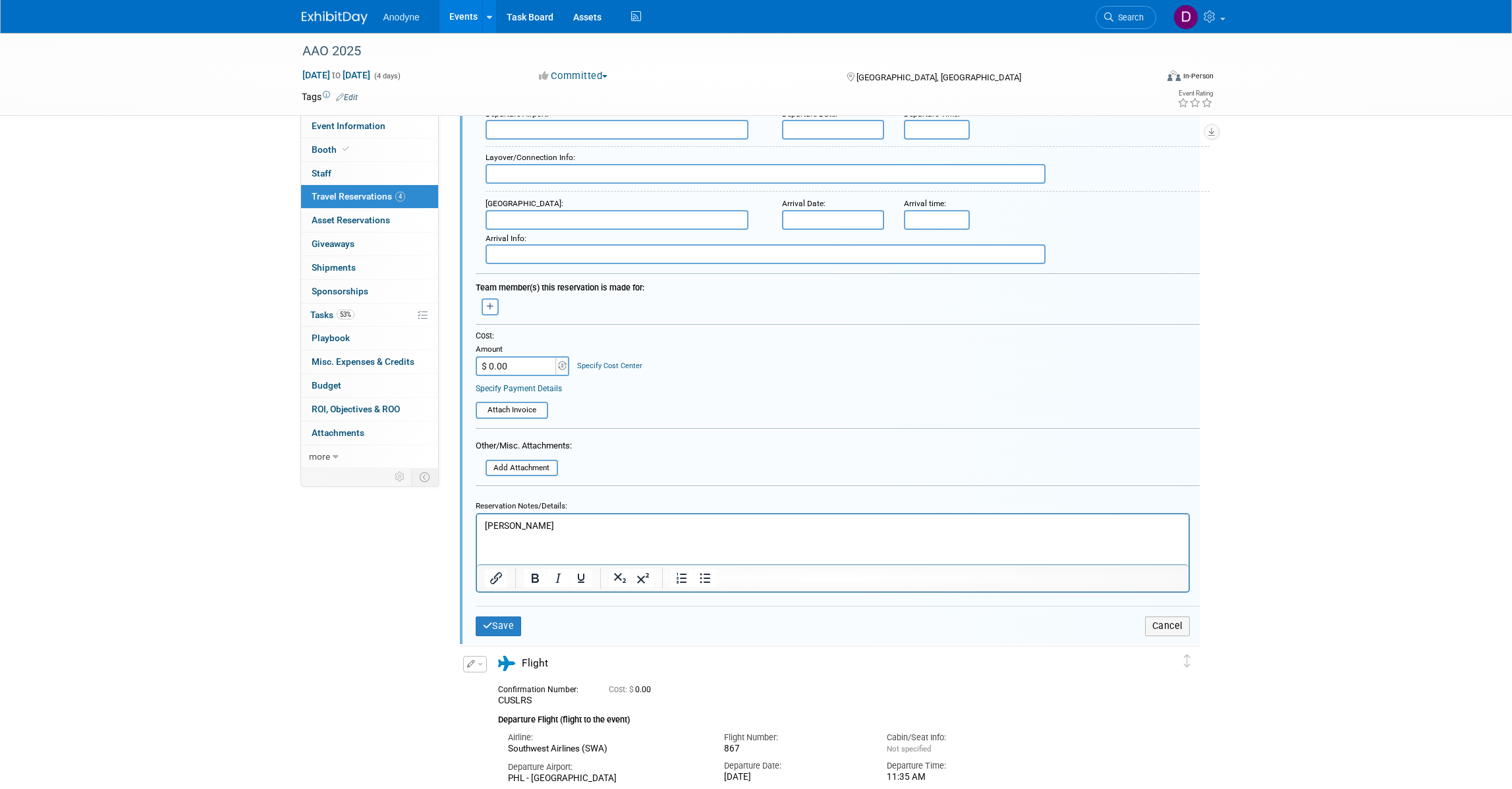
scroll to position [434, 0]
click at [636, 535] on html "[PERSON_NAME]" at bounding box center [832, 525] width 712 height 17
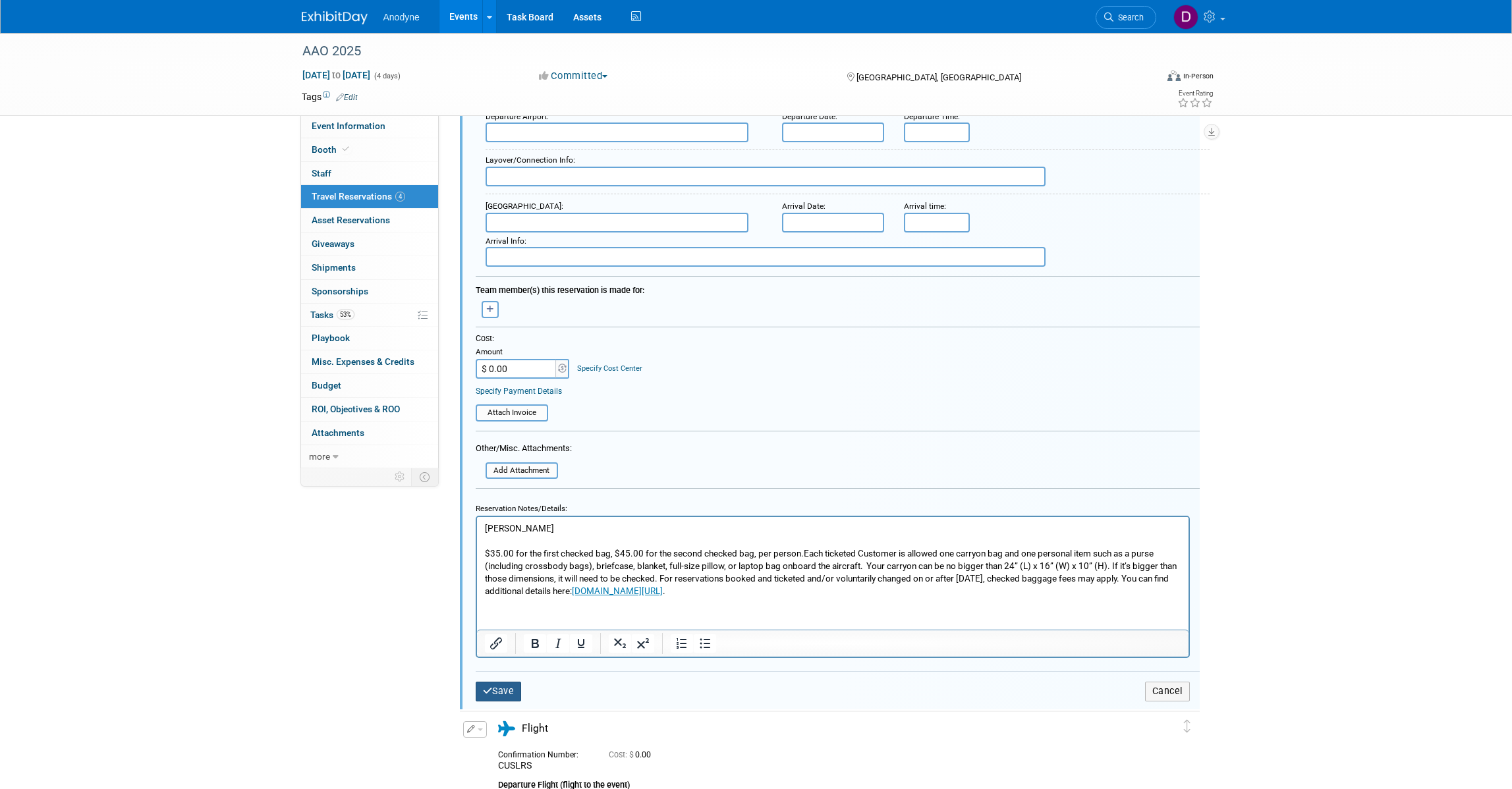
click at [502, 681] on button "Save" at bounding box center [499, 691] width 46 height 19
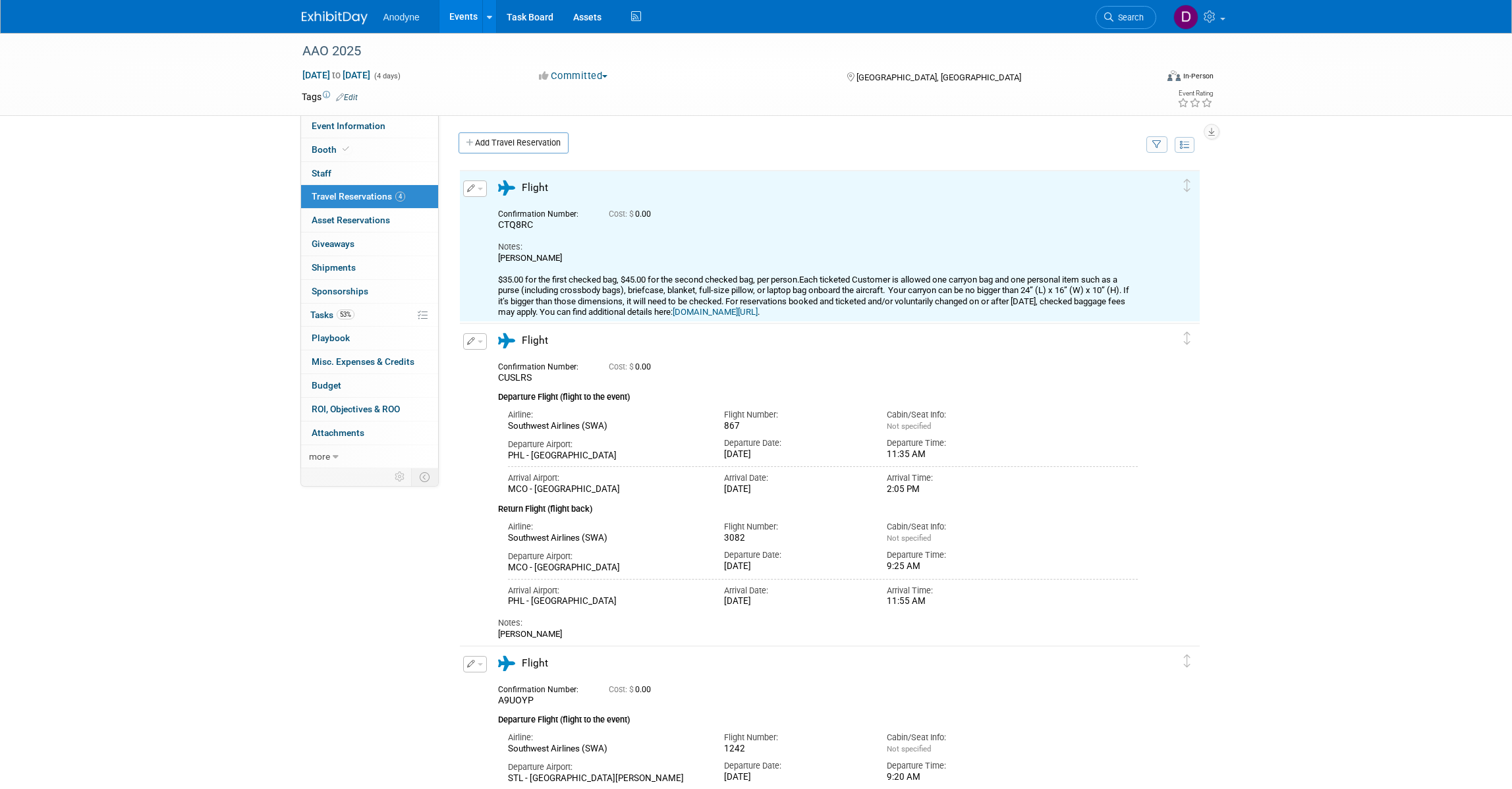
scroll to position [0, 0]
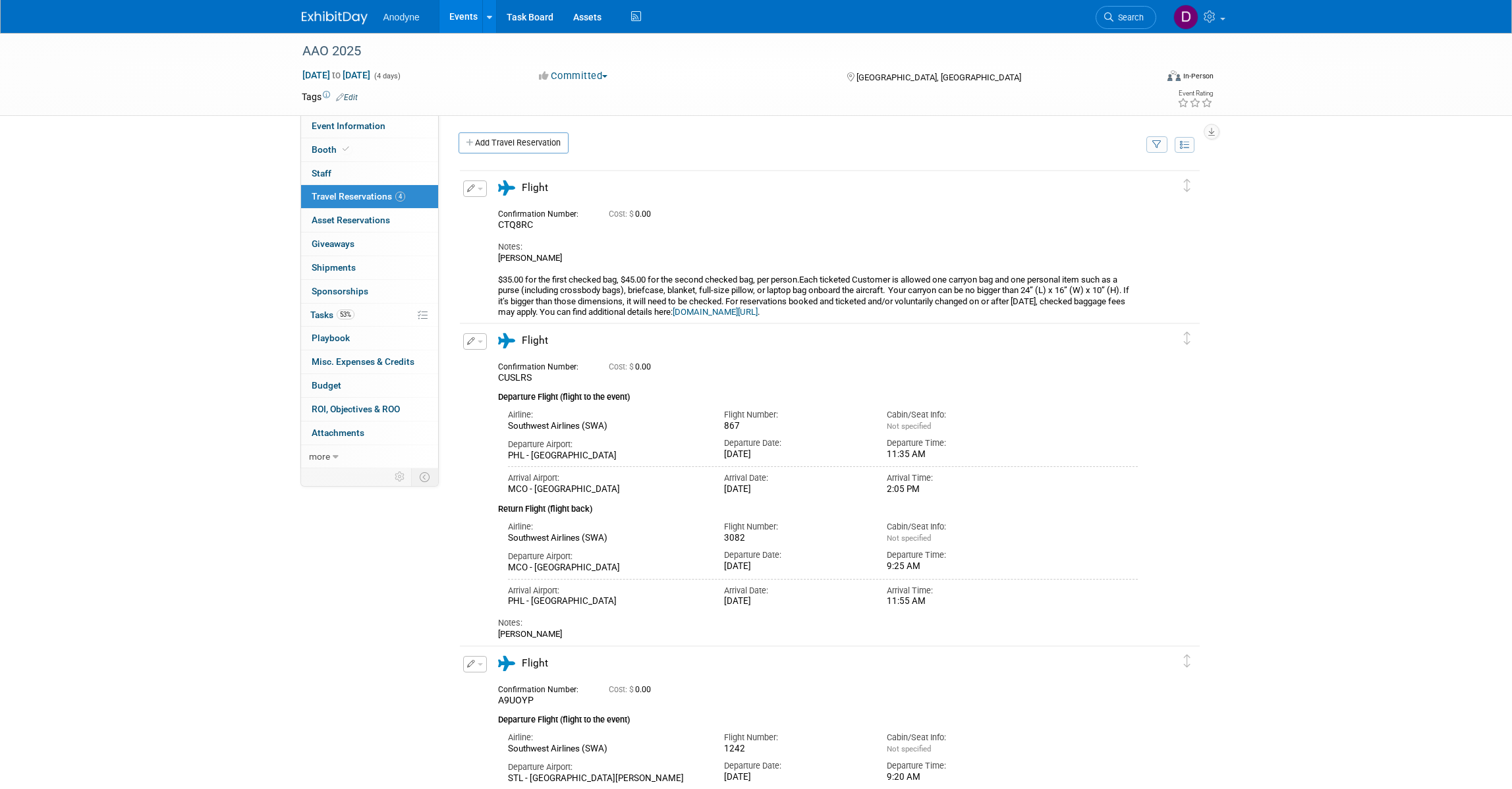
click at [758, 310] on link "[DOMAIN_NAME][URL]" at bounding box center [715, 312] width 85 height 9
click at [473, 189] on icon "button" at bounding box center [471, 188] width 9 height 8
click at [532, 209] on button "Edit Reservation" at bounding box center [519, 211] width 112 height 19
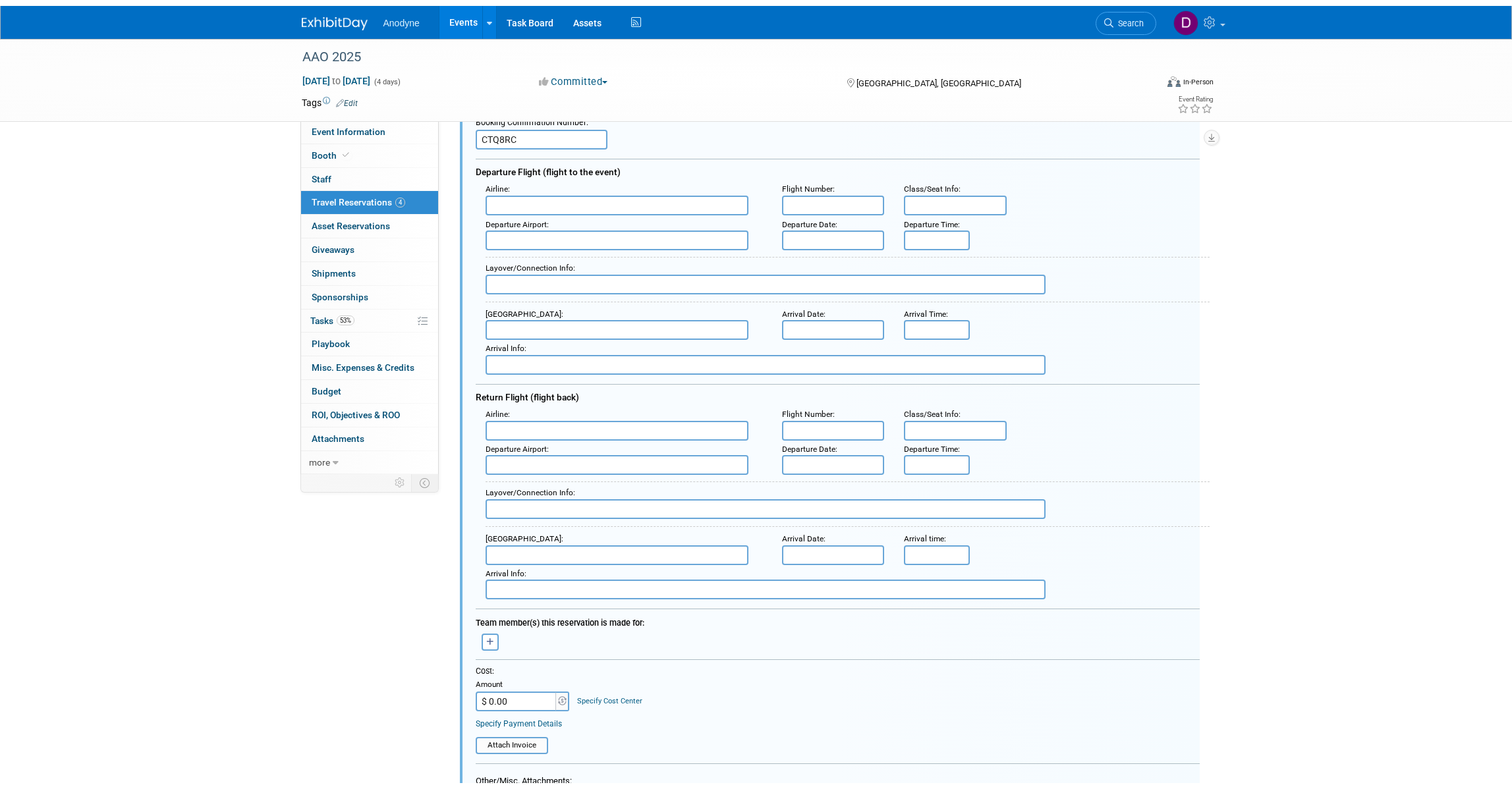
scroll to position [351, 0]
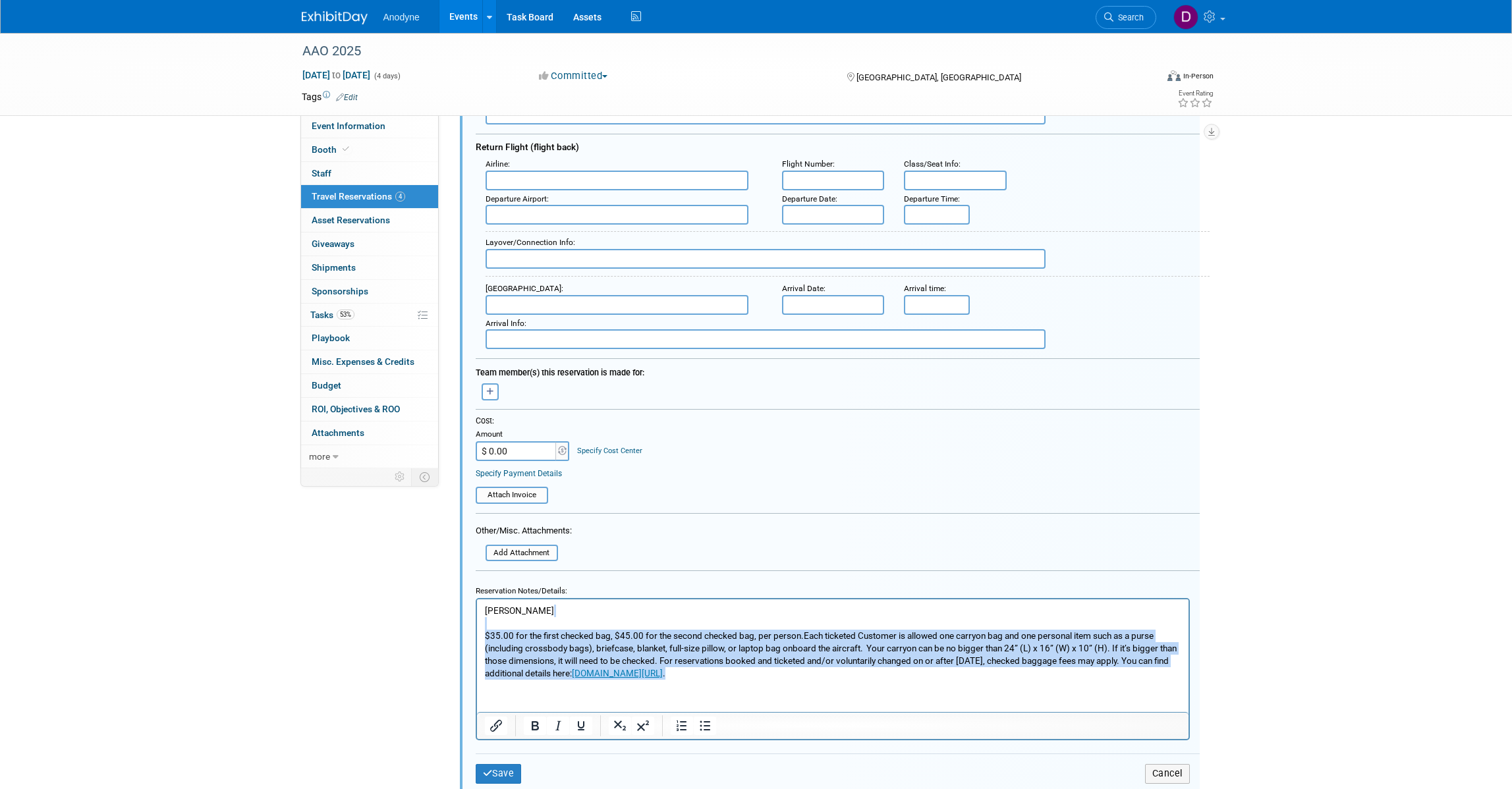
drag, startPoint x: 867, startPoint y: 673, endPoint x: 579, endPoint y: 690, distance: 288.5
click at [481, 626] on html "[PERSON_NAME] $35.00 for the first checked bag, $45.00 for the second checked b…" at bounding box center [832, 639] width 712 height 81
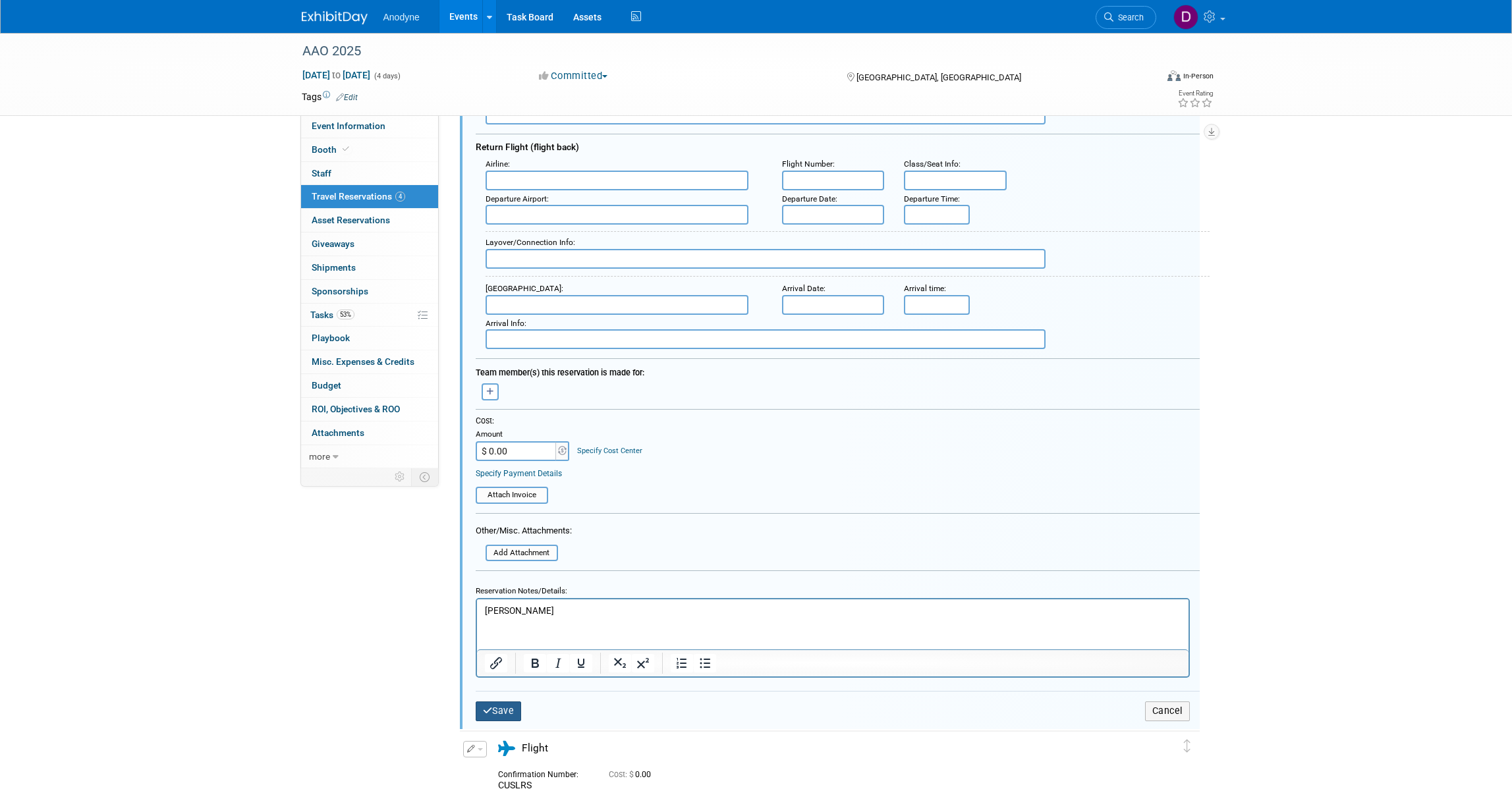
click at [500, 704] on button "Save" at bounding box center [499, 711] width 46 height 19
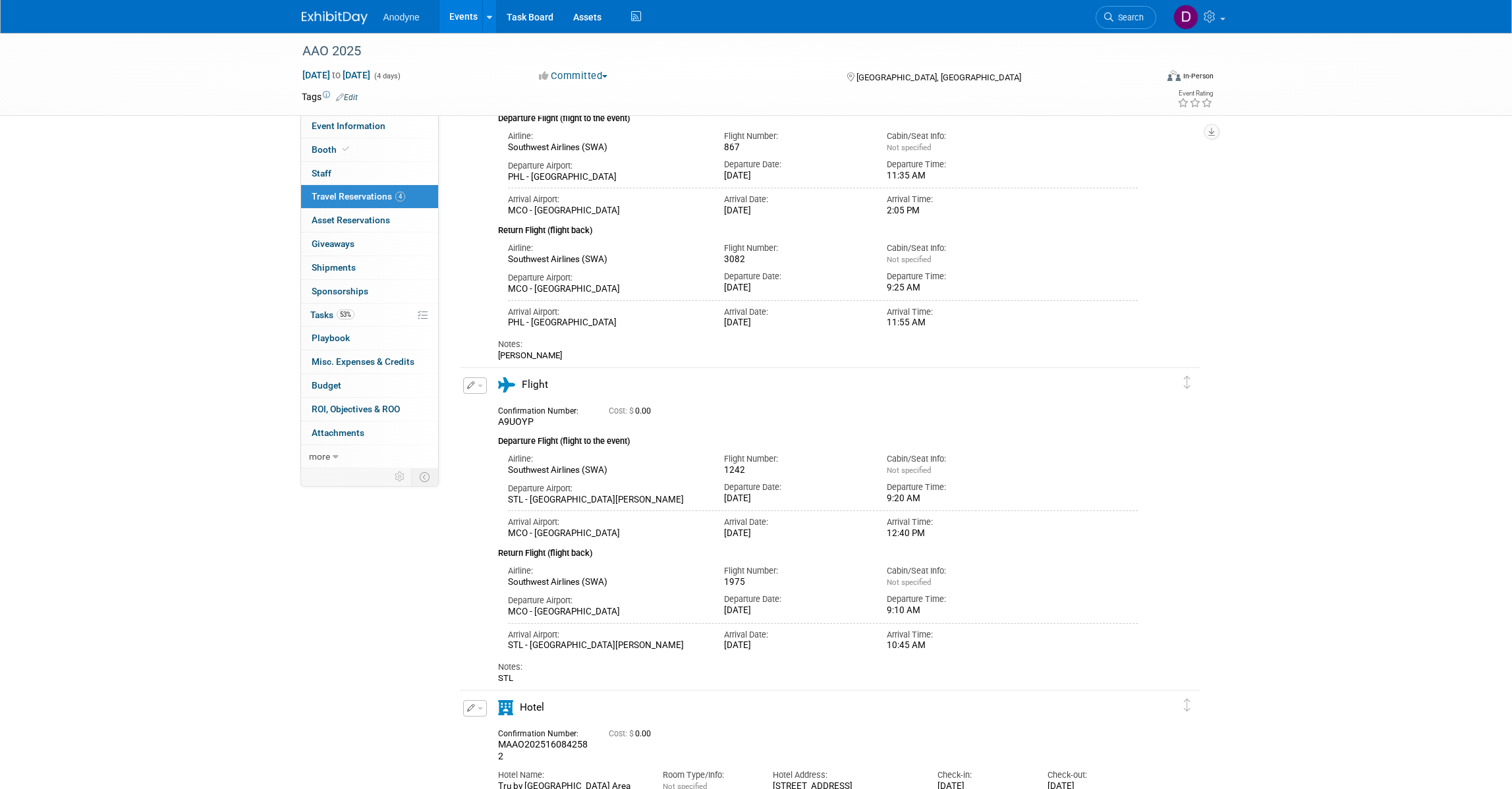
scroll to position [247, 0]
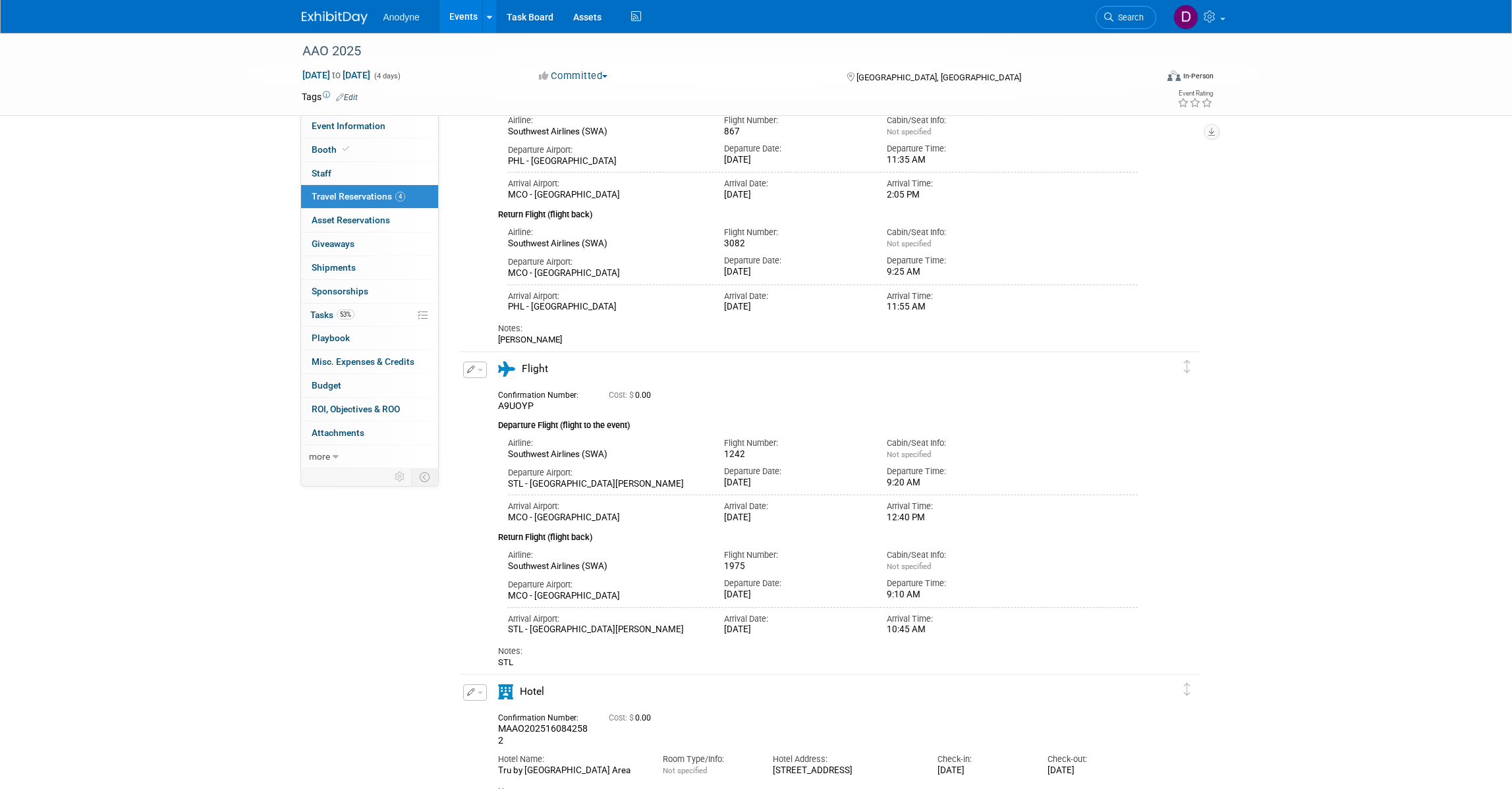
click at [473, 370] on icon "button" at bounding box center [471, 370] width 9 height 8
click at [488, 392] on button "Edit Reservation" at bounding box center [519, 393] width 112 height 19
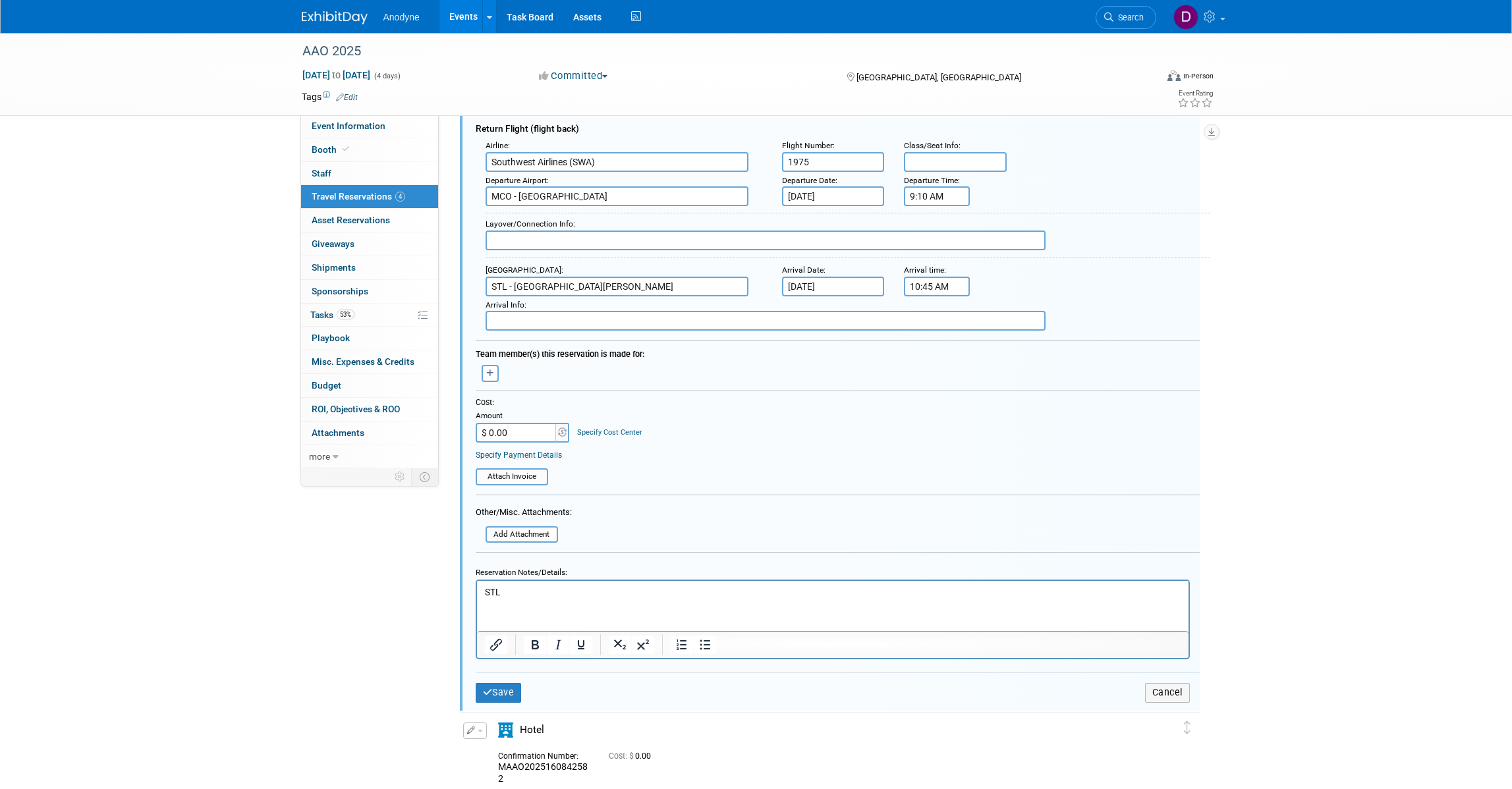
scroll to position [862, 0]
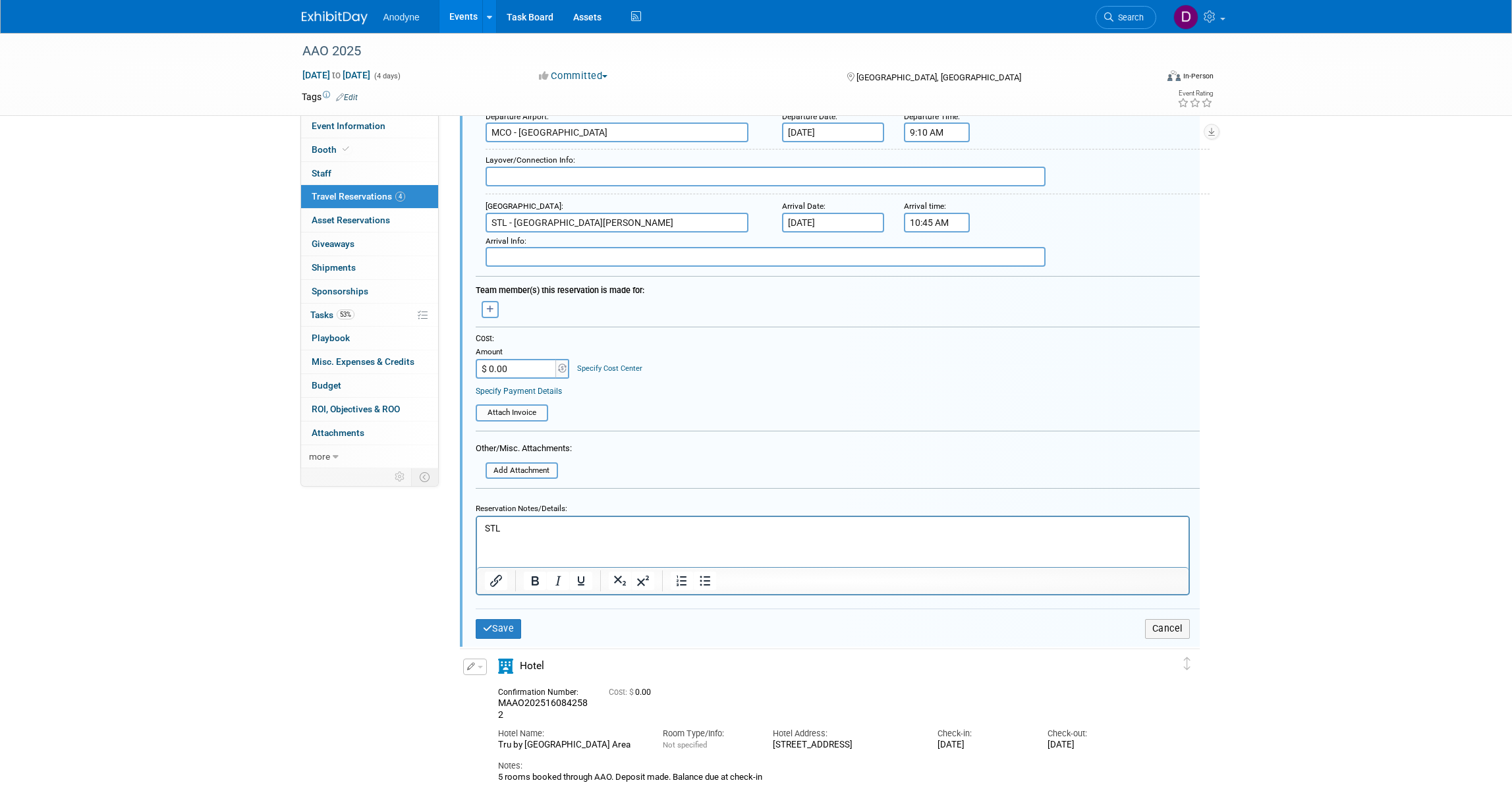
click at [542, 528] on p "STL" at bounding box center [833, 529] width 697 height 13
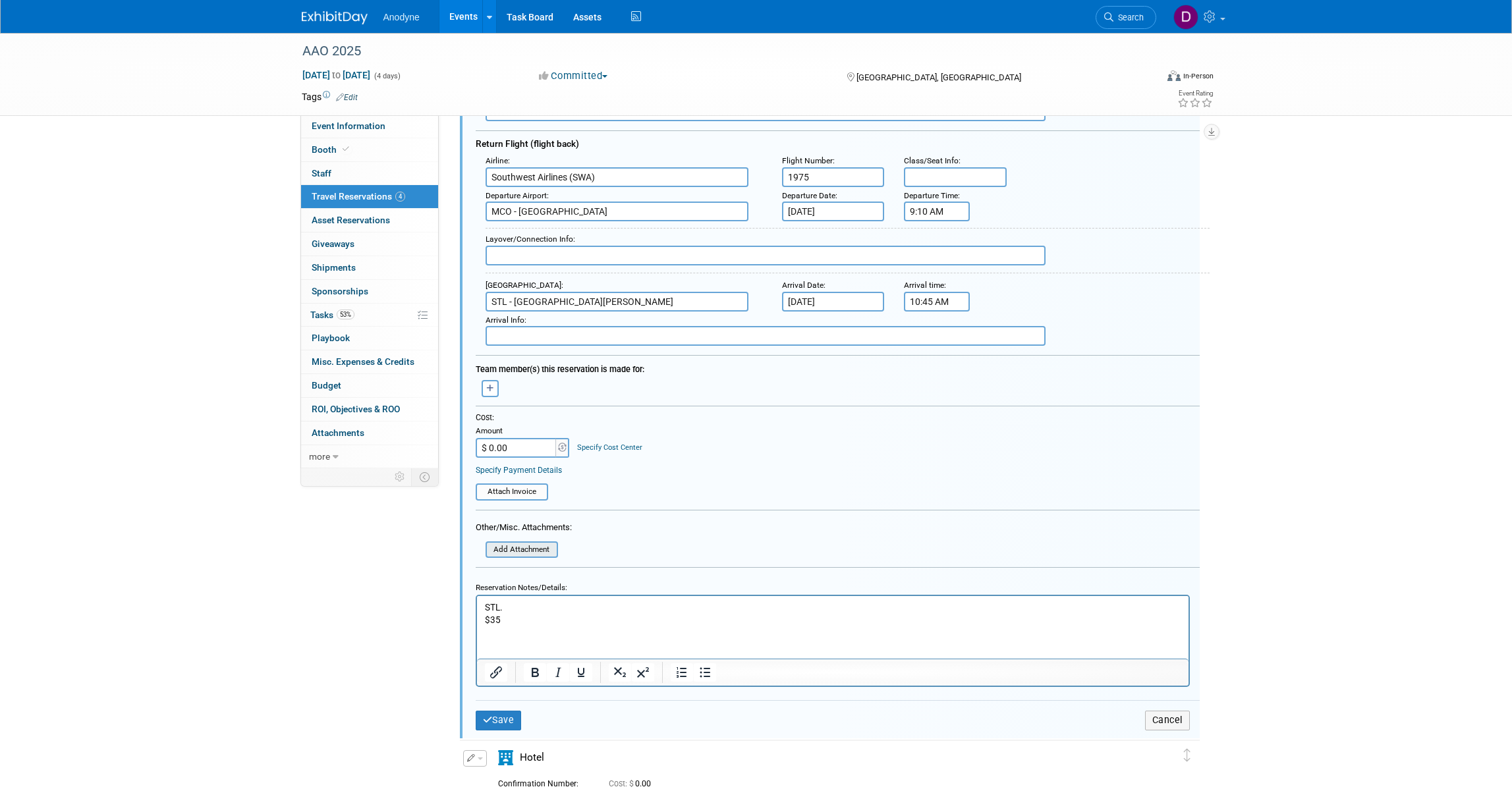
scroll to position [779, 0]
click at [538, 546] on input "file" at bounding box center [478, 553] width 157 height 14
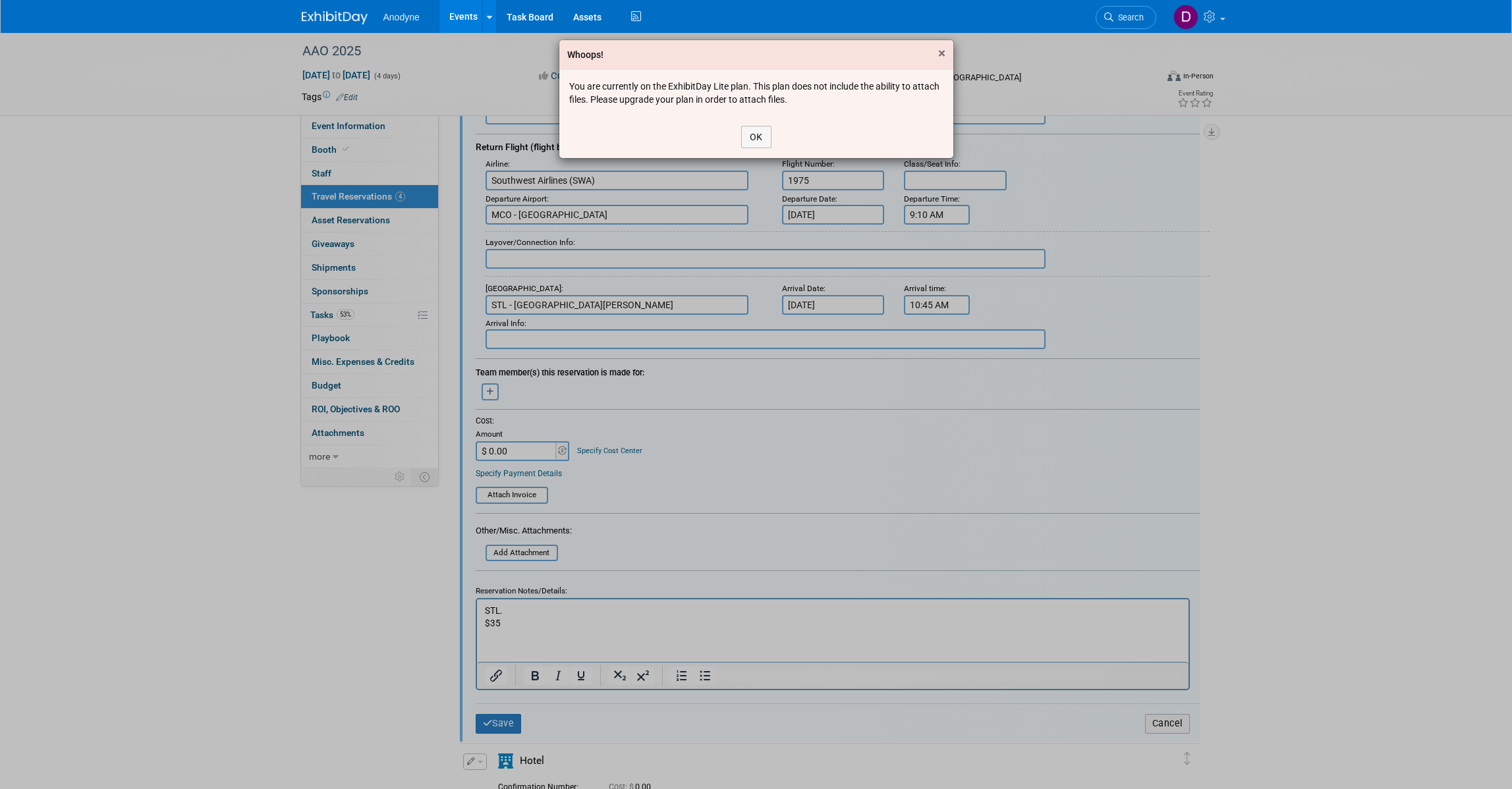
click at [944, 56] on span "×" at bounding box center [941, 53] width 7 height 16
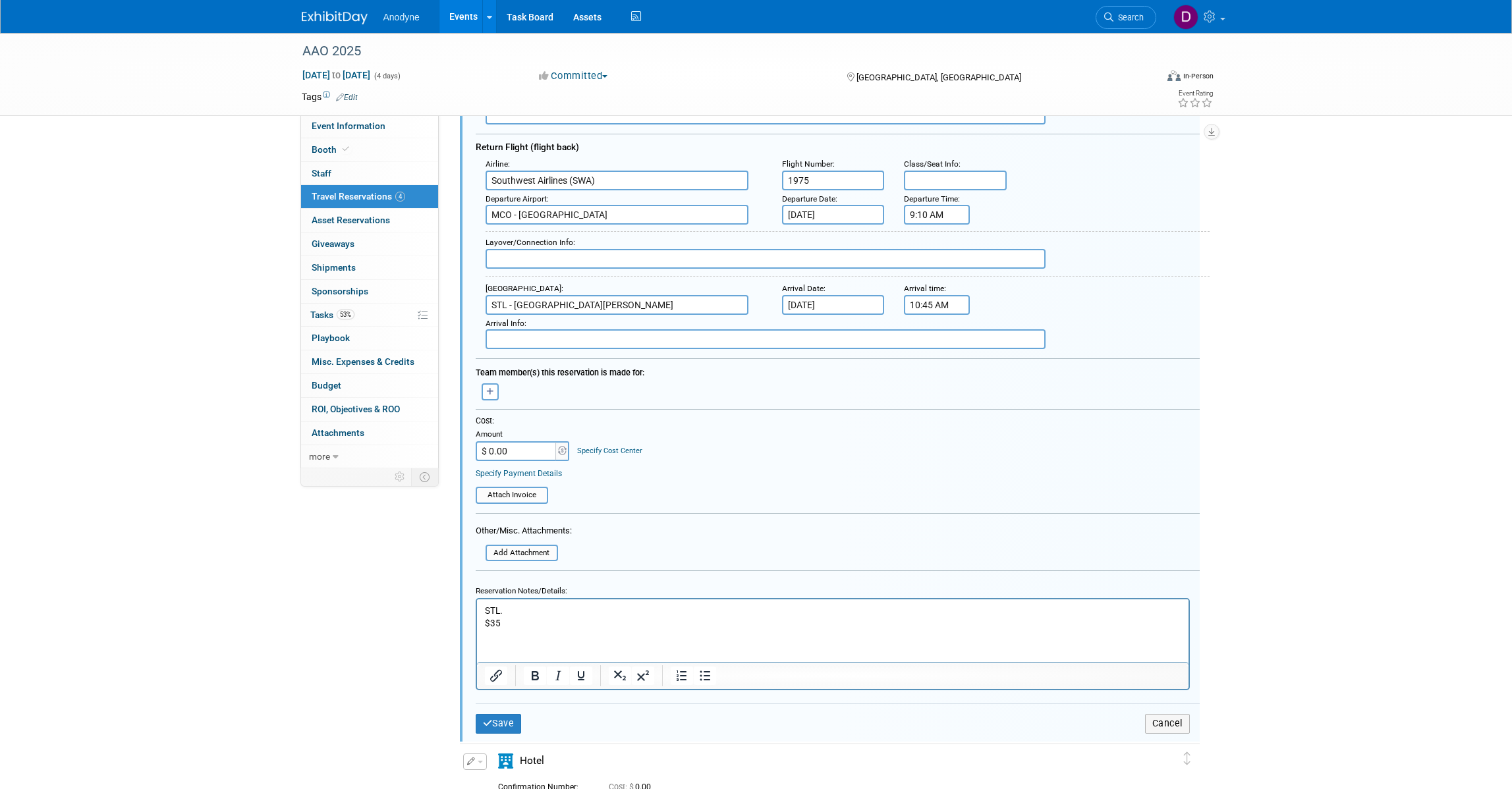
click at [562, 619] on p "$35" at bounding box center [833, 624] width 697 height 13
click at [488, 716] on button "Save" at bounding box center [499, 723] width 46 height 19
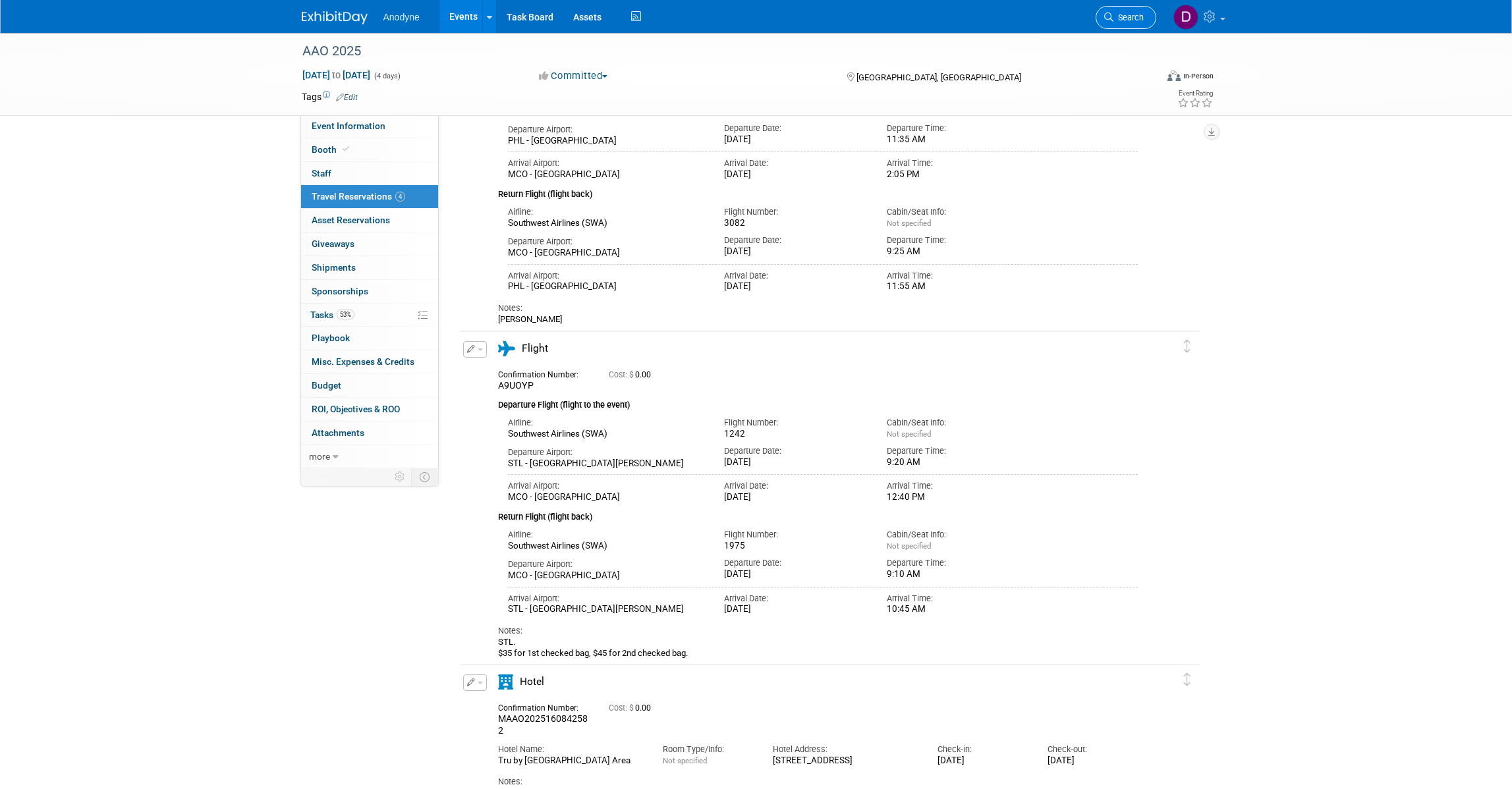
scroll to position [0, 0]
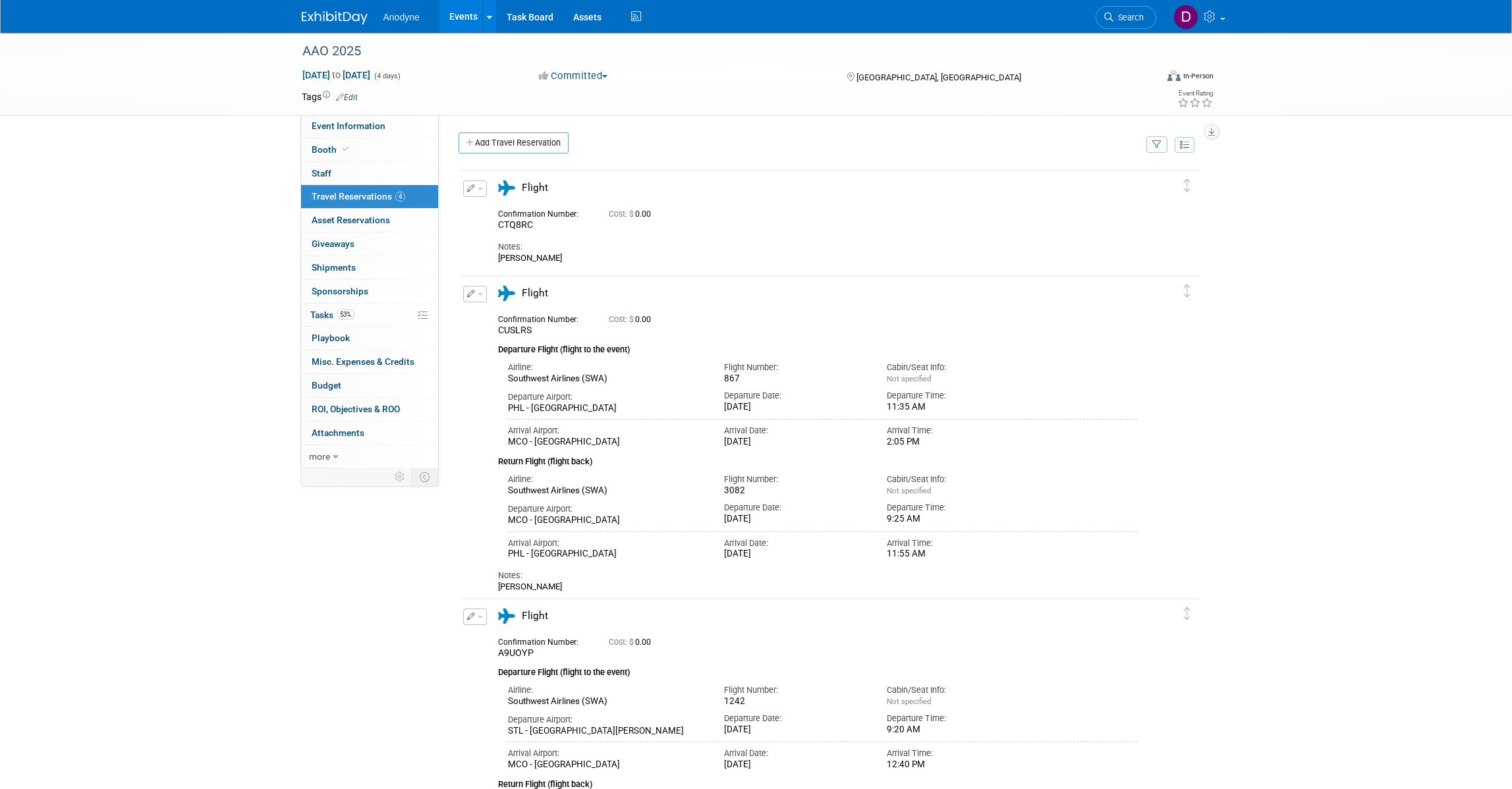
click at [183, 268] on div "AAO 2025 [DATE] to [DATE] (4 days) [DATE] to [DATE] Committed Committed Conside…" at bounding box center [756, 571] width 1512 height 1075
click at [484, 191] on button "button" at bounding box center [475, 188] width 24 height 17
click at [524, 206] on button "Edit Reservation" at bounding box center [519, 211] width 112 height 19
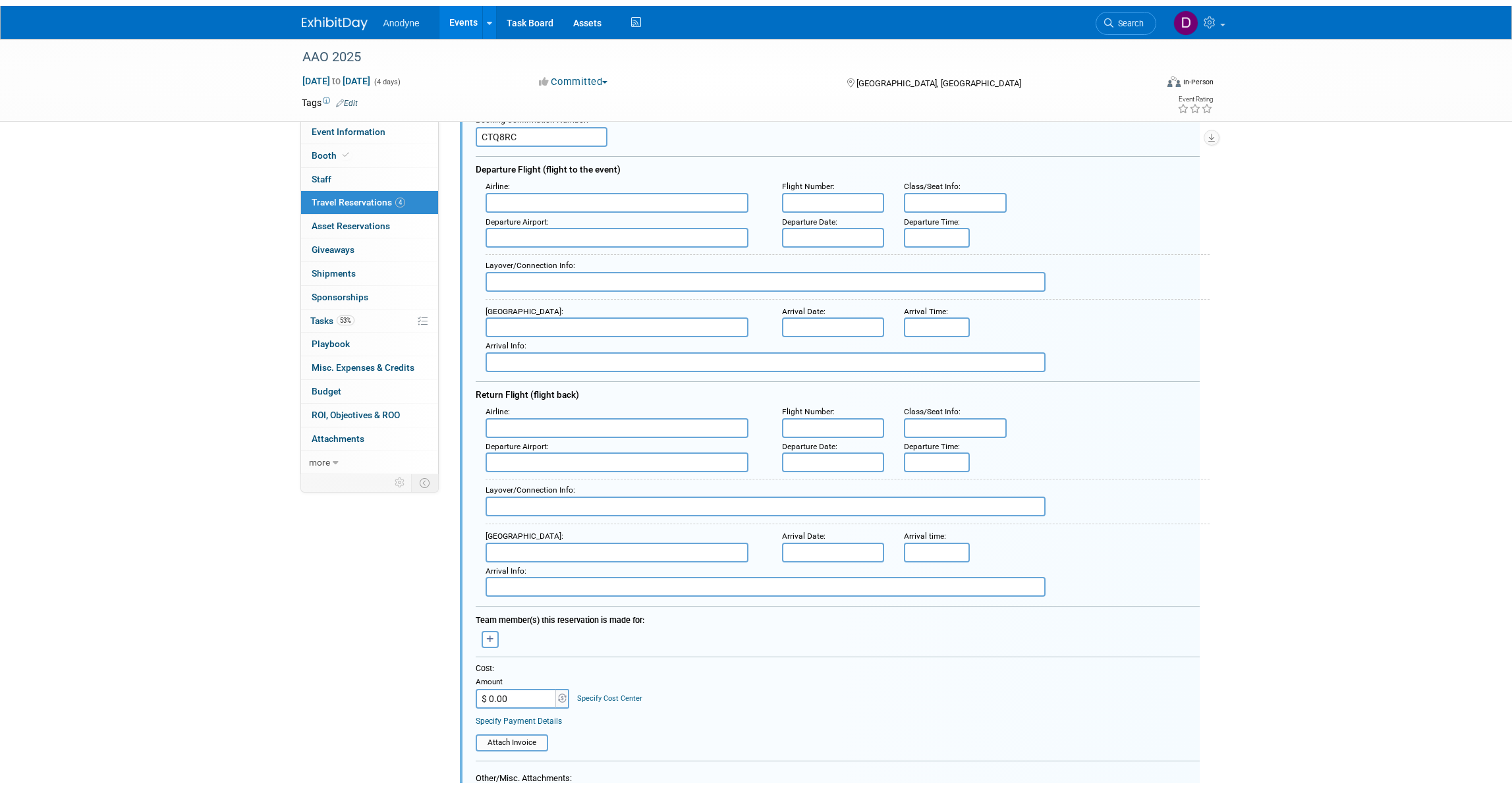
scroll to position [434, 0]
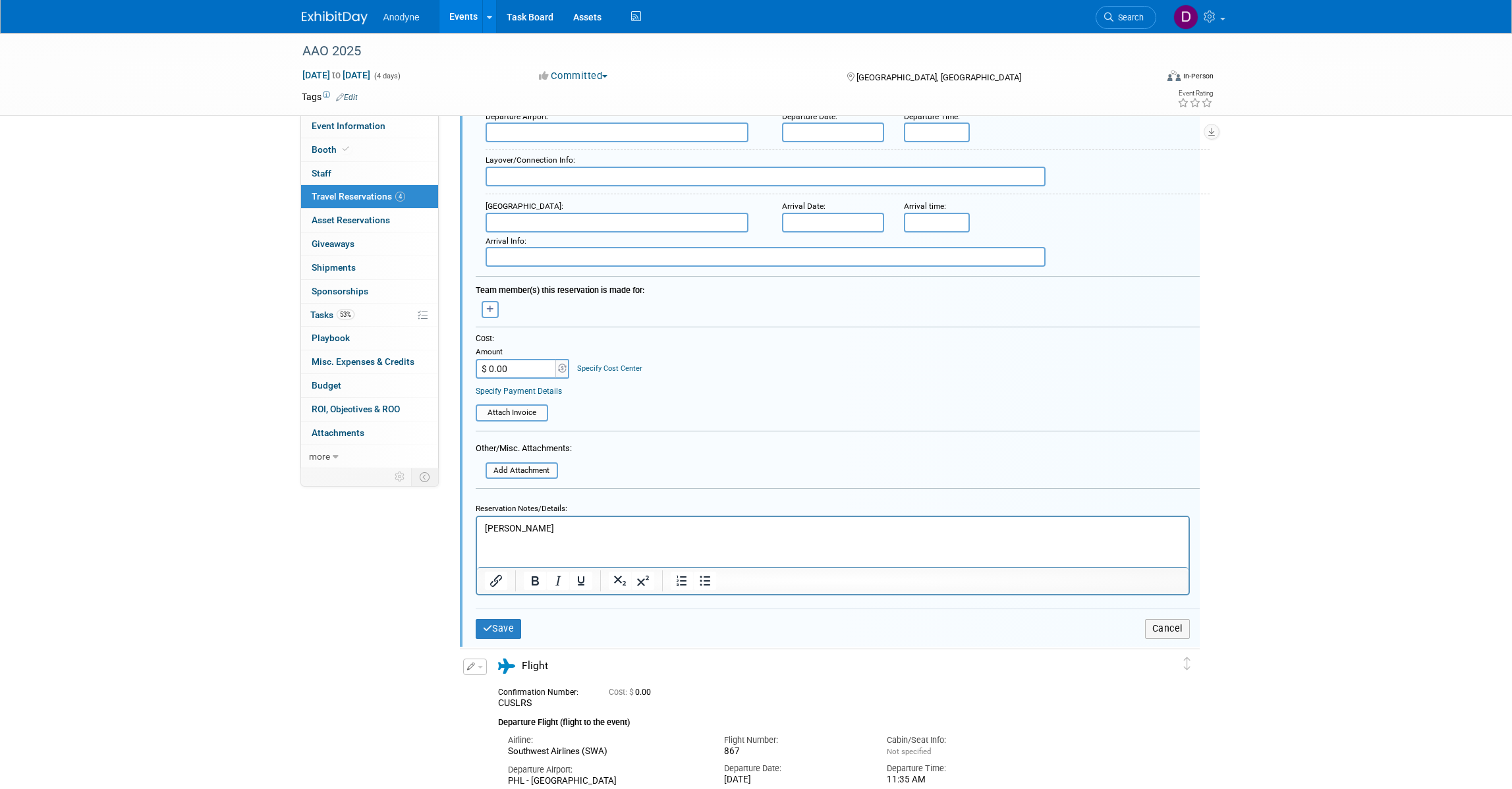
click at [552, 524] on p "[PERSON_NAME]" at bounding box center [833, 529] width 697 height 13
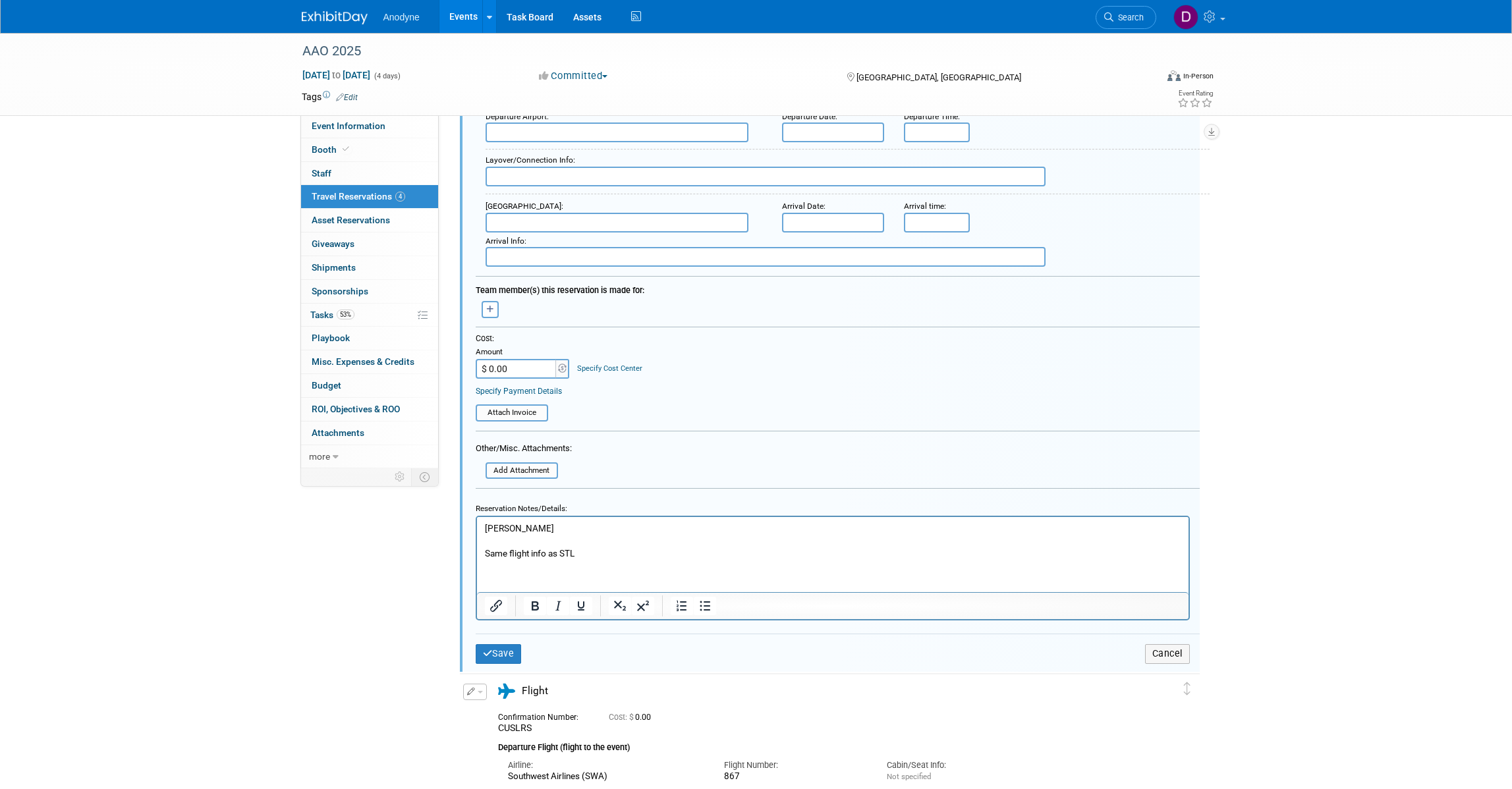
click at [504, 660] on div "Save Cancel" at bounding box center [838, 654] width 724 height 40
click at [499, 644] on button "Save" at bounding box center [499, 654] width 46 height 19
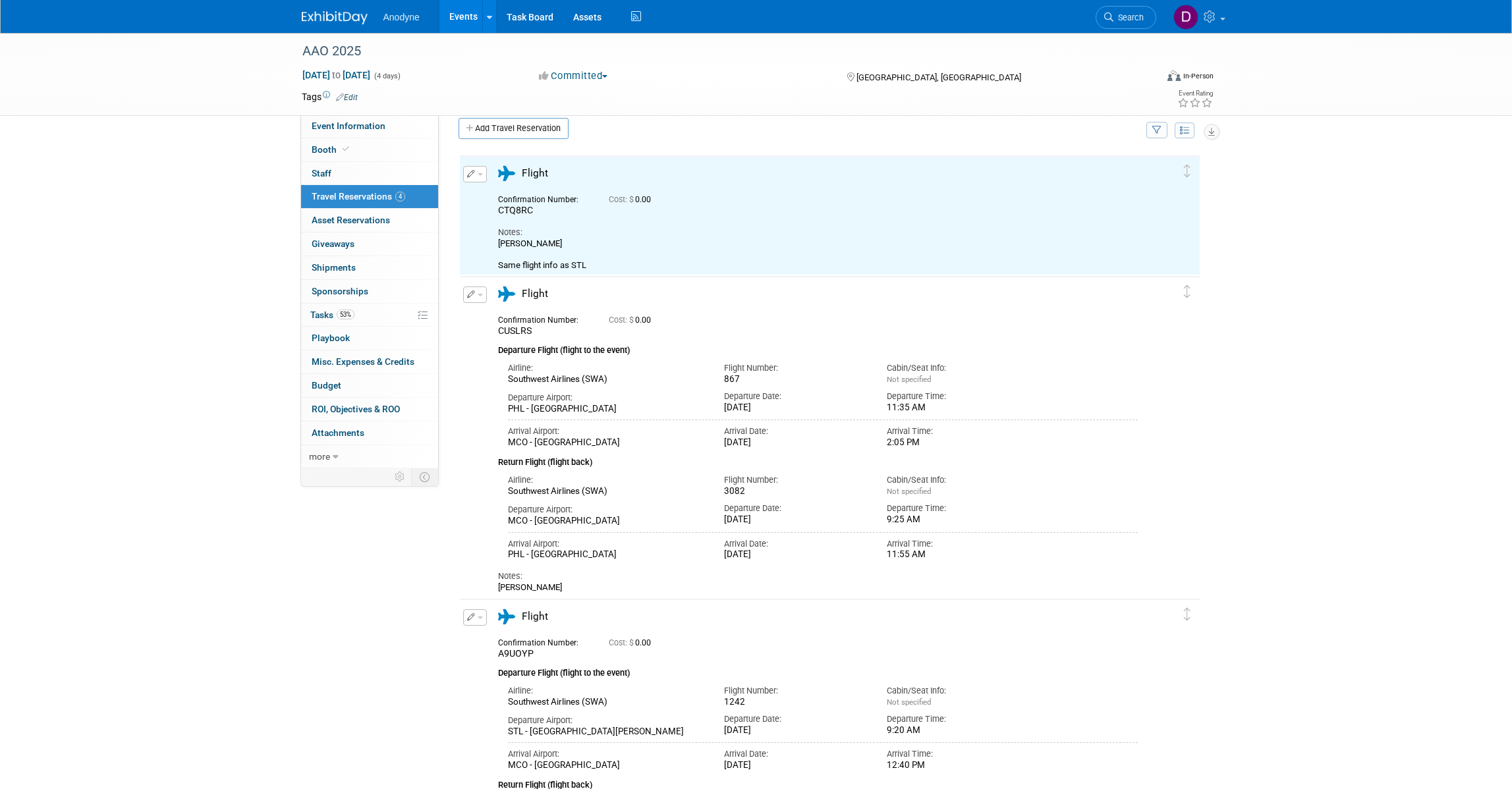
scroll to position [0, 0]
